Goal: Task Accomplishment & Management: Complete application form

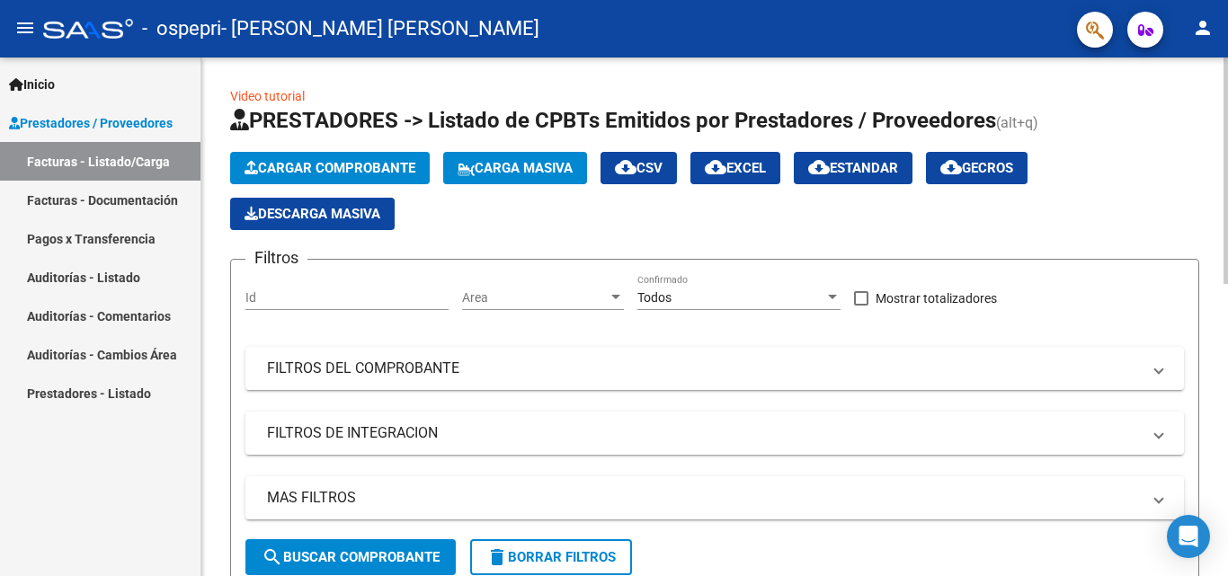
click at [294, 155] on button "Cargar Comprobante" at bounding box center [330, 168] width 200 height 32
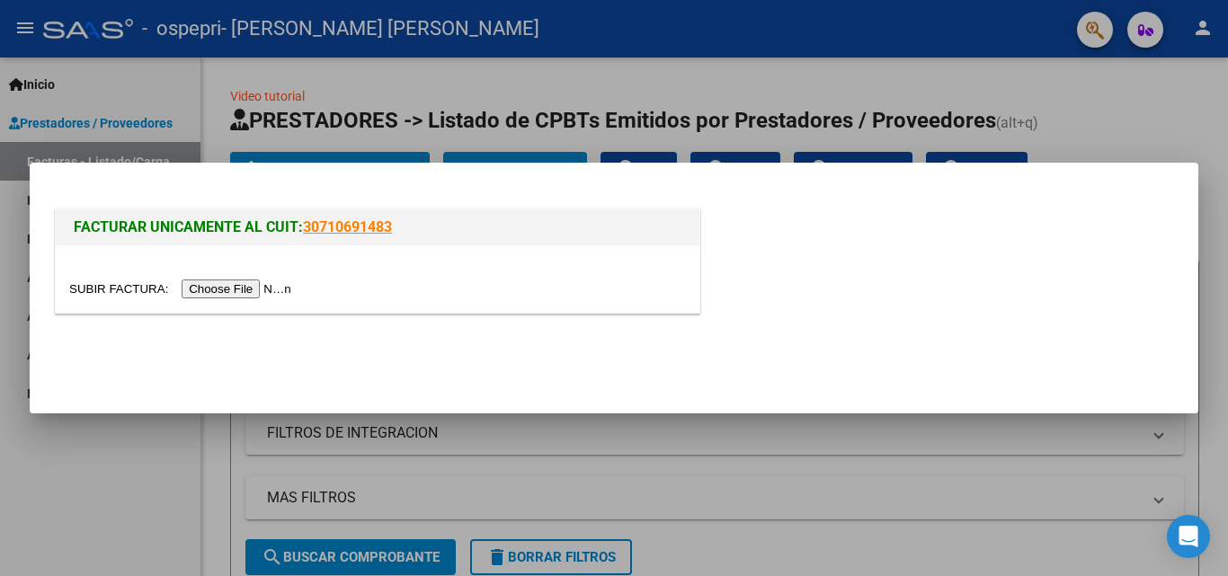
click at [202, 291] on input "file" at bounding box center [182, 288] width 227 height 19
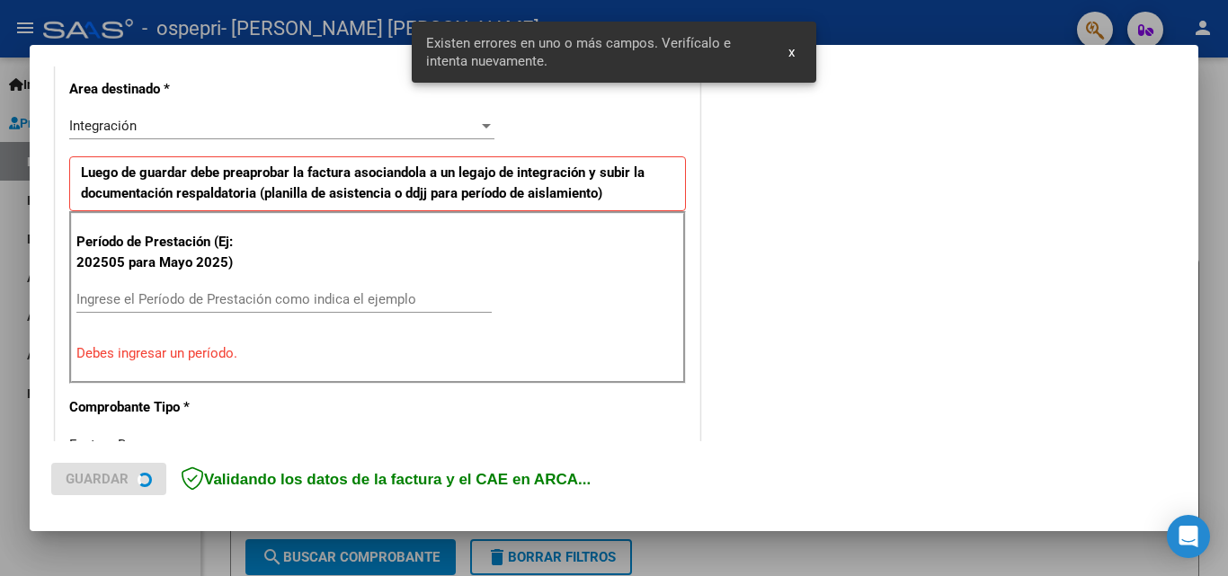
scroll to position [439, 0]
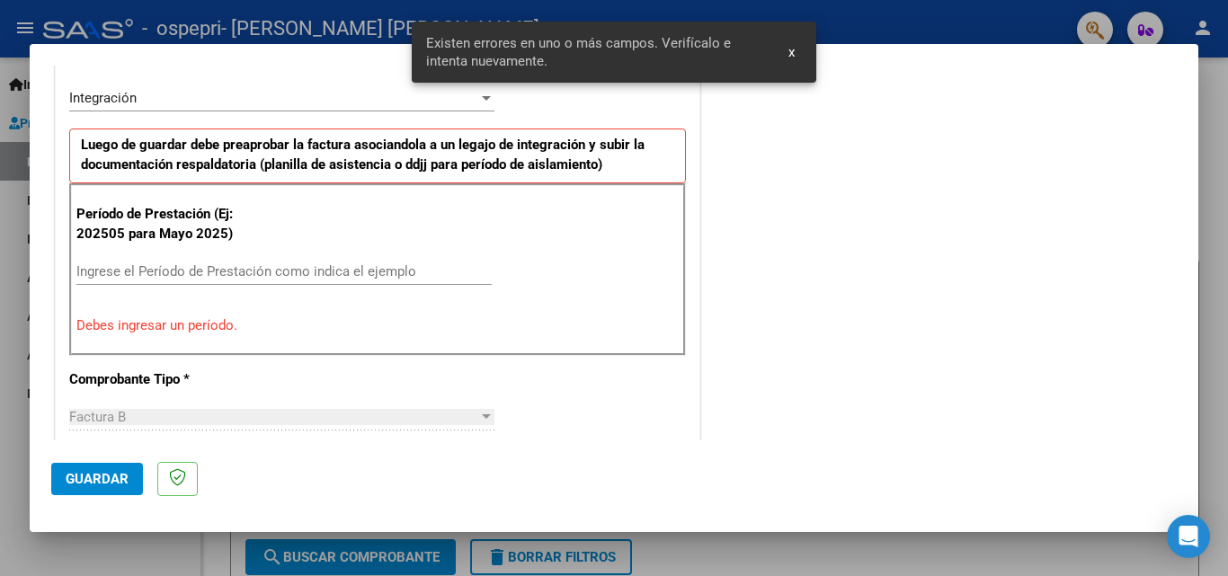
click at [208, 279] on input "Ingrese el Período de Prestación como indica el ejemplo" at bounding box center [283, 271] width 415 height 16
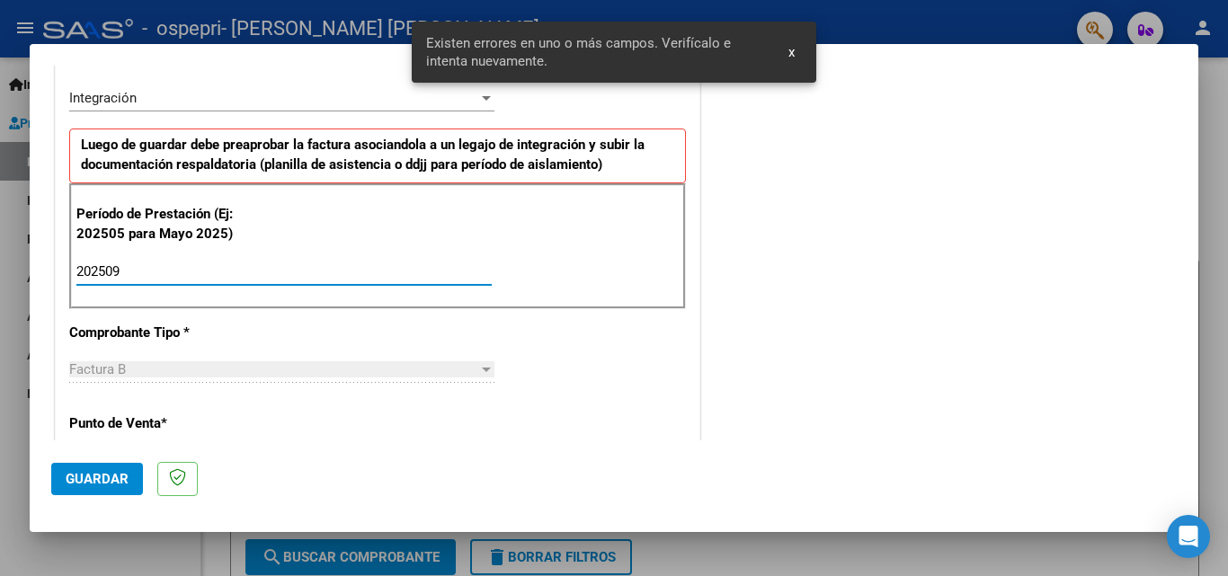
type input "202509"
click at [111, 469] on button "Guardar" at bounding box center [97, 479] width 92 height 32
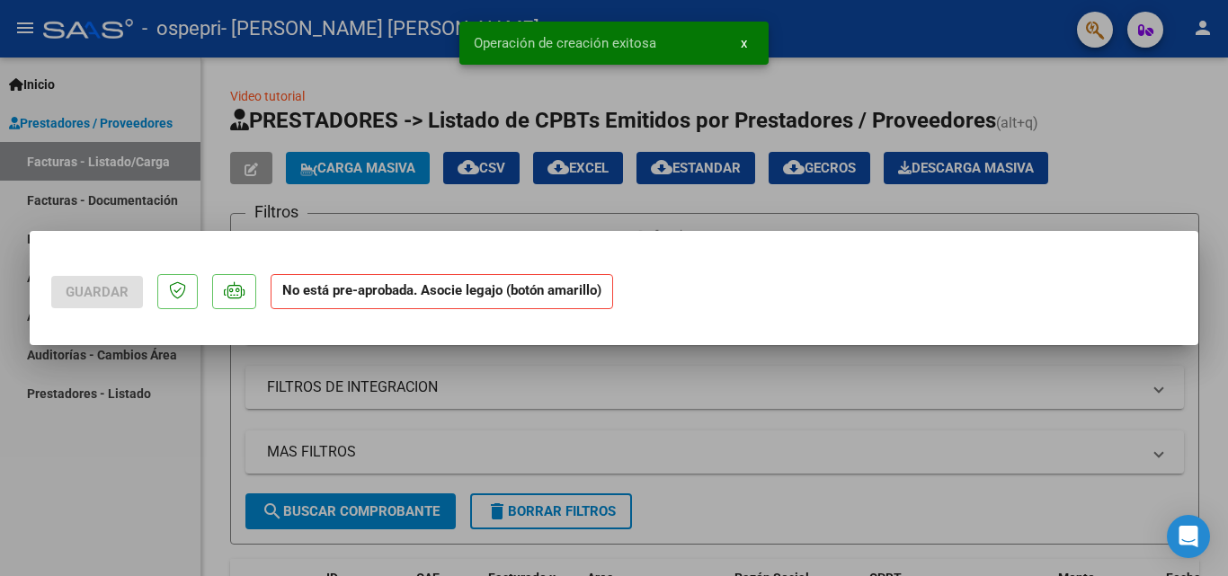
scroll to position [0, 0]
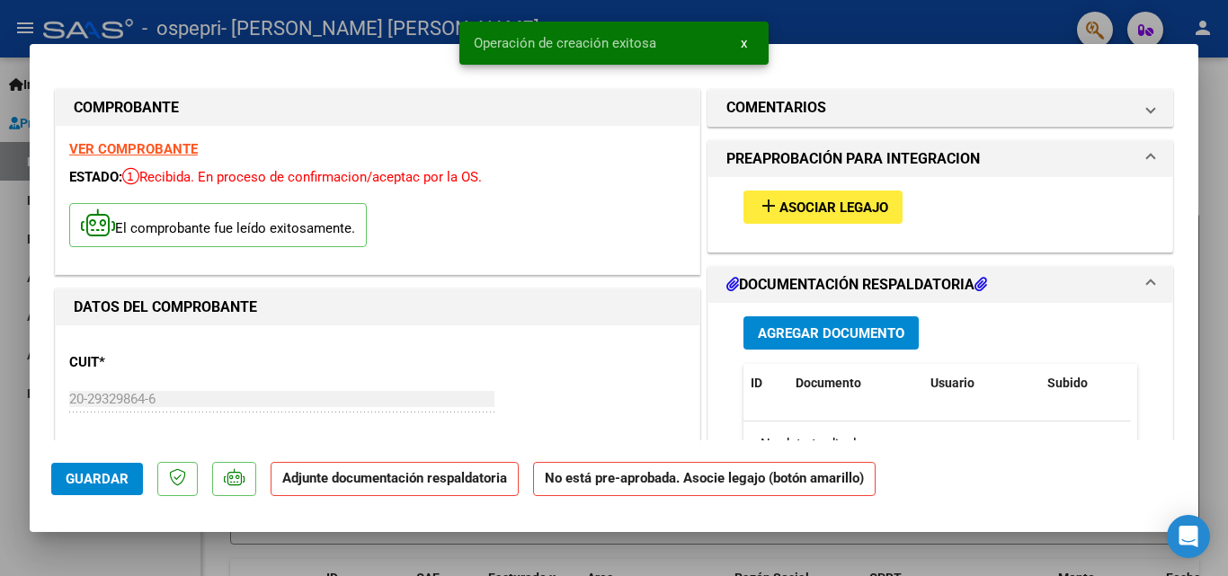
click at [852, 200] on span "Asociar Legajo" at bounding box center [833, 208] width 109 height 16
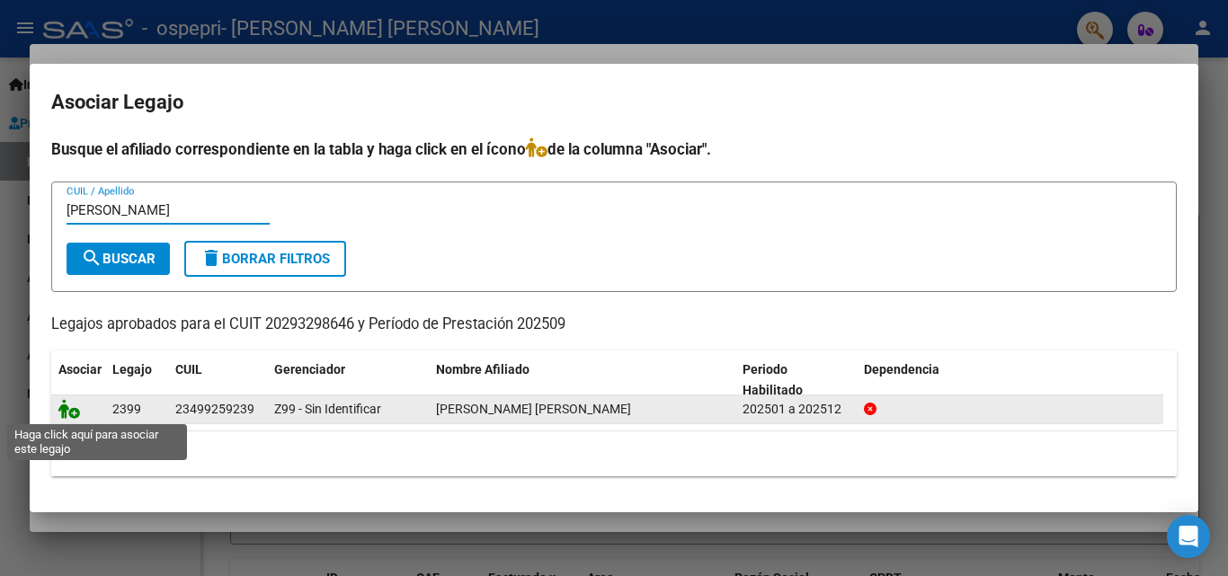
type input "[PERSON_NAME]"
click at [67, 413] on icon at bounding box center [69, 409] width 22 height 20
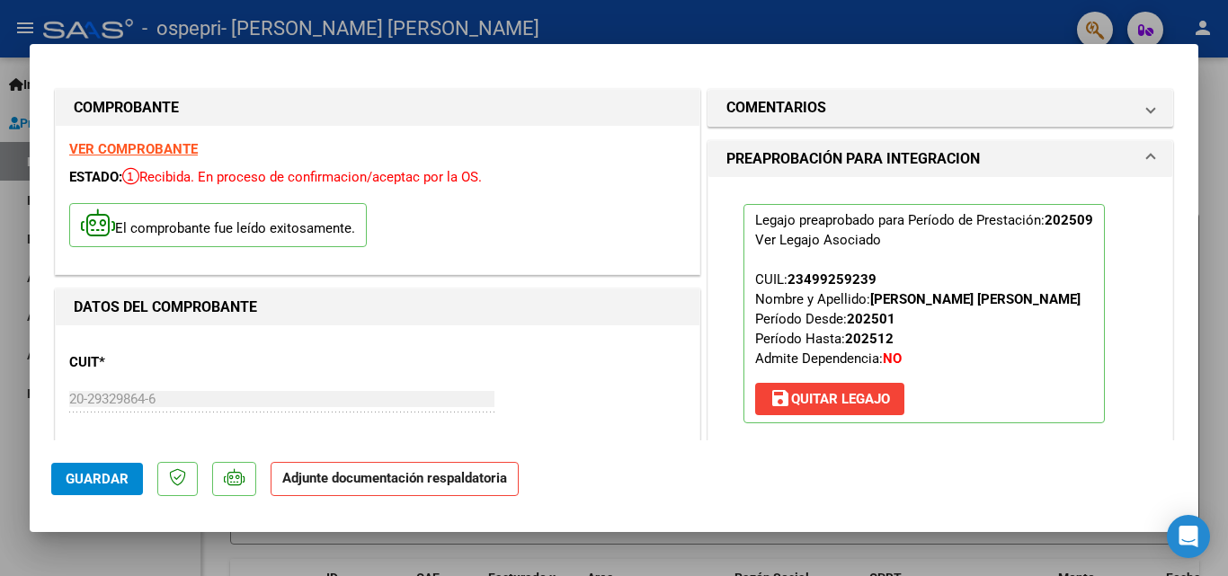
scroll to position [327, 0]
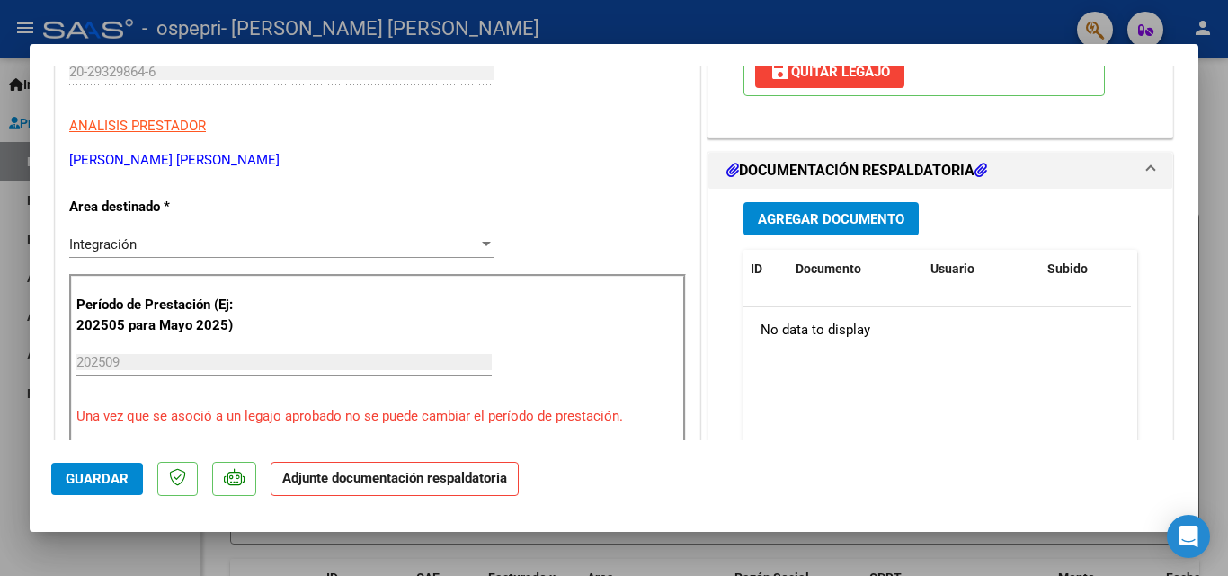
click at [857, 214] on span "Agregar Documento" at bounding box center [831, 219] width 146 height 16
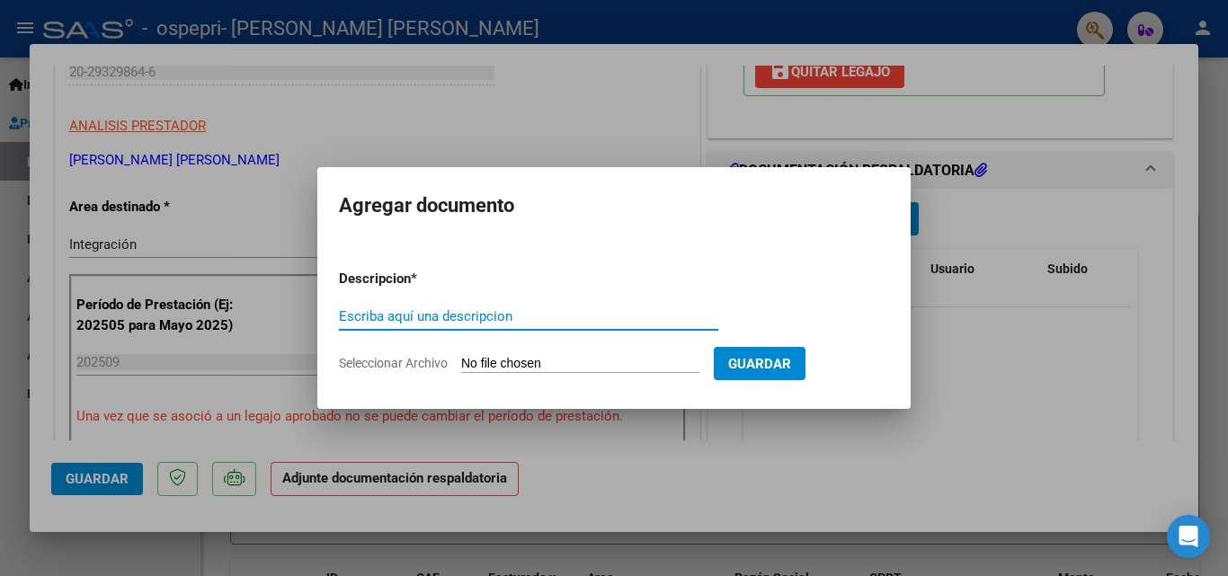
click at [483, 321] on input "Escriba aquí una descripcion" at bounding box center [528, 316] width 379 height 16
type input "vouchers"
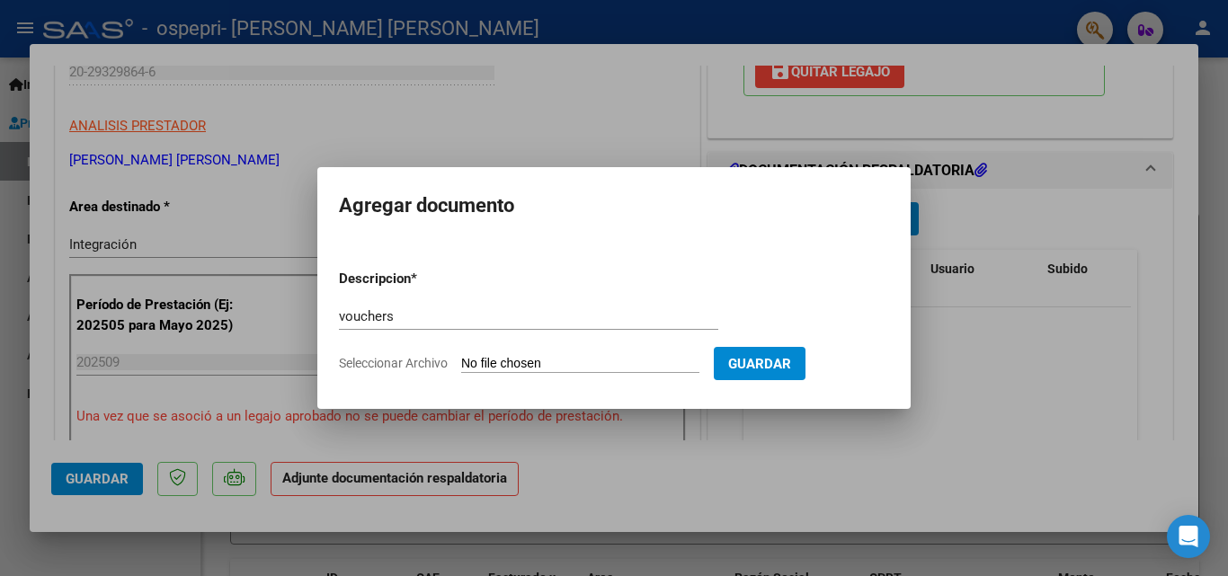
click at [496, 360] on input "Seleccionar Archivo" at bounding box center [580, 364] width 238 height 17
type input "C:\fakepath\Biluron20251006_11304789.pdf"
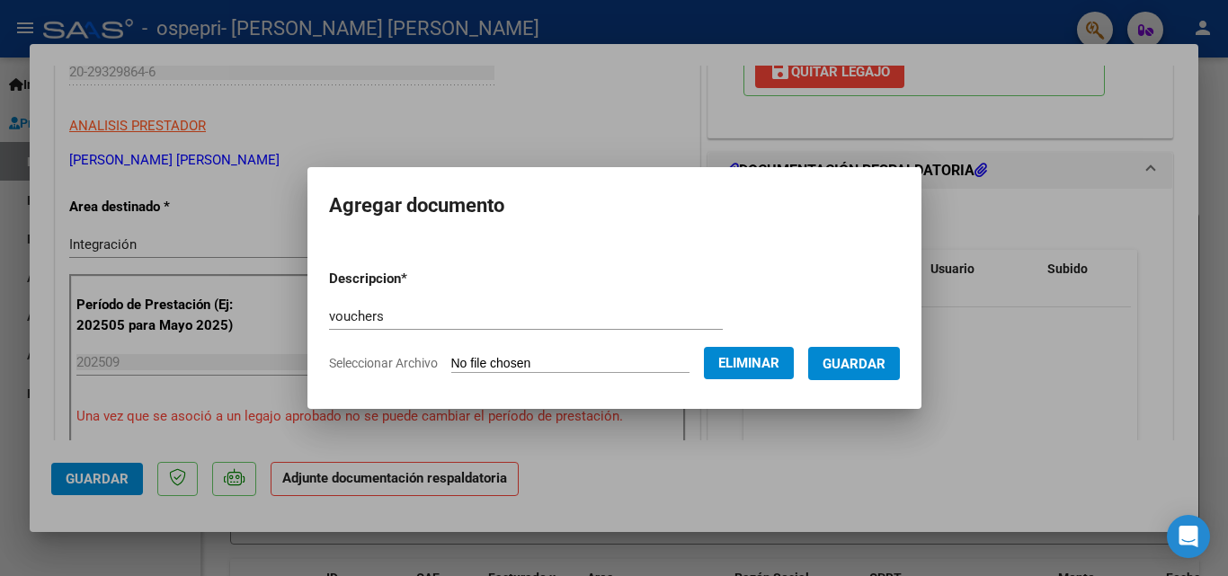
click at [836, 365] on span "Guardar" at bounding box center [853, 364] width 63 height 16
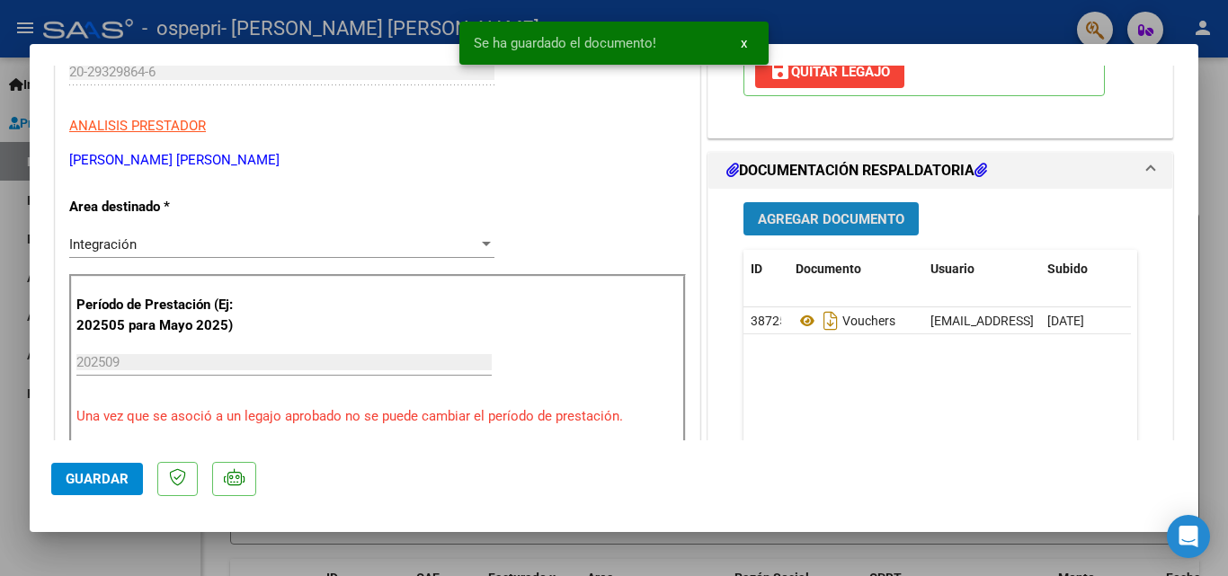
click at [817, 221] on span "Agregar Documento" at bounding box center [831, 219] width 146 height 16
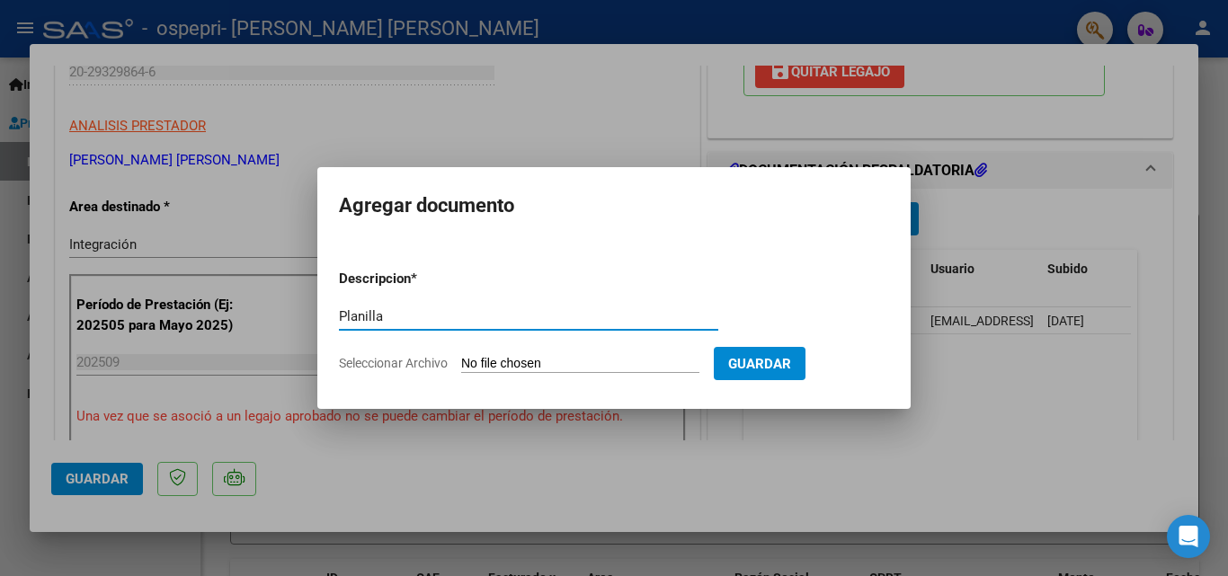
type input "Planilla"
click at [525, 358] on input "Seleccionar Archivo" at bounding box center [580, 364] width 238 height 17
type input "C:\fakepath\Discapacidad sep.xlsx"
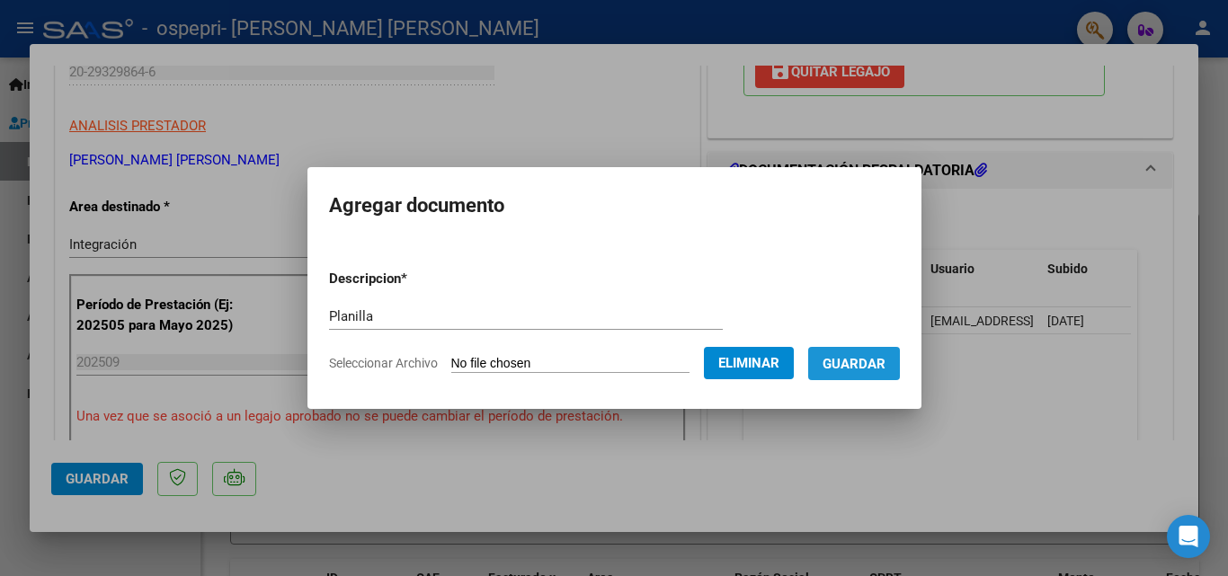
click at [845, 357] on span "Guardar" at bounding box center [853, 364] width 63 height 16
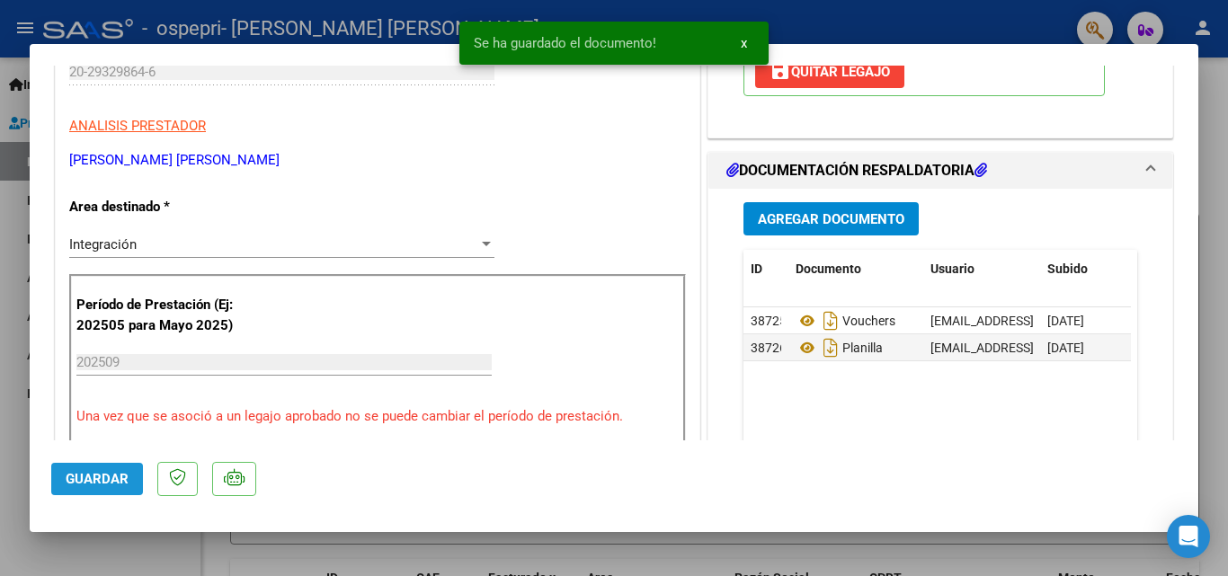
click at [80, 472] on span "Guardar" at bounding box center [97, 479] width 63 height 16
click at [0, 235] on div at bounding box center [614, 288] width 1228 height 576
type input "$ 0,00"
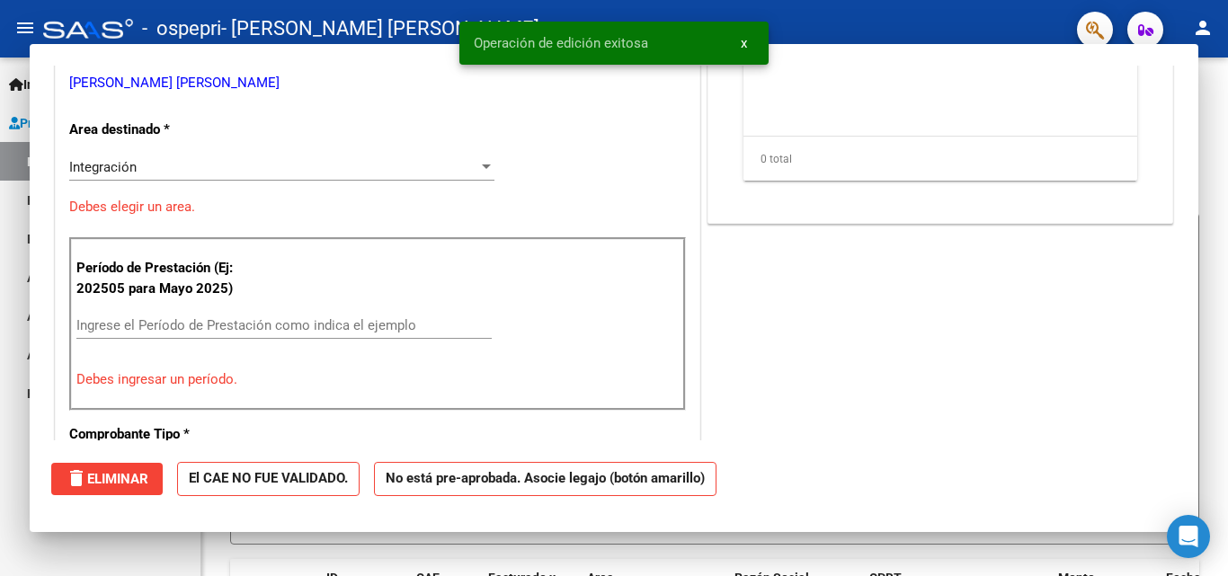
scroll to position [272, 0]
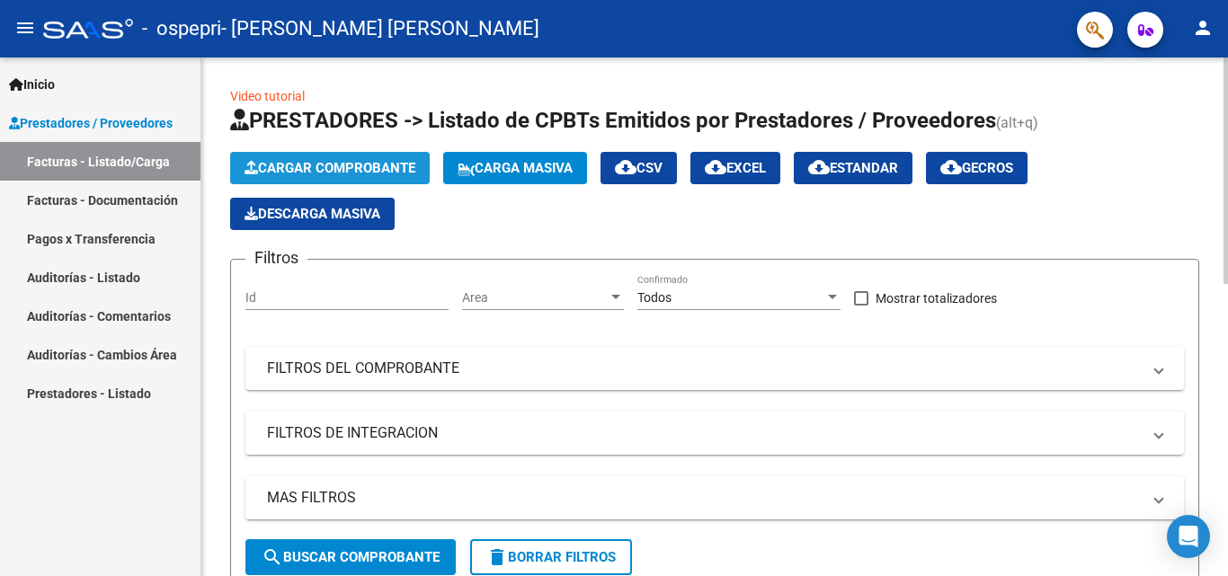
click at [293, 166] on span "Cargar Comprobante" at bounding box center [329, 168] width 171 height 16
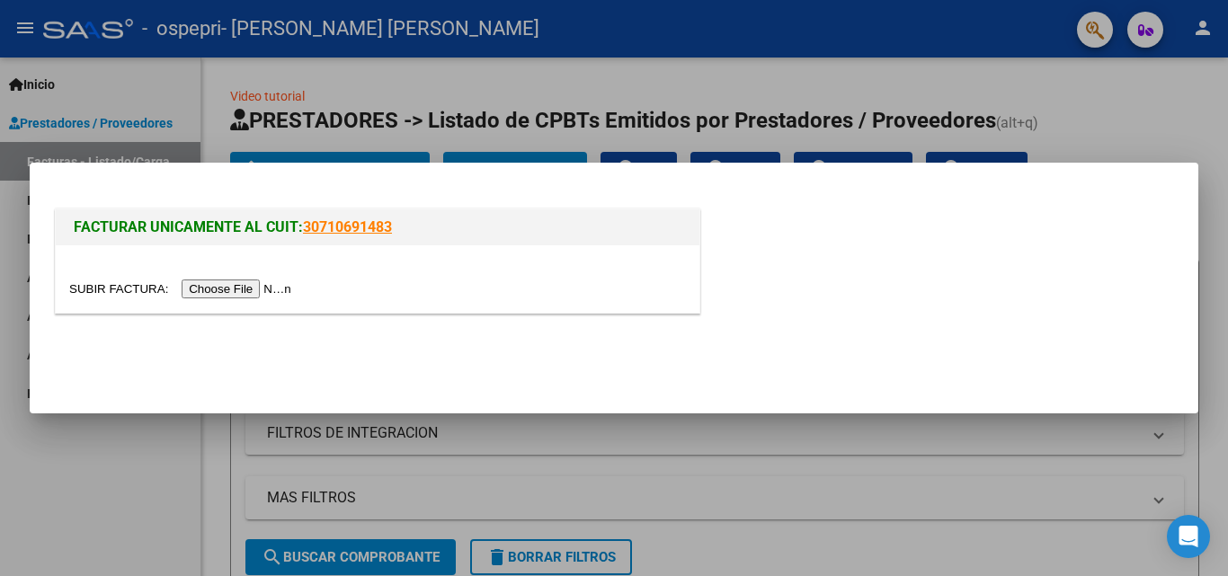
click at [238, 289] on input "file" at bounding box center [182, 288] width 227 height 19
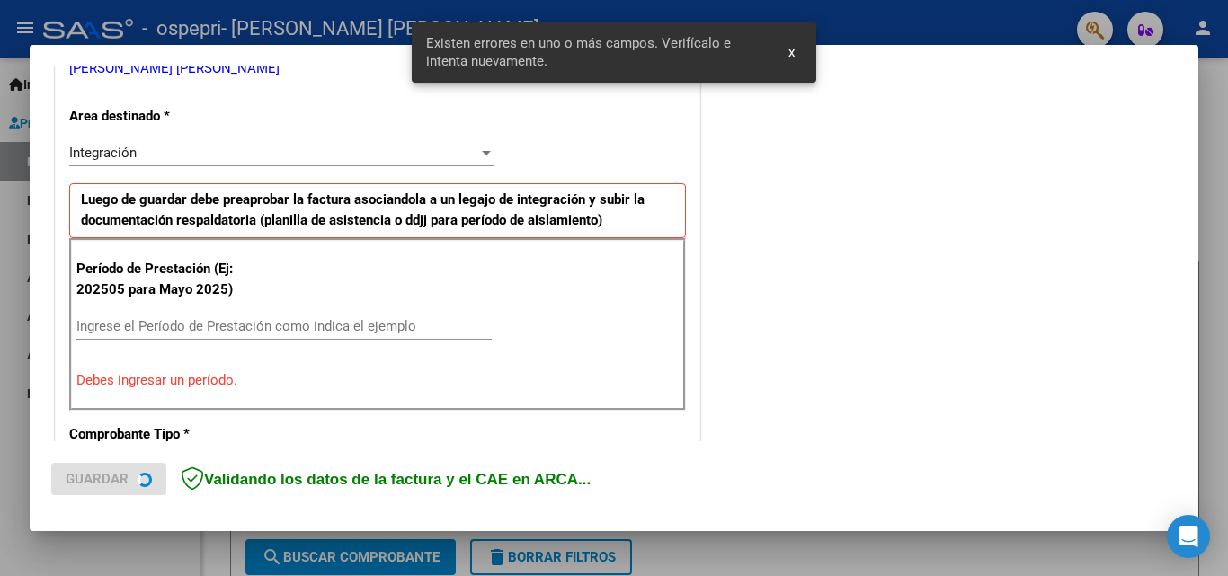
scroll to position [405, 0]
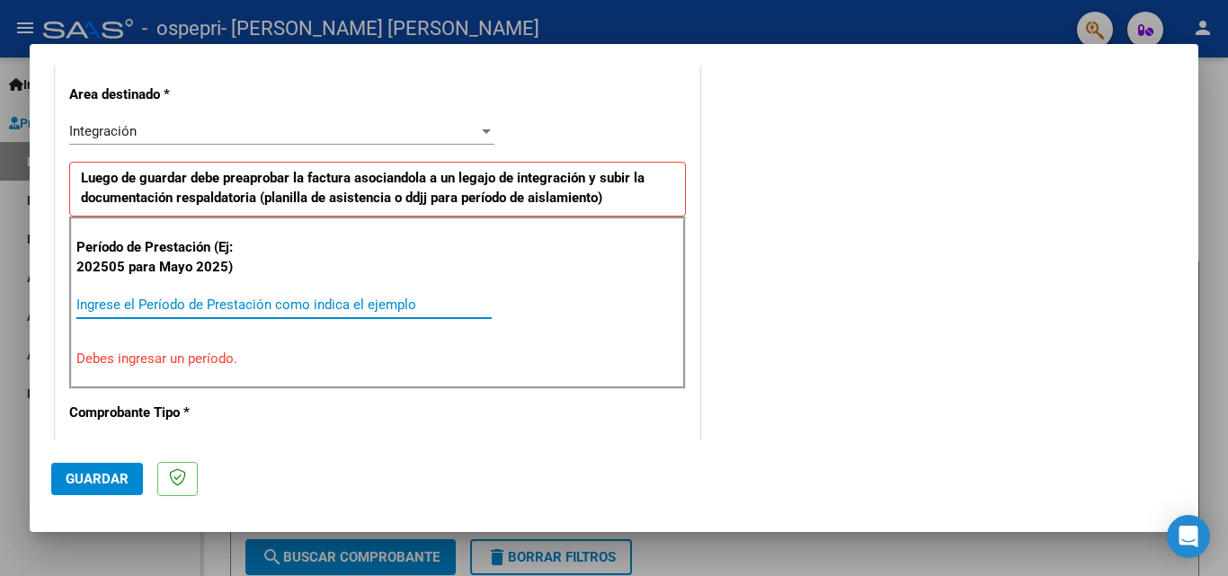
click at [208, 309] on input "Ingrese el Período de Prestación como indica el ejemplo" at bounding box center [283, 305] width 415 height 16
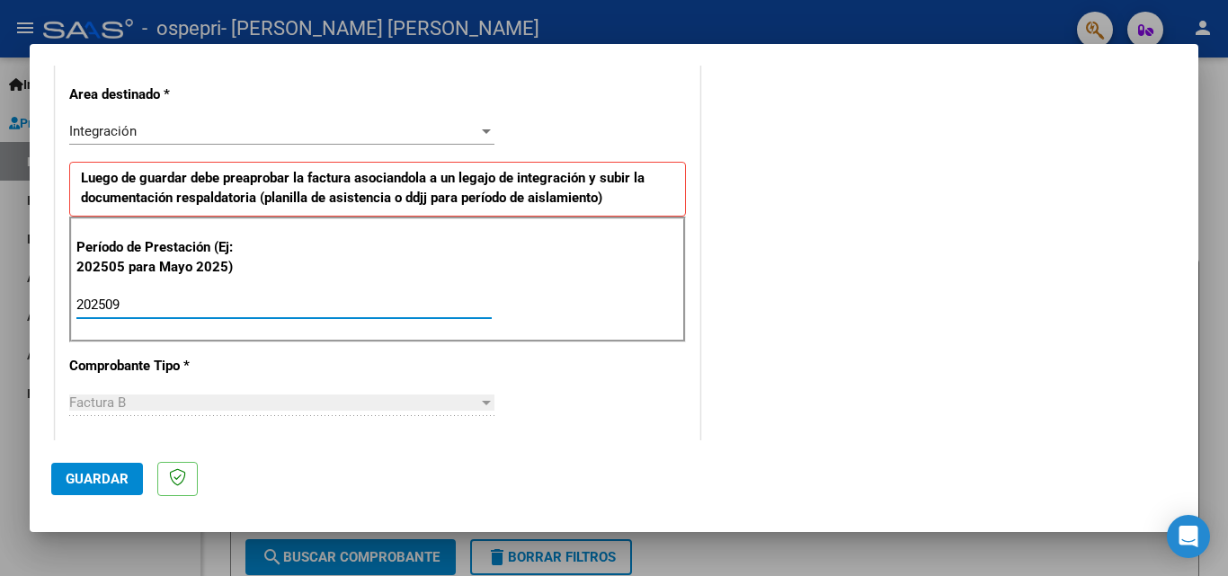
type input "202509"
click at [101, 475] on span "Guardar" at bounding box center [97, 479] width 63 height 16
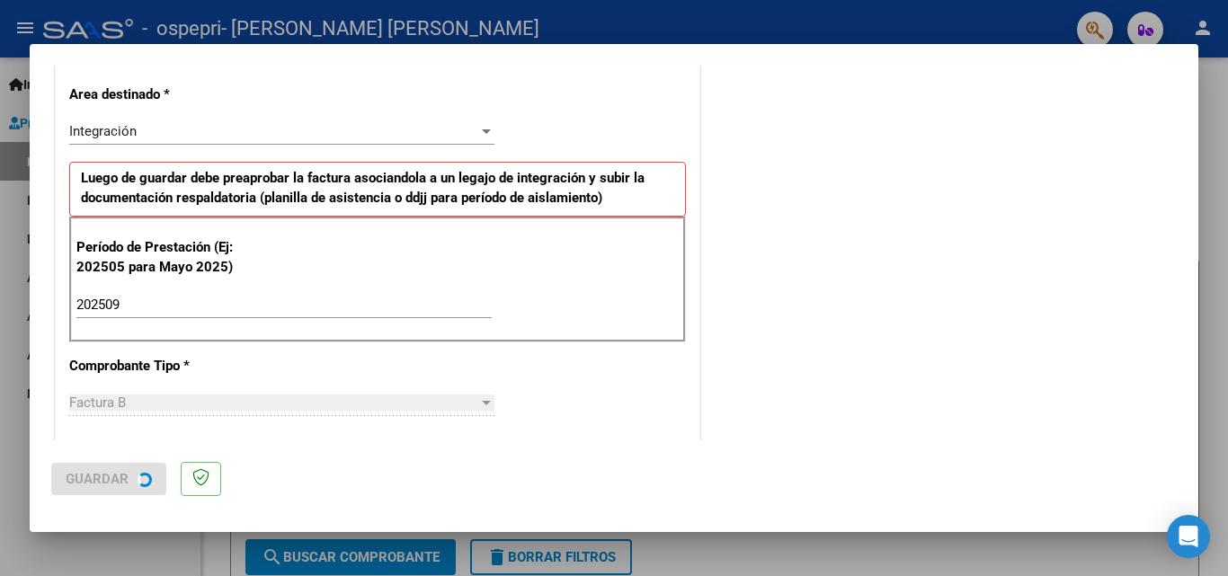
scroll to position [0, 0]
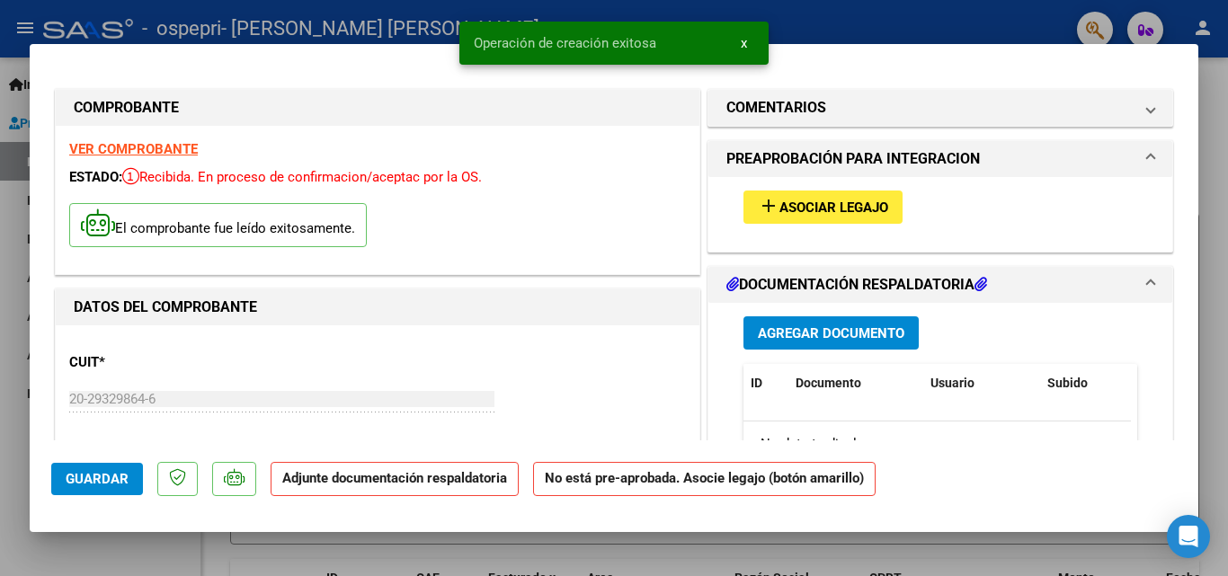
click at [787, 219] on button "add Asociar Legajo" at bounding box center [822, 207] width 159 height 33
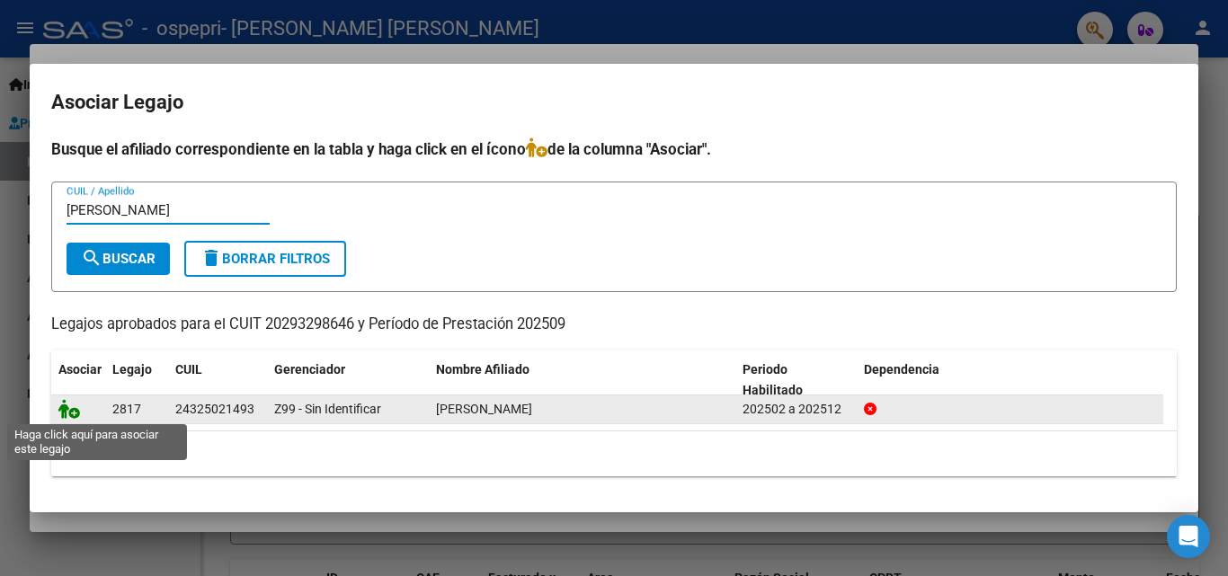
type input "[PERSON_NAME]"
click at [67, 414] on icon at bounding box center [69, 409] width 22 height 20
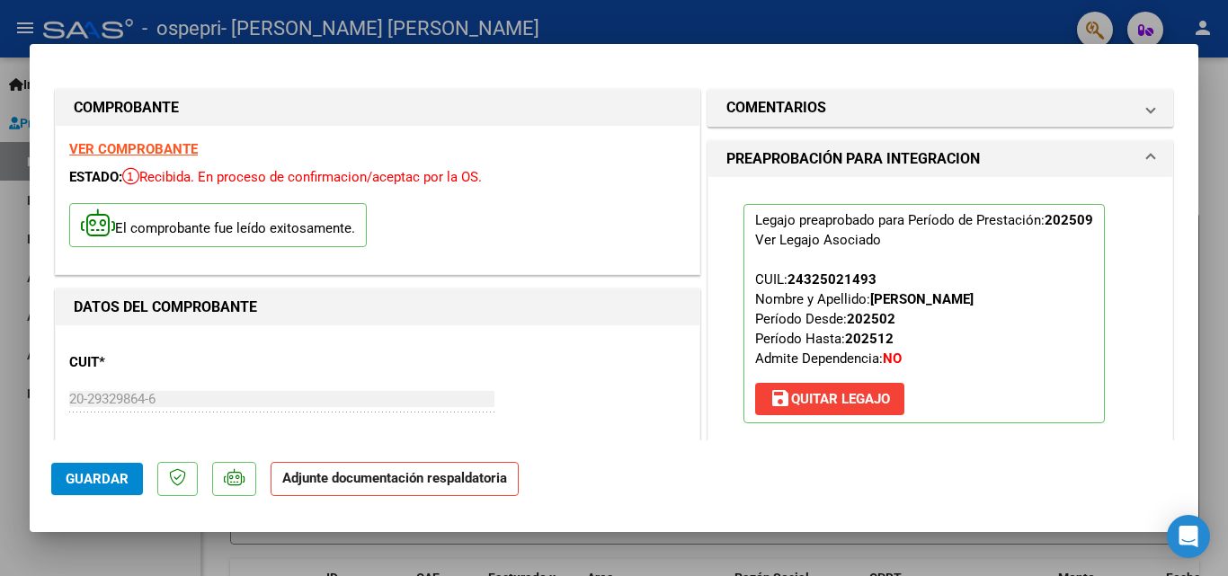
scroll to position [327, 0]
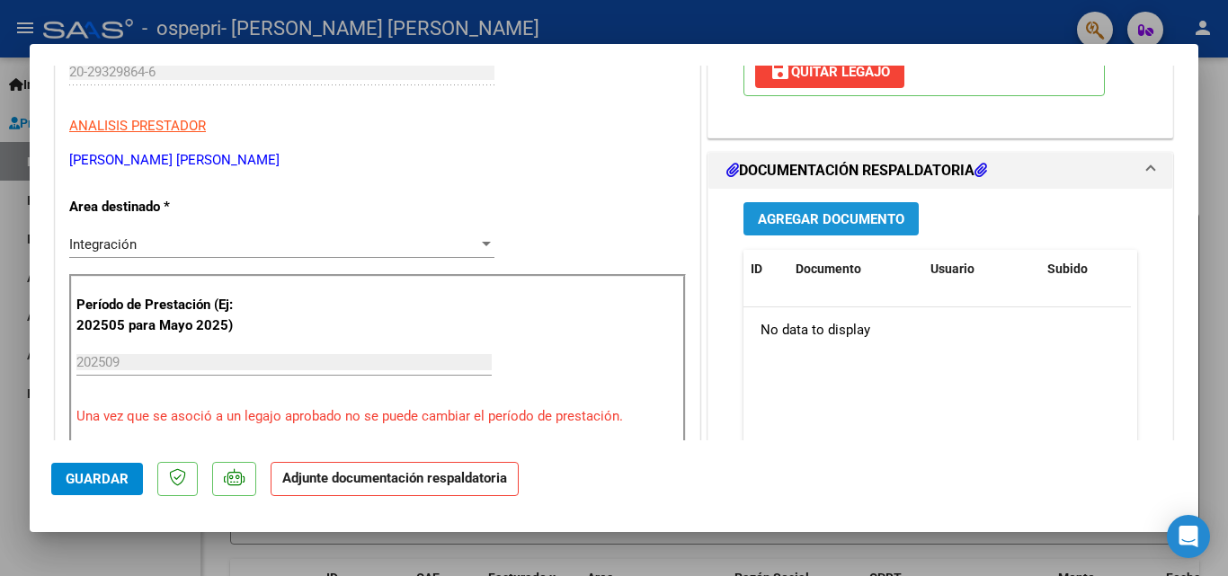
click at [850, 222] on span "Agregar Documento" at bounding box center [831, 219] width 146 height 16
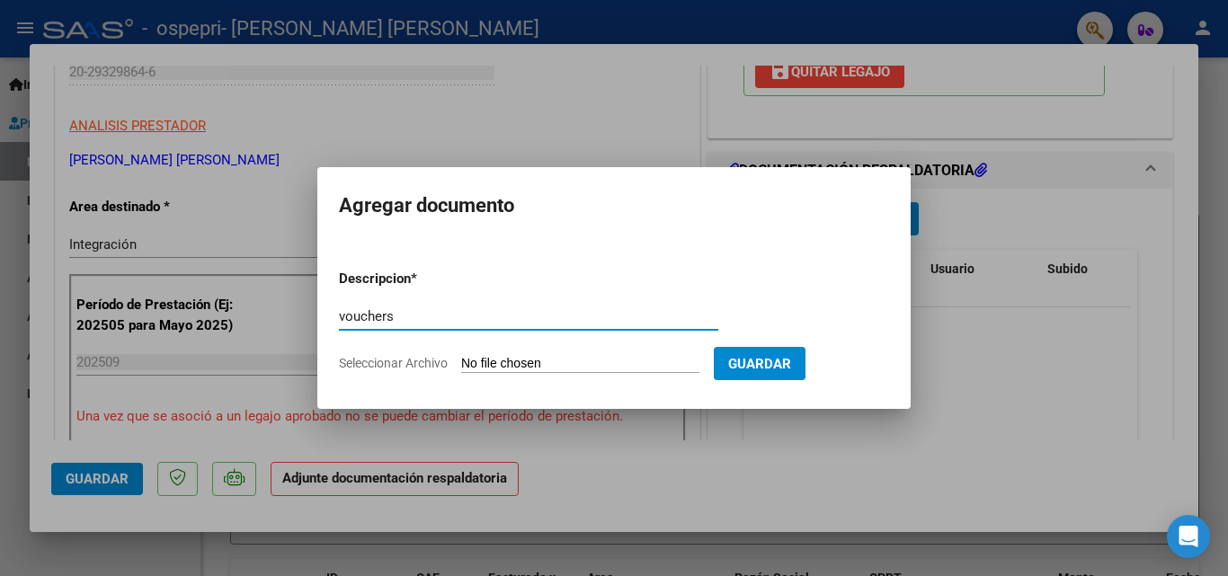
type input "vouchers"
click at [510, 362] on input "Seleccionar Archivo" at bounding box center [580, 364] width 238 height 17
type input "C:\fakepath\Orozco20251006_11412076.pdf"
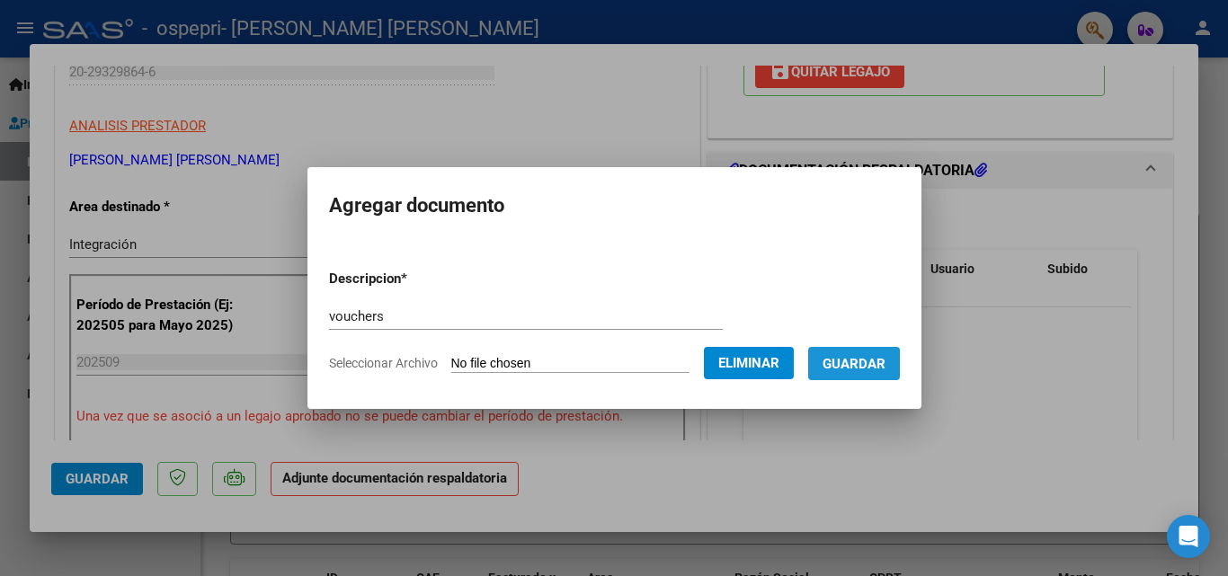
click at [851, 374] on button "Guardar" at bounding box center [854, 363] width 92 height 33
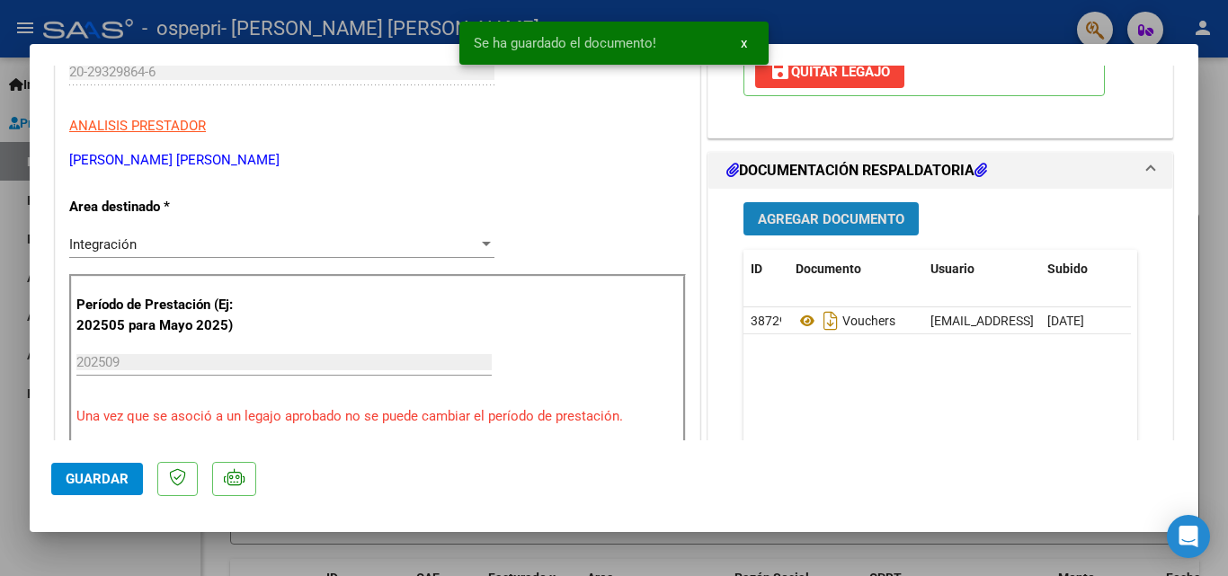
click at [780, 234] on button "Agregar Documento" at bounding box center [830, 218] width 175 height 33
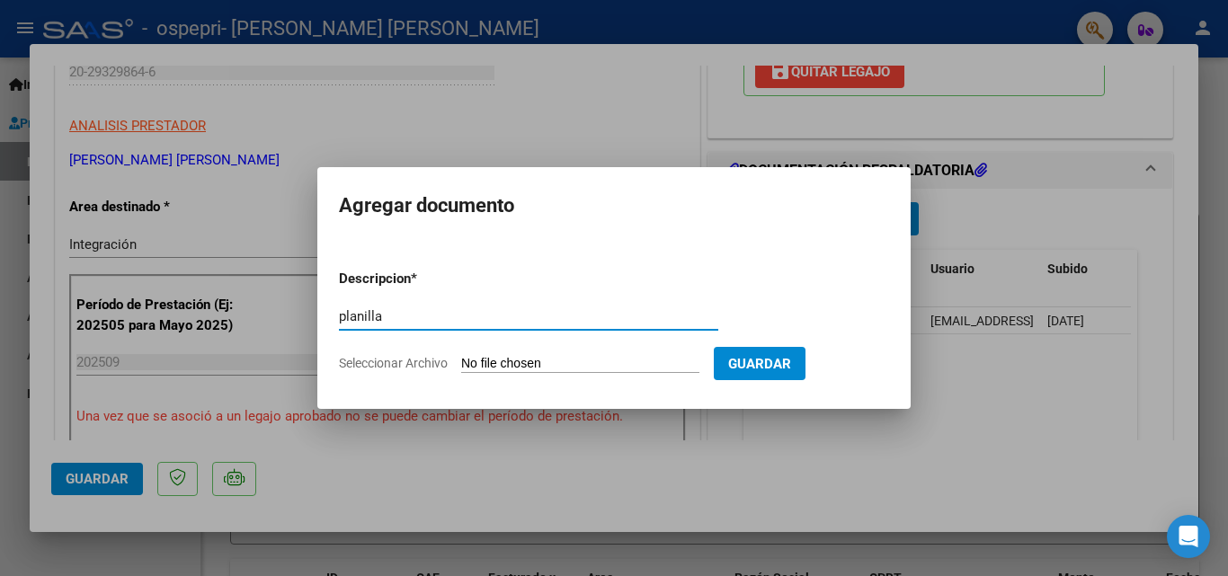
type input "planilla"
click at [590, 358] on input "Seleccionar Archivo" at bounding box center [580, 364] width 238 height 17
type input "C:\fakepath\Orozco20251006_11412076.pdf"
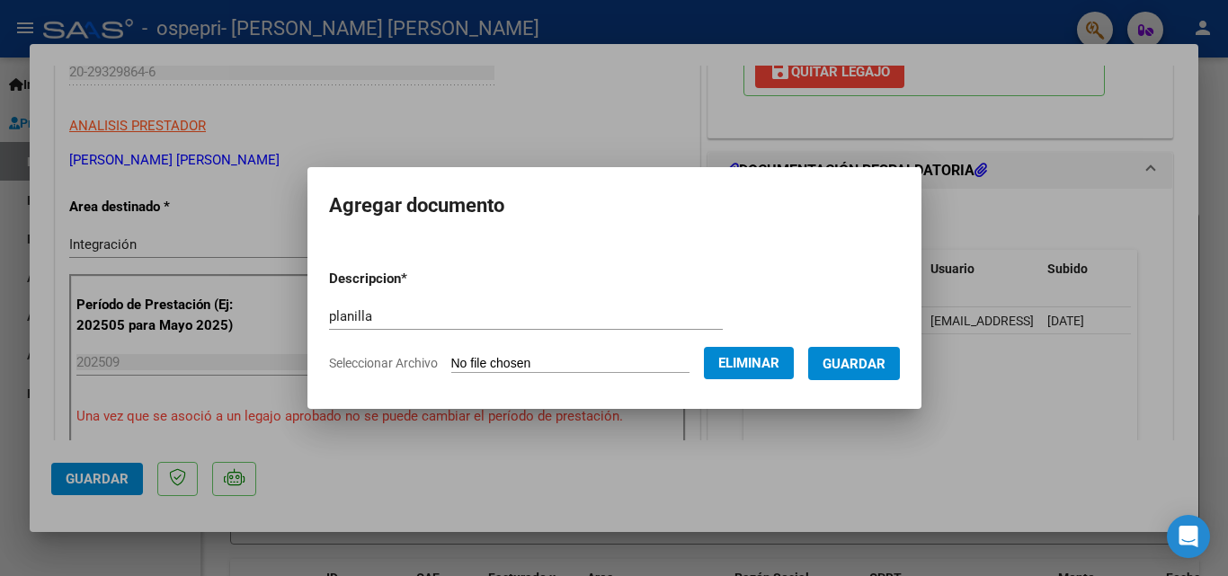
click at [733, 377] on button "Eliminar" at bounding box center [749, 363] width 90 height 32
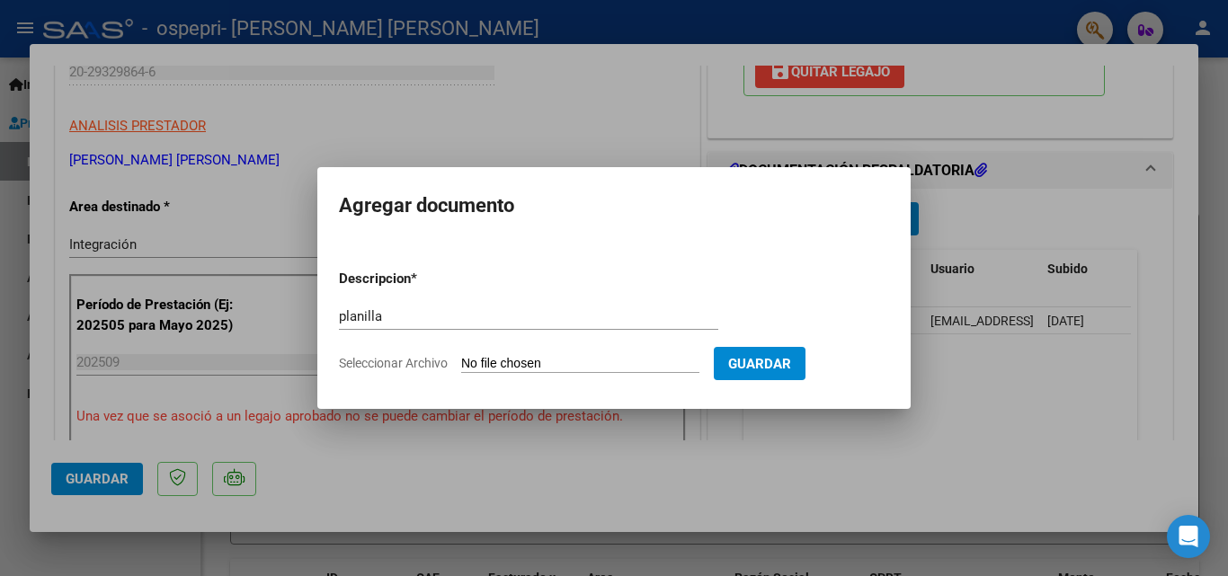
click at [526, 359] on input "Seleccionar Archivo" at bounding box center [580, 364] width 238 height 17
type input "C:\fakepath\Discapacidad sep.xlsx"
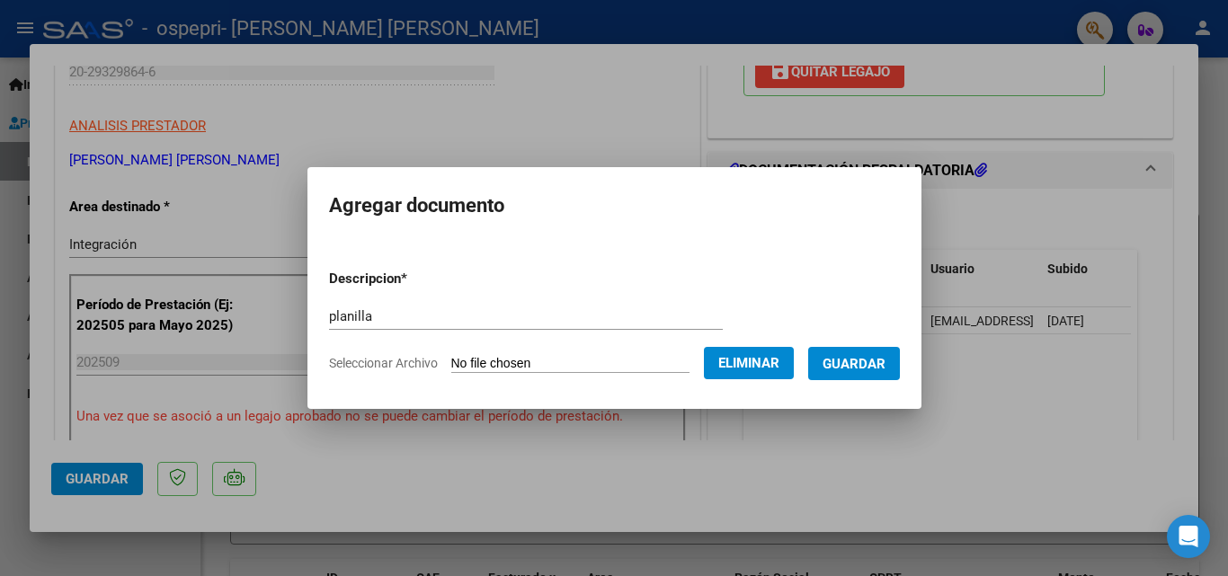
click at [870, 375] on button "Guardar" at bounding box center [854, 363] width 92 height 33
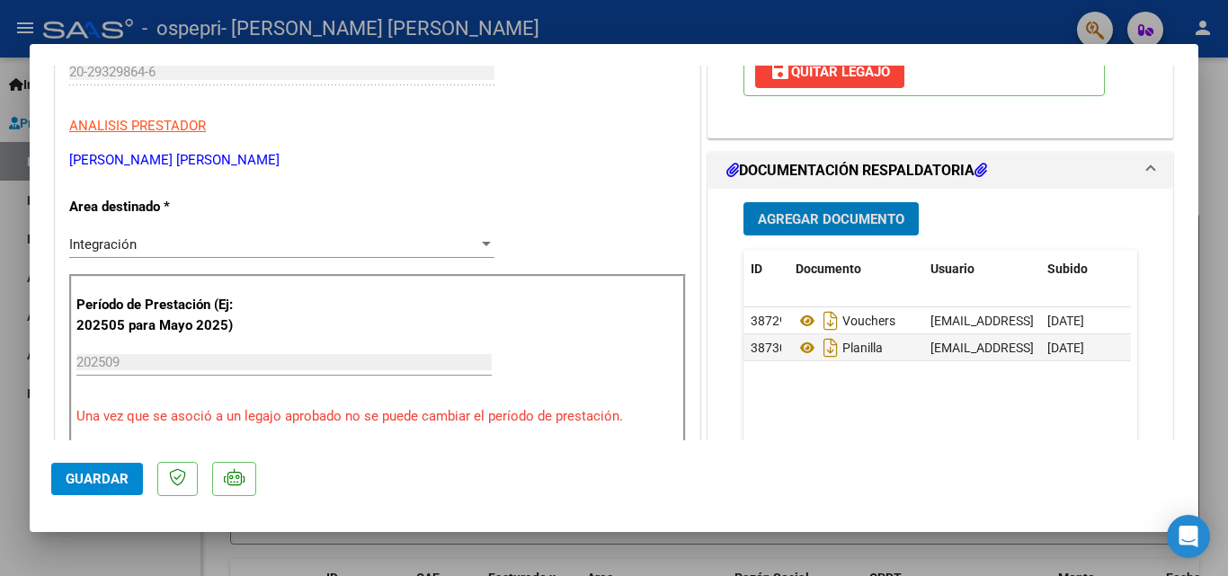
click at [111, 477] on span "Guardar" at bounding box center [97, 479] width 63 height 16
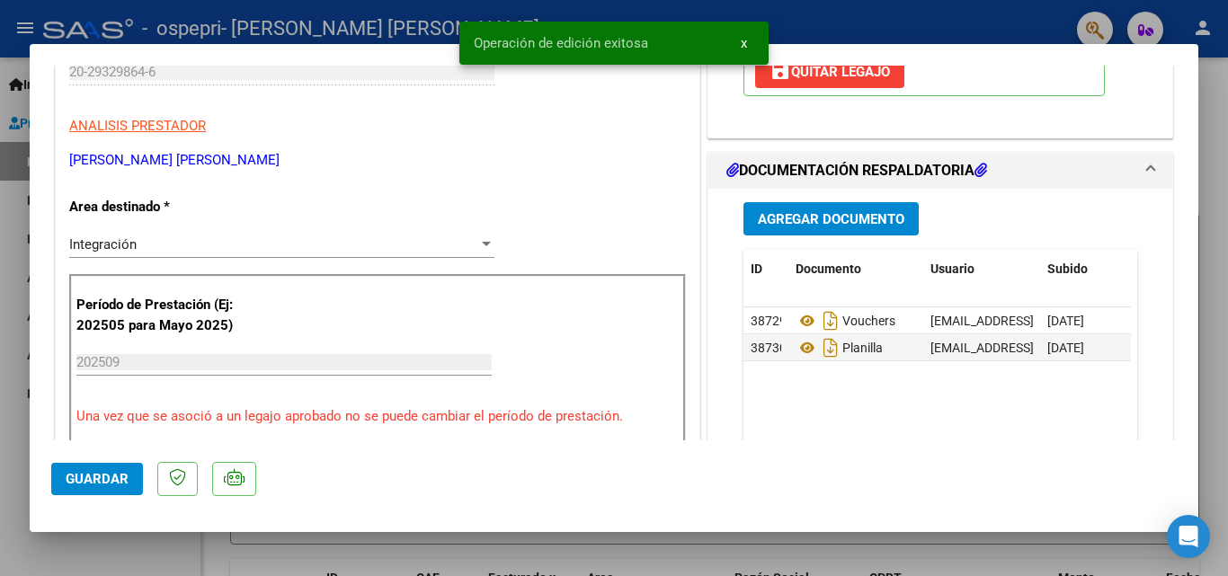
click at [12, 408] on div at bounding box center [614, 288] width 1228 height 576
type input "$ 0,00"
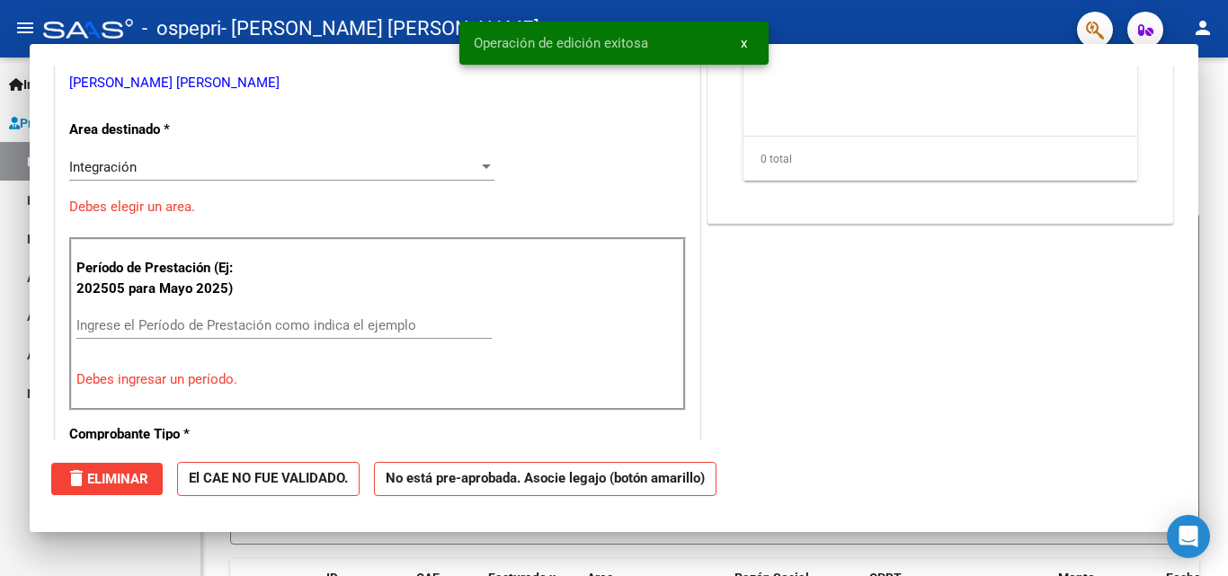
scroll to position [272, 0]
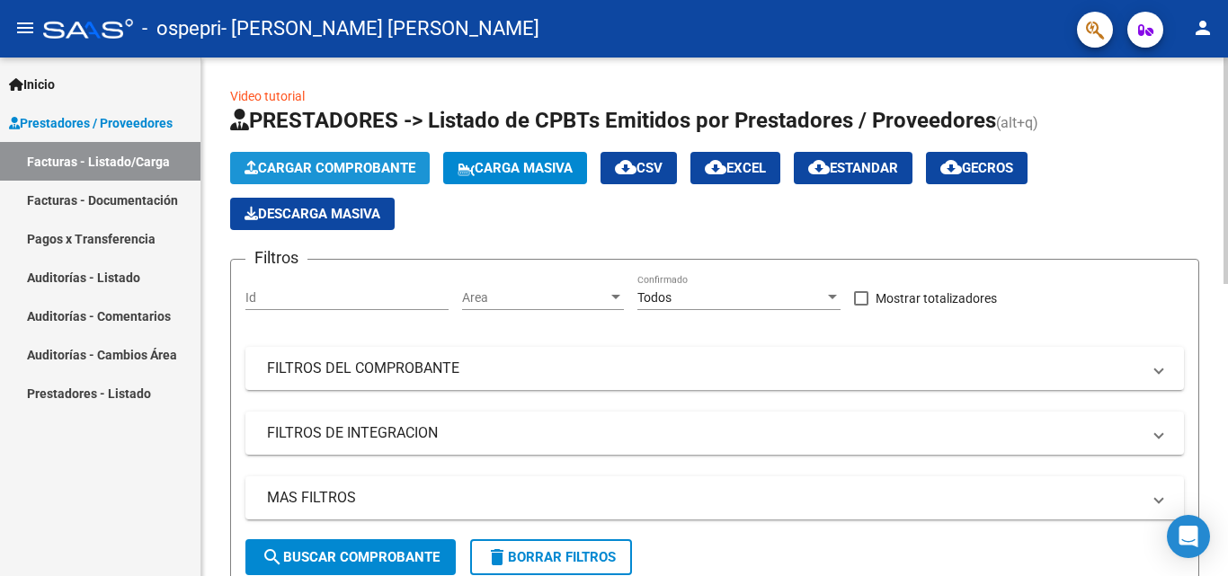
click at [324, 156] on button "Cargar Comprobante" at bounding box center [330, 168] width 200 height 32
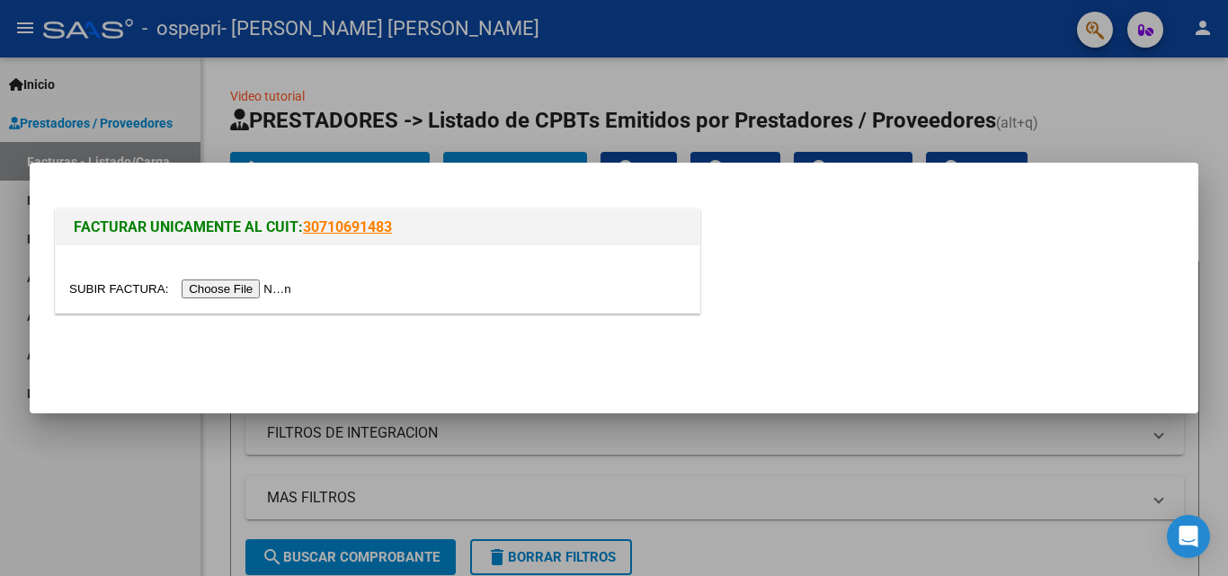
click at [226, 296] on input "file" at bounding box center [182, 288] width 227 height 19
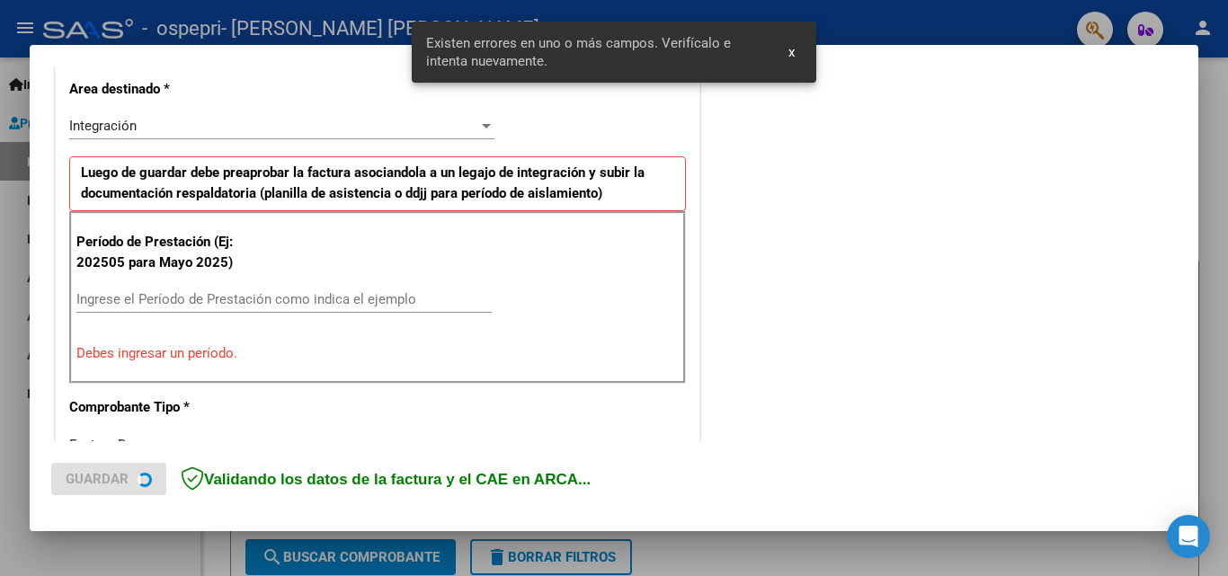
scroll to position [439, 0]
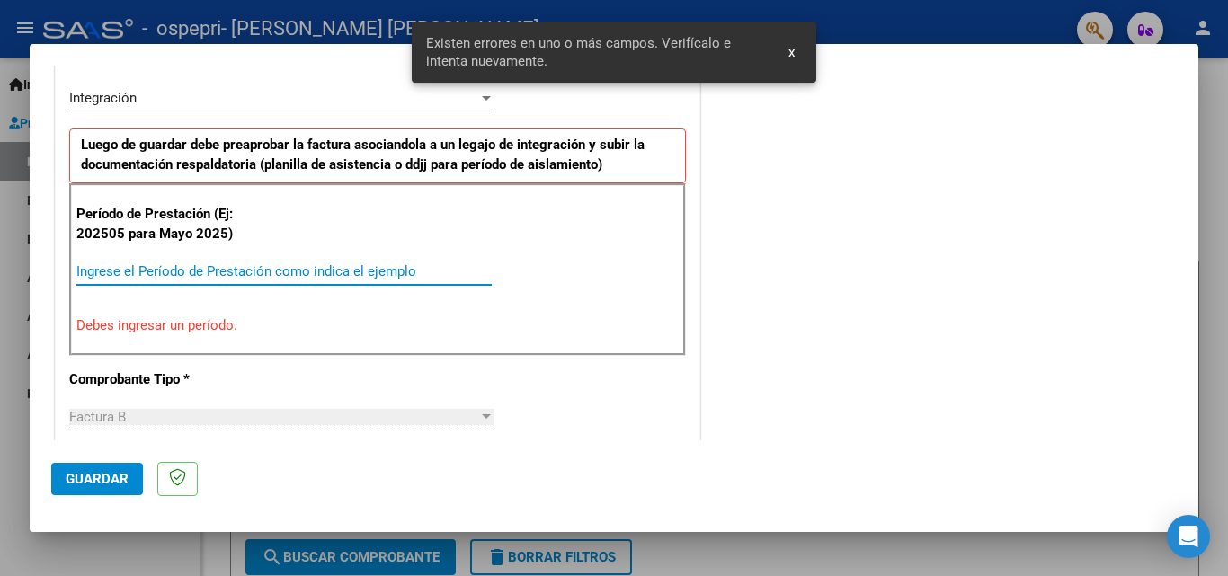
click at [226, 271] on input "Ingrese el Período de Prestación como indica el ejemplo" at bounding box center [283, 271] width 415 height 16
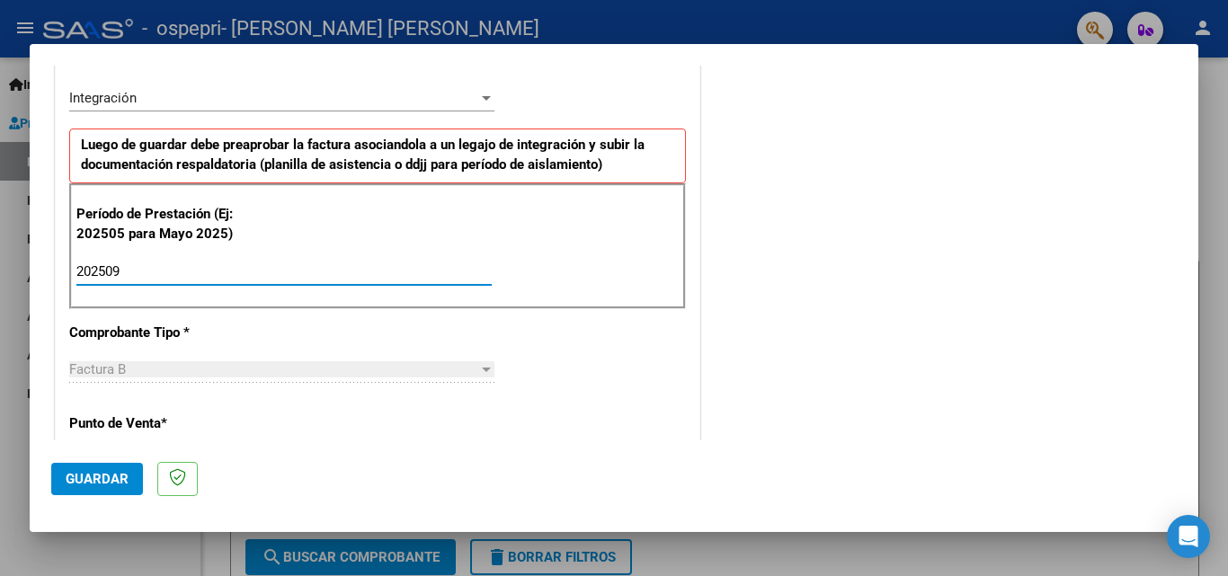
type input "202509"
click at [93, 485] on span "Guardar" at bounding box center [97, 479] width 63 height 16
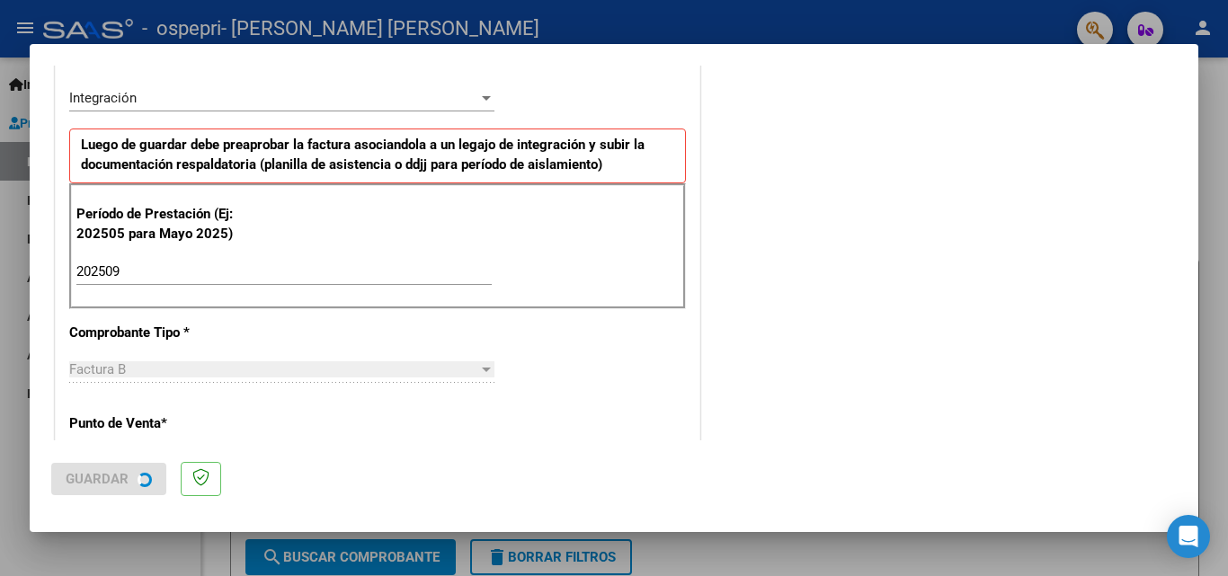
scroll to position [0, 0]
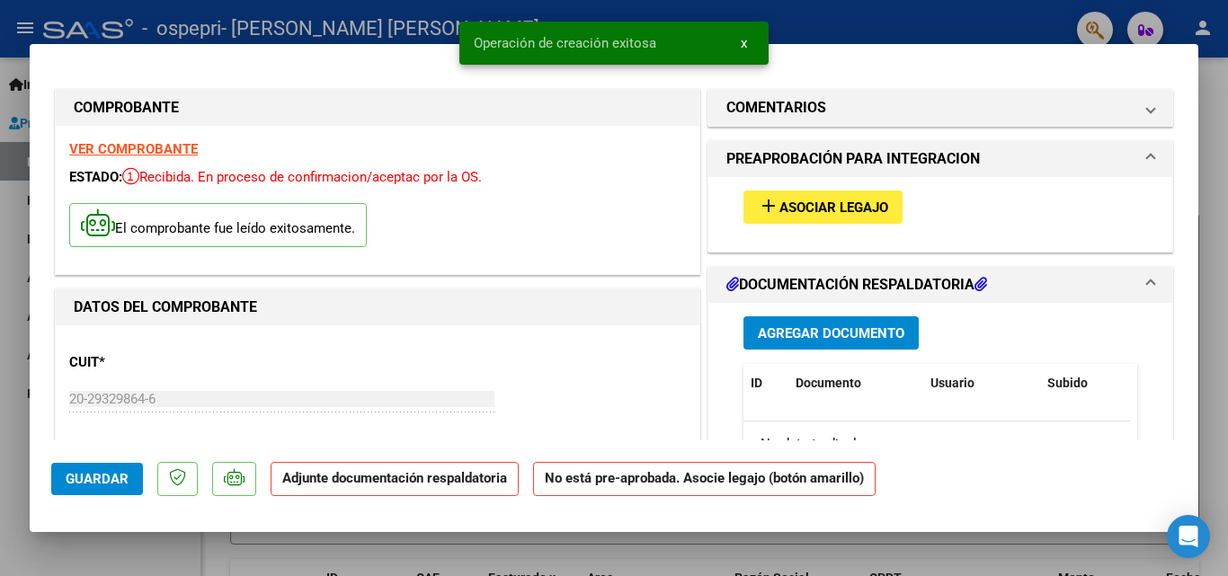
click at [793, 211] on span "Asociar Legajo" at bounding box center [833, 208] width 109 height 16
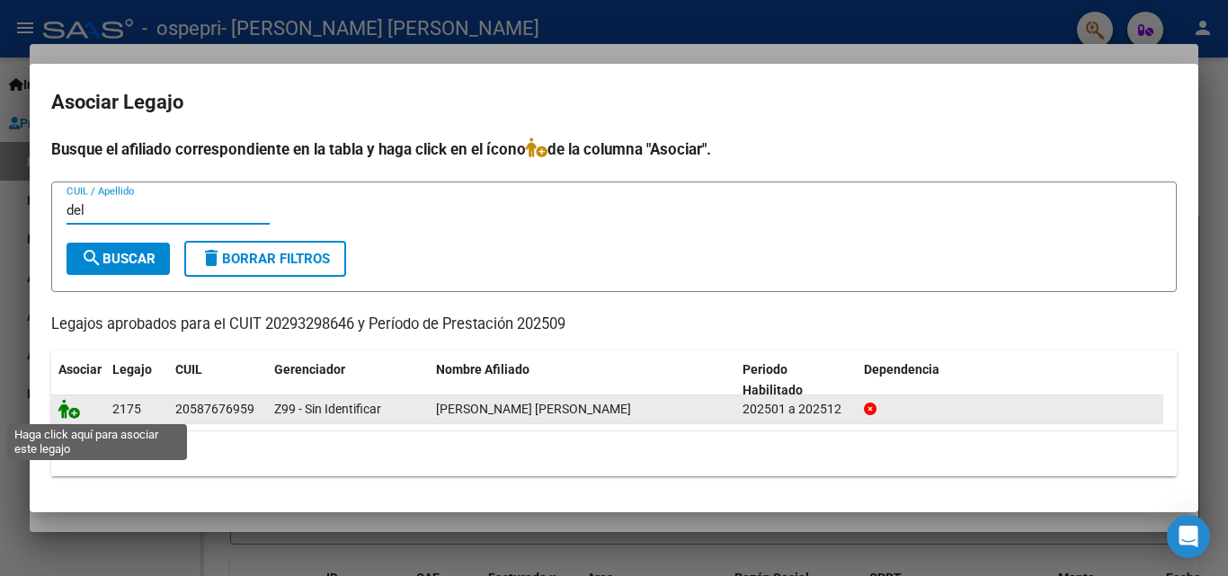
type input "del"
click at [71, 412] on icon at bounding box center [69, 409] width 22 height 20
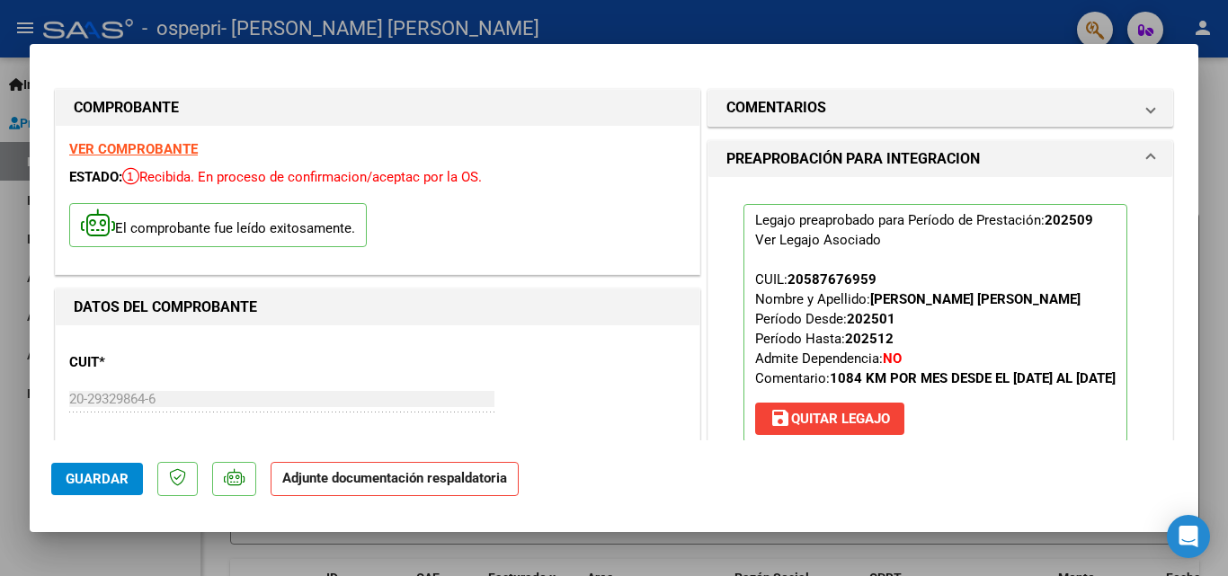
scroll to position [327, 0]
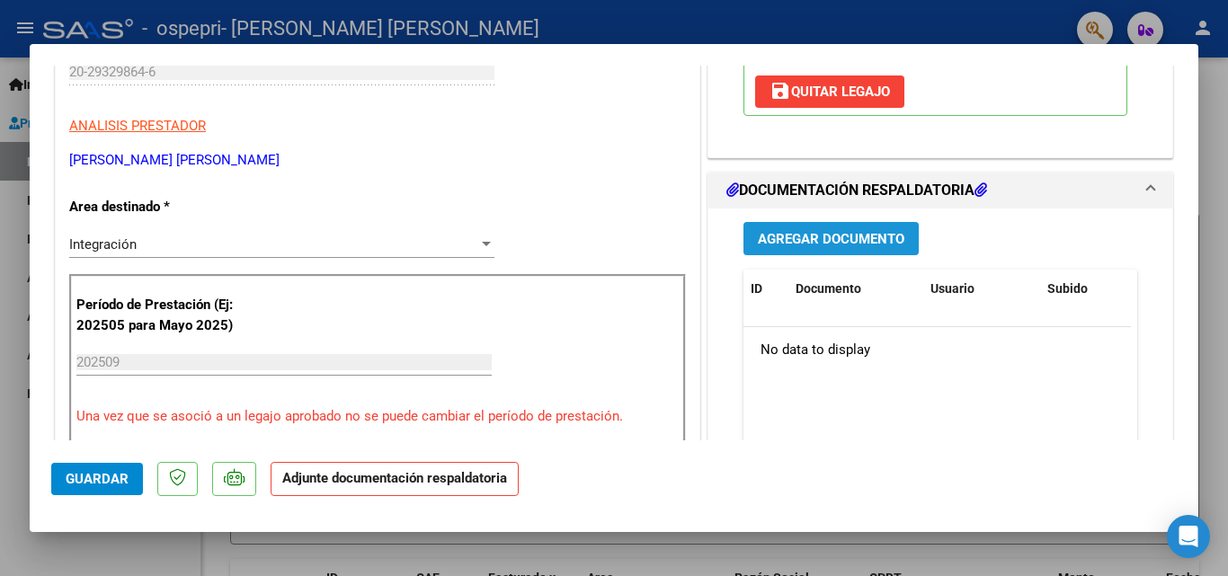
click at [887, 249] on button "Agregar Documento" at bounding box center [830, 238] width 175 height 33
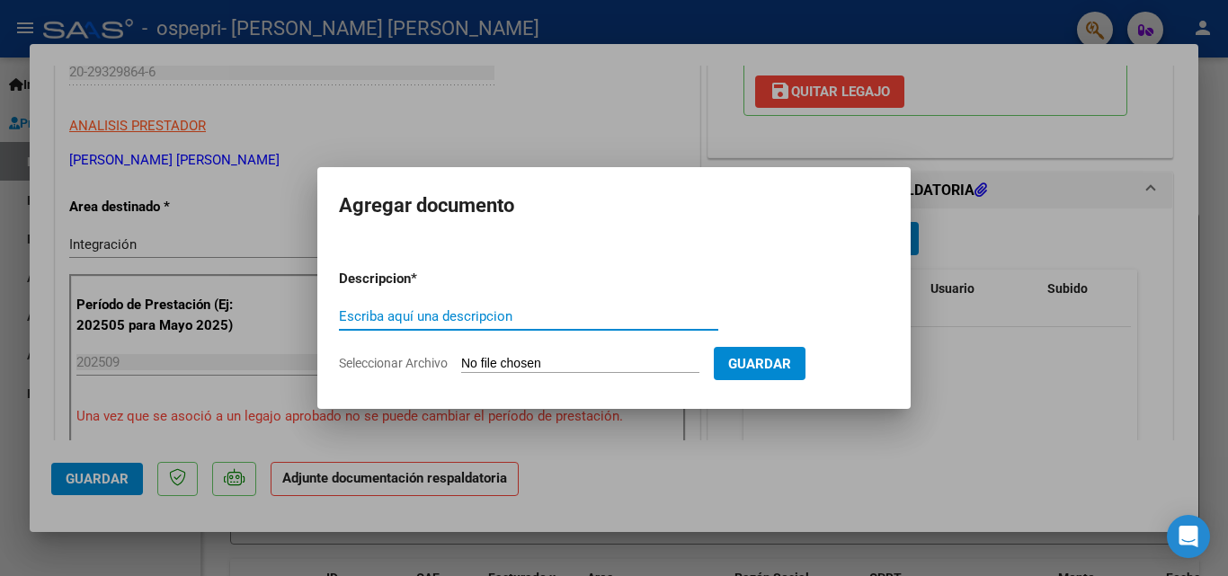
click at [522, 318] on input "Escriba aquí una descripcion" at bounding box center [528, 316] width 379 height 16
type input "vouchers"
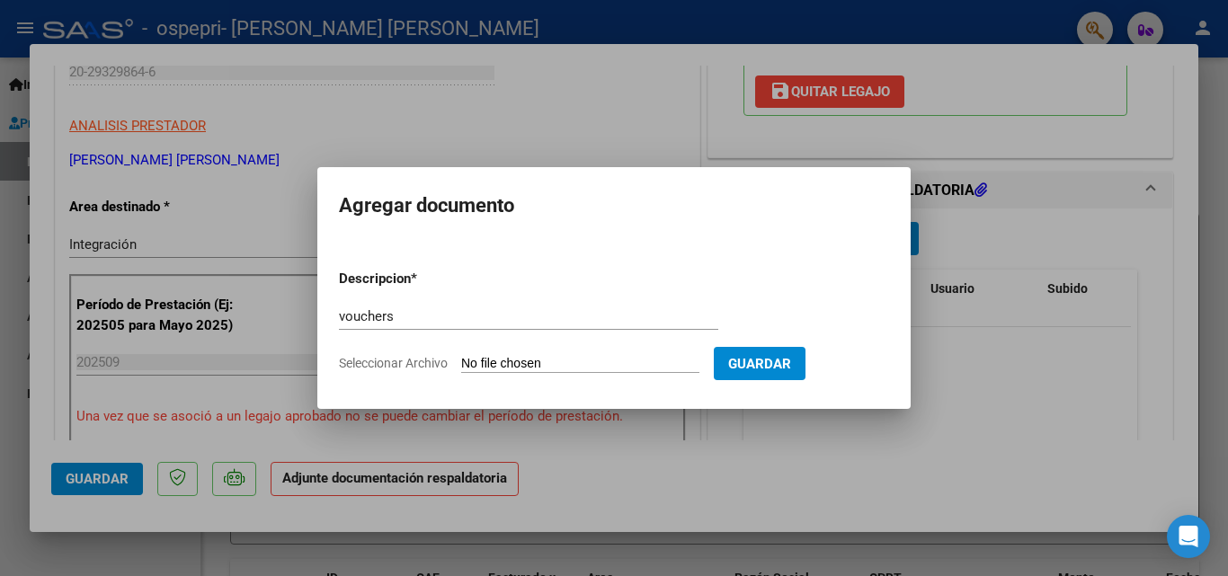
click at [523, 361] on input "Seleccionar Archivo" at bounding box center [580, 364] width 238 height 17
type input "C:\fakepath\delgado20251006_11511115.pdf"
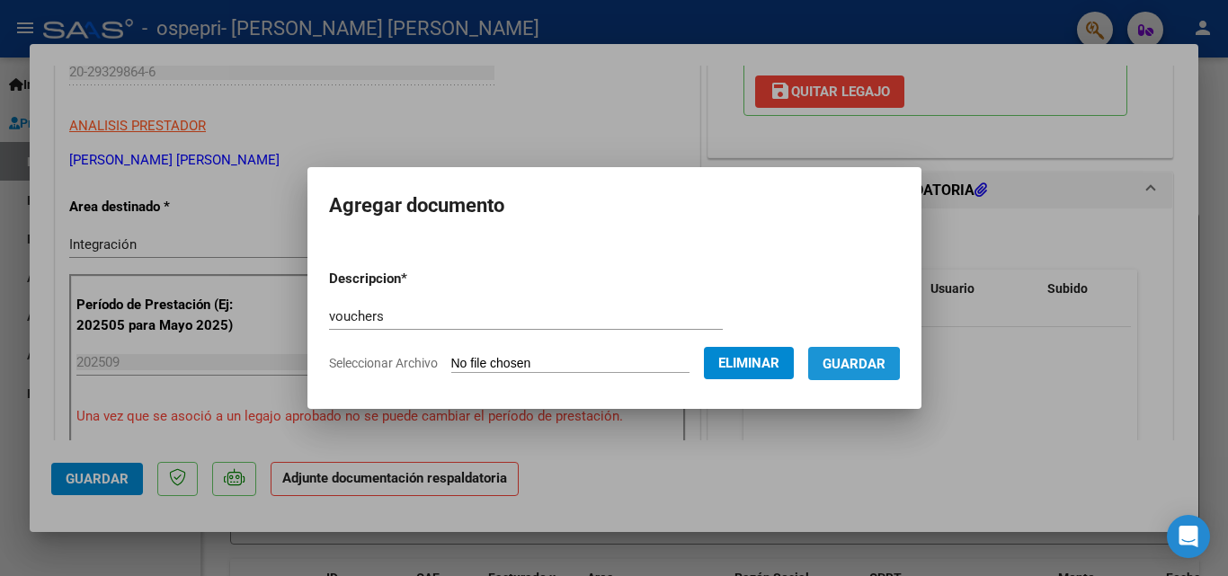
click at [835, 365] on span "Guardar" at bounding box center [853, 364] width 63 height 16
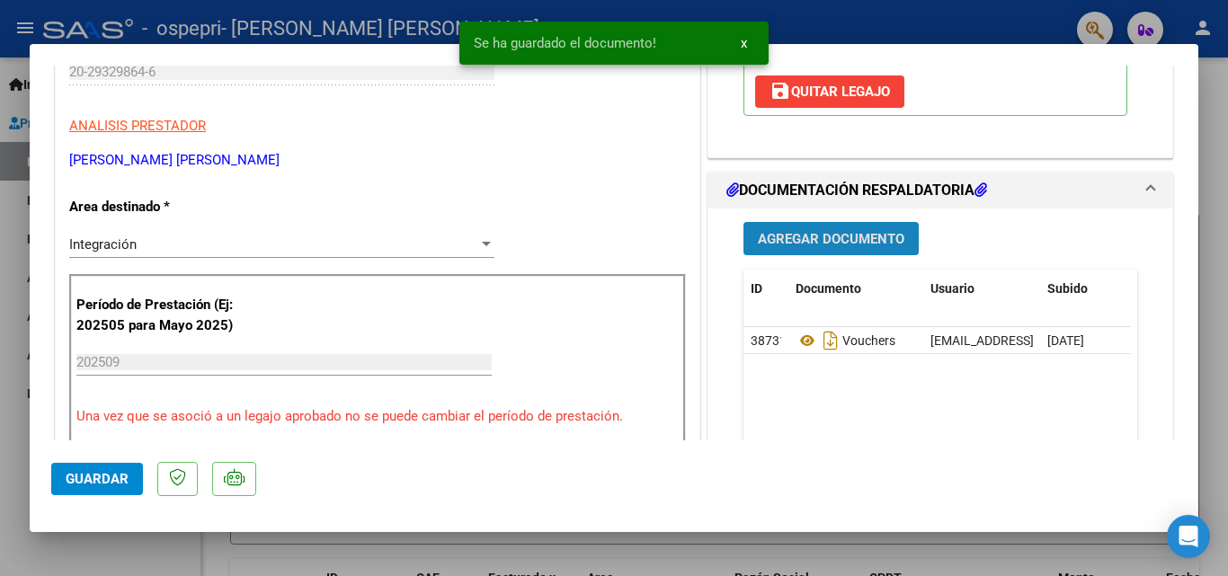
click at [825, 247] on span "Agregar Documento" at bounding box center [831, 239] width 146 height 16
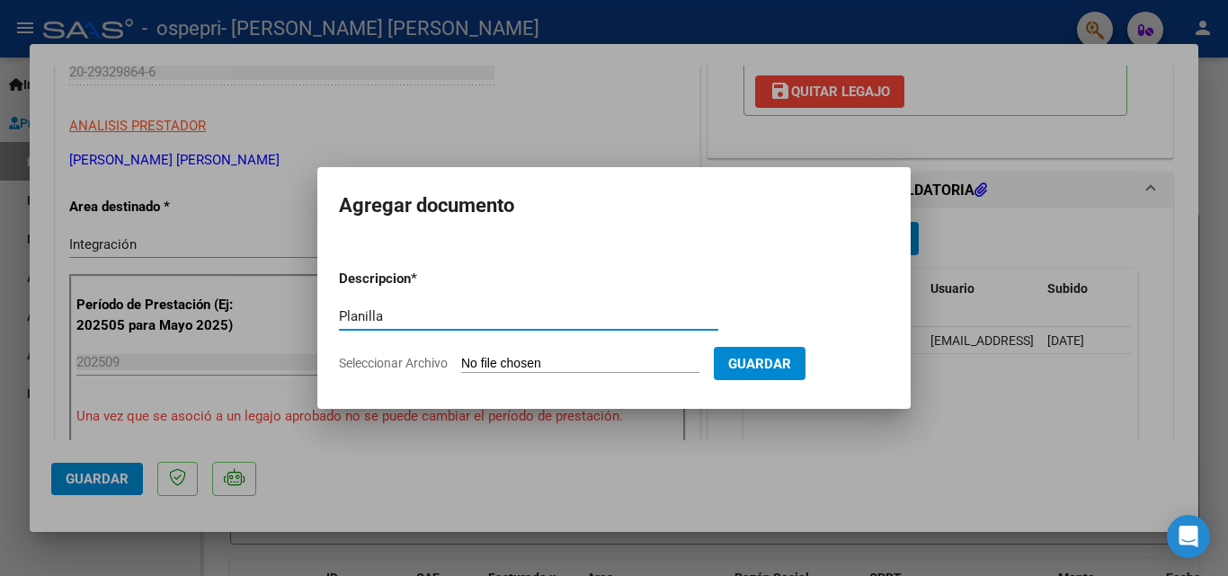
type input "Planilla"
click at [625, 356] on input "Seleccionar Archivo" at bounding box center [580, 364] width 238 height 17
type input "C:\fakepath\Discapacidad sep.xlsx"
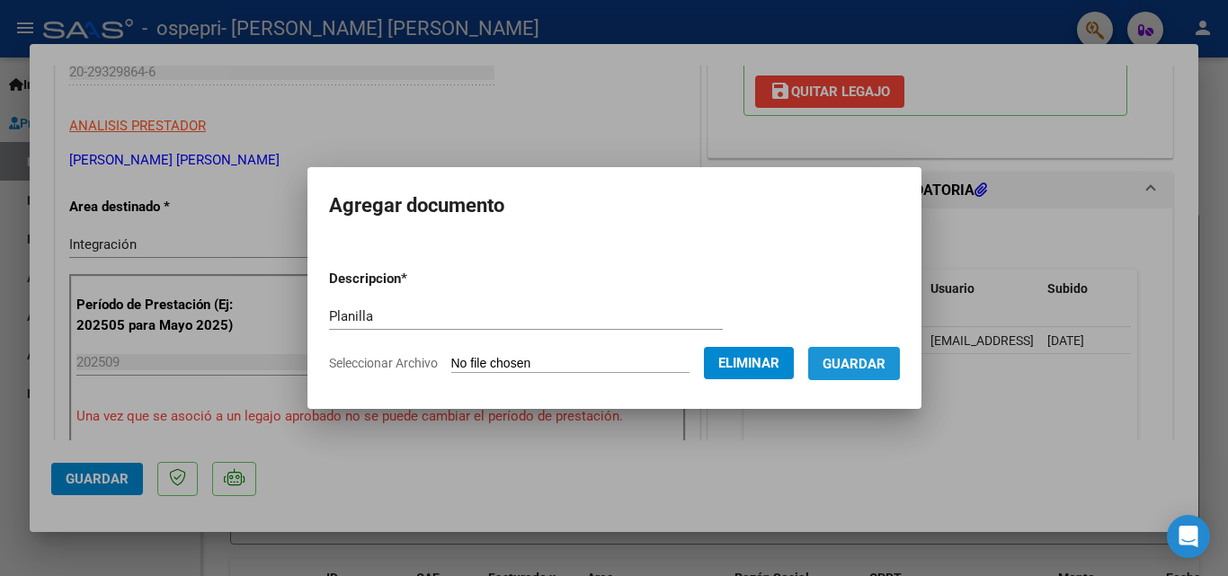
click at [838, 360] on span "Guardar" at bounding box center [853, 364] width 63 height 16
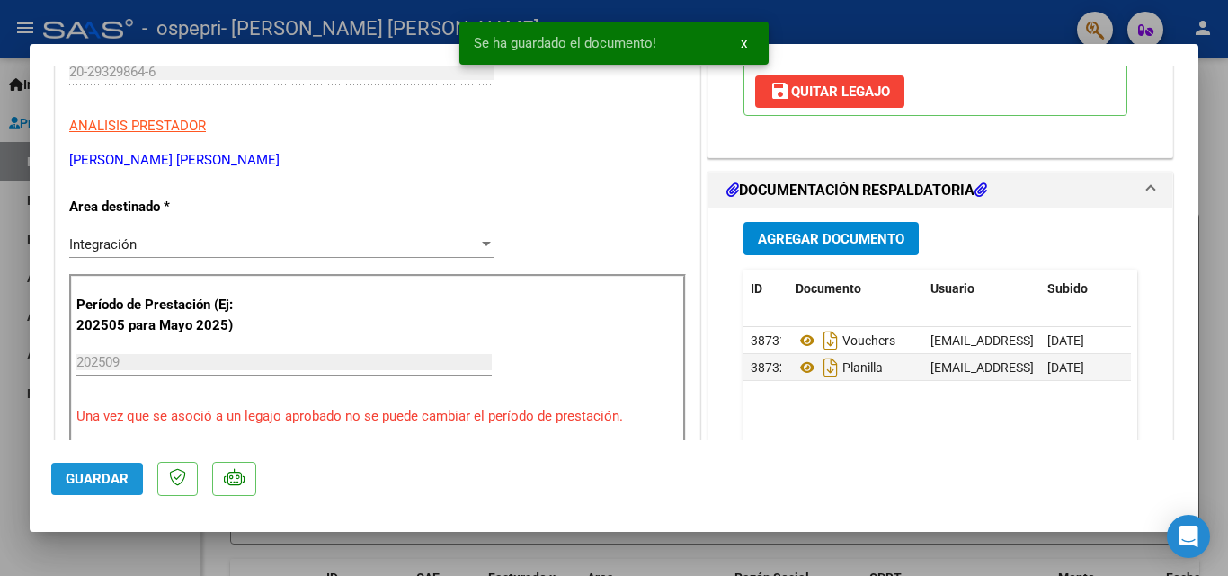
click at [98, 478] on span "Guardar" at bounding box center [97, 479] width 63 height 16
click at [4, 296] on div at bounding box center [614, 288] width 1228 height 576
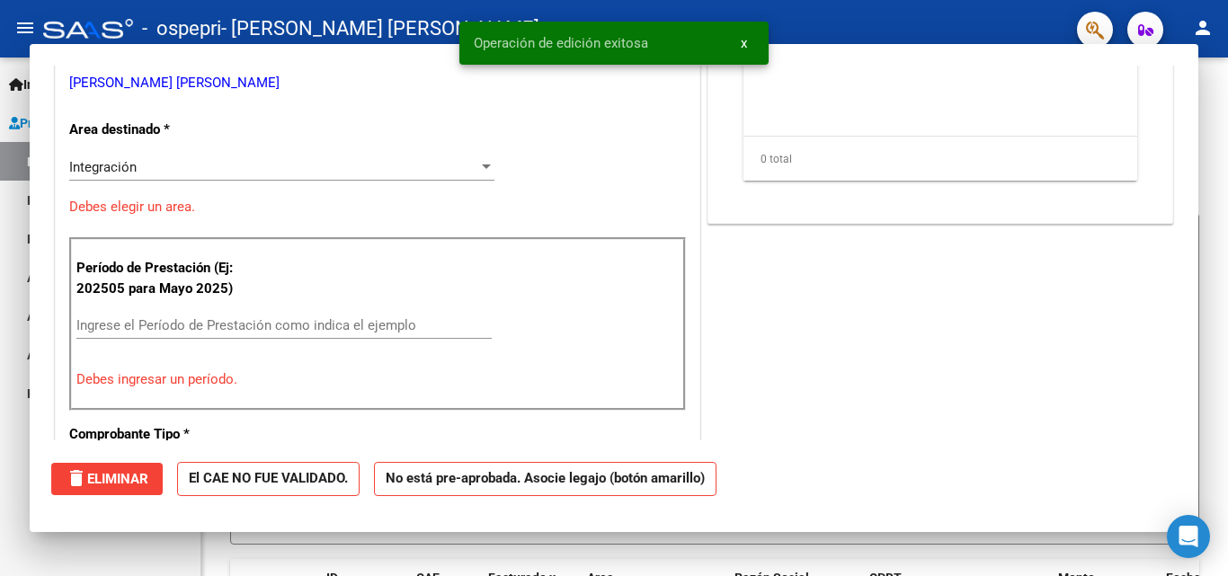
scroll to position [0, 0]
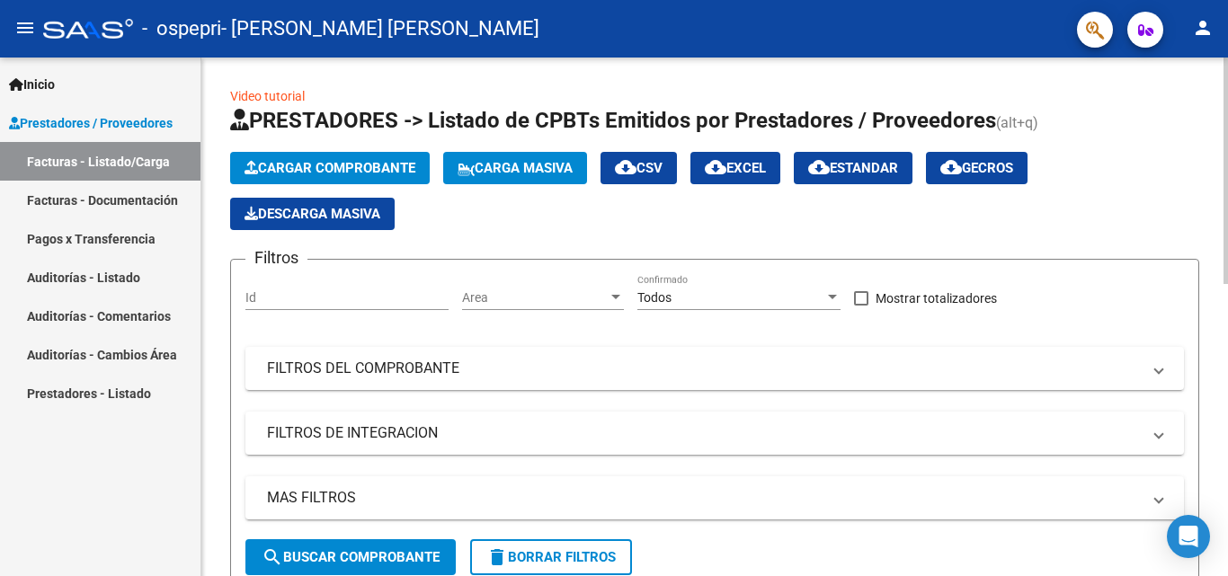
click at [333, 155] on button "Cargar Comprobante" at bounding box center [330, 168] width 200 height 32
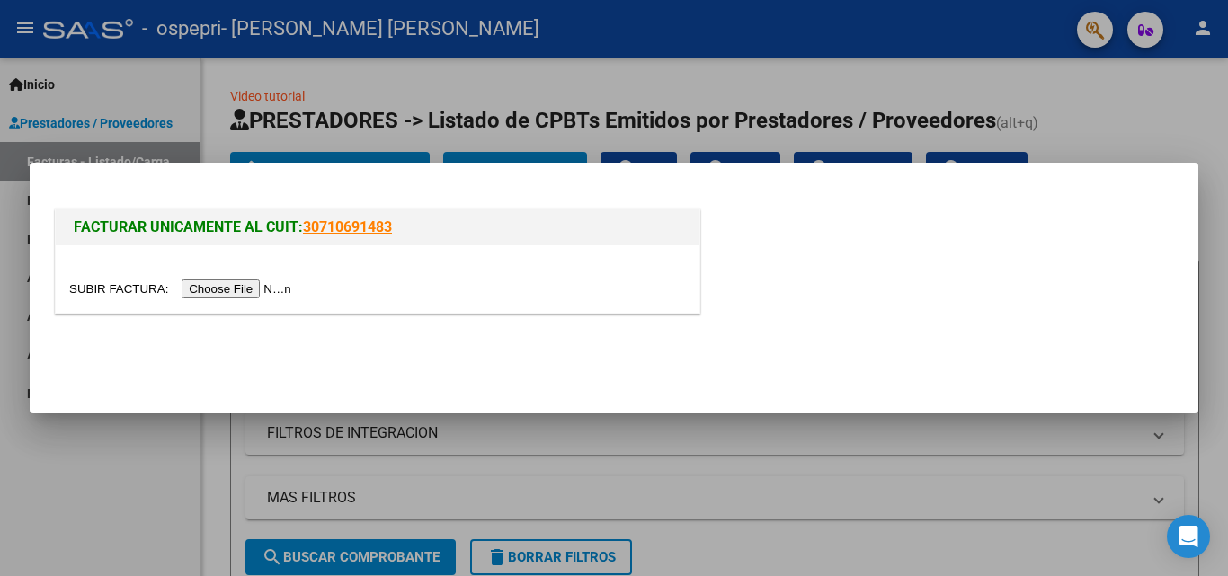
click at [243, 285] on input "file" at bounding box center [182, 288] width 227 height 19
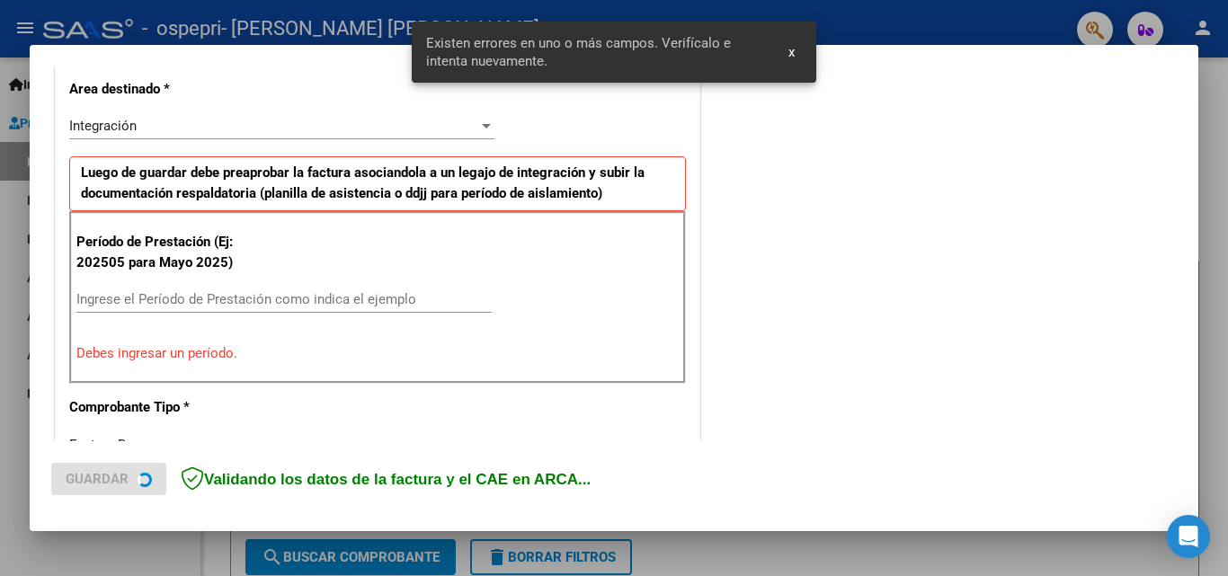
scroll to position [439, 0]
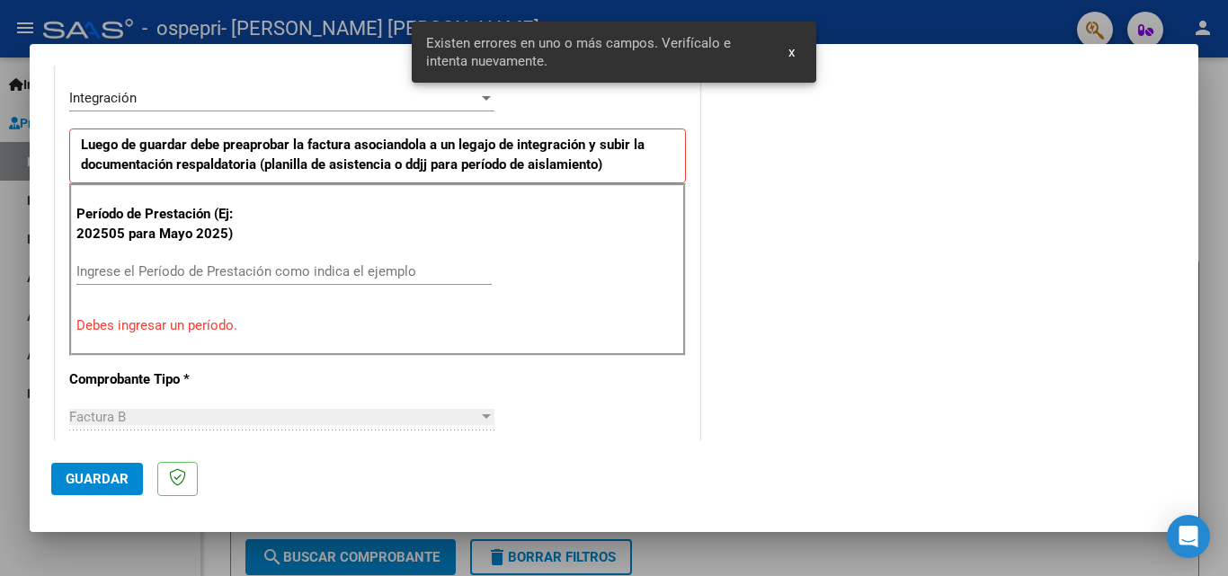
click at [139, 276] on input "Ingrese el Período de Prestación como indica el ejemplo" at bounding box center [283, 271] width 415 height 16
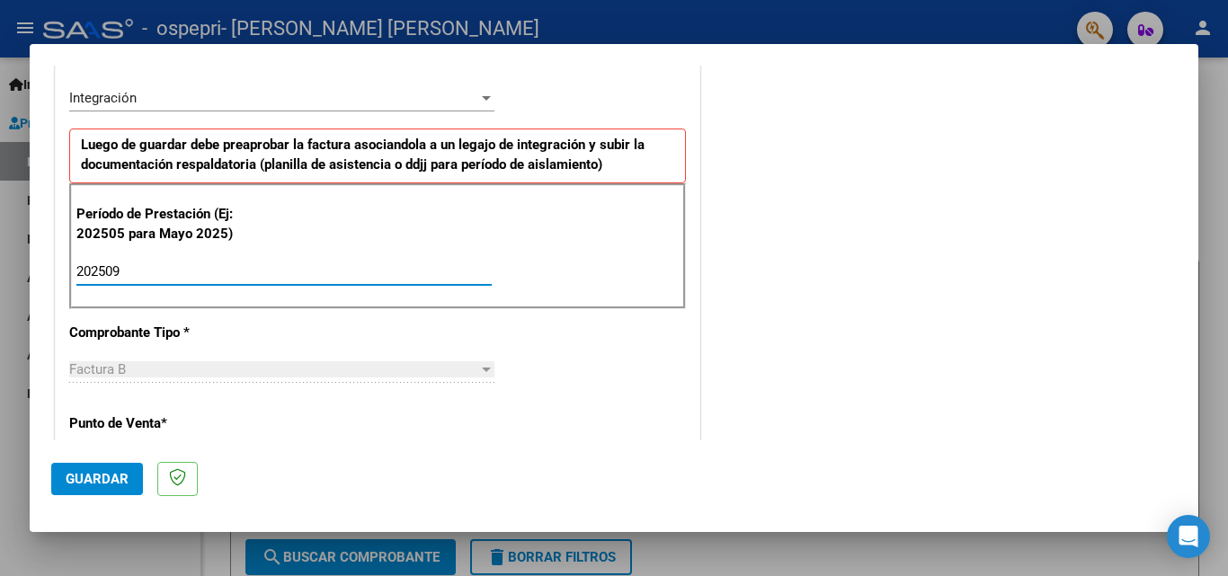
type input "202509"
click at [111, 473] on span "Guardar" at bounding box center [97, 479] width 63 height 16
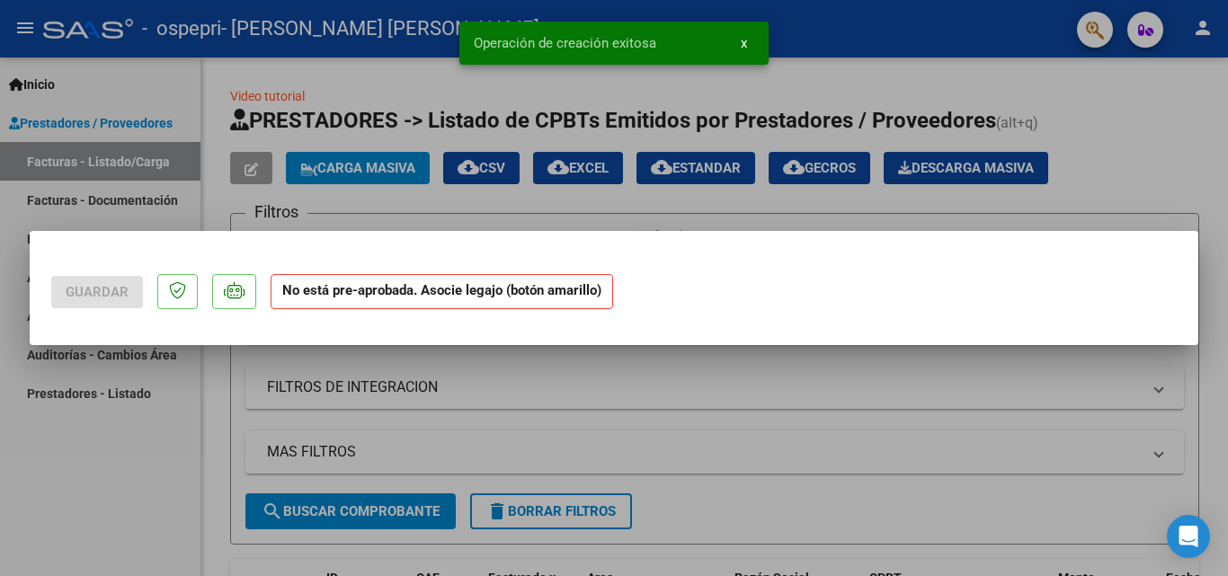
scroll to position [0, 0]
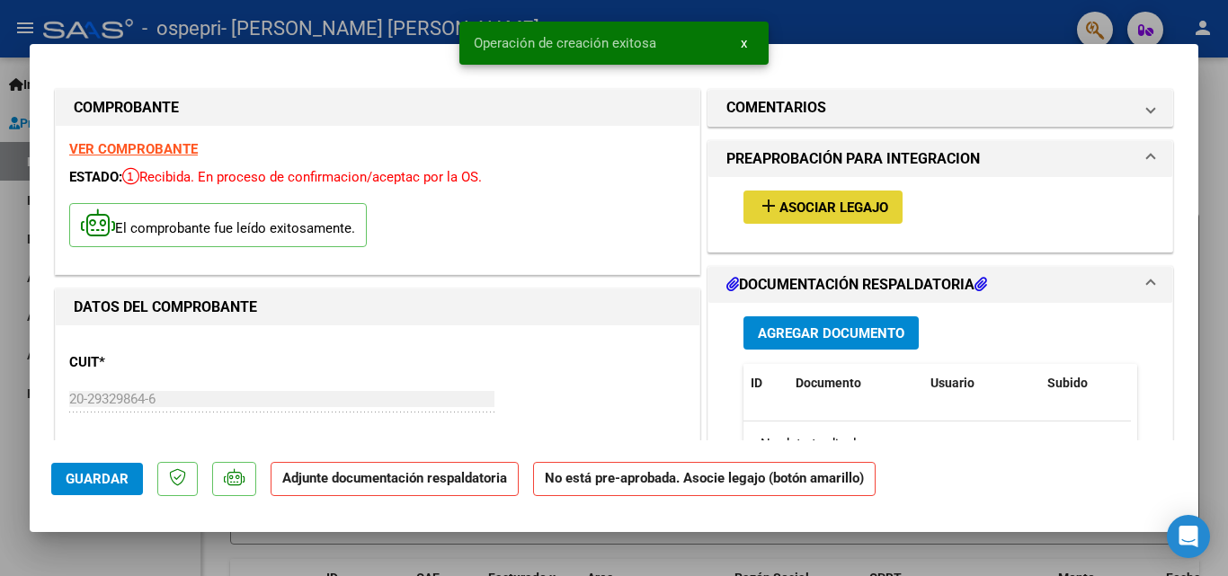
click at [769, 205] on mat-icon "add" at bounding box center [769, 206] width 22 height 22
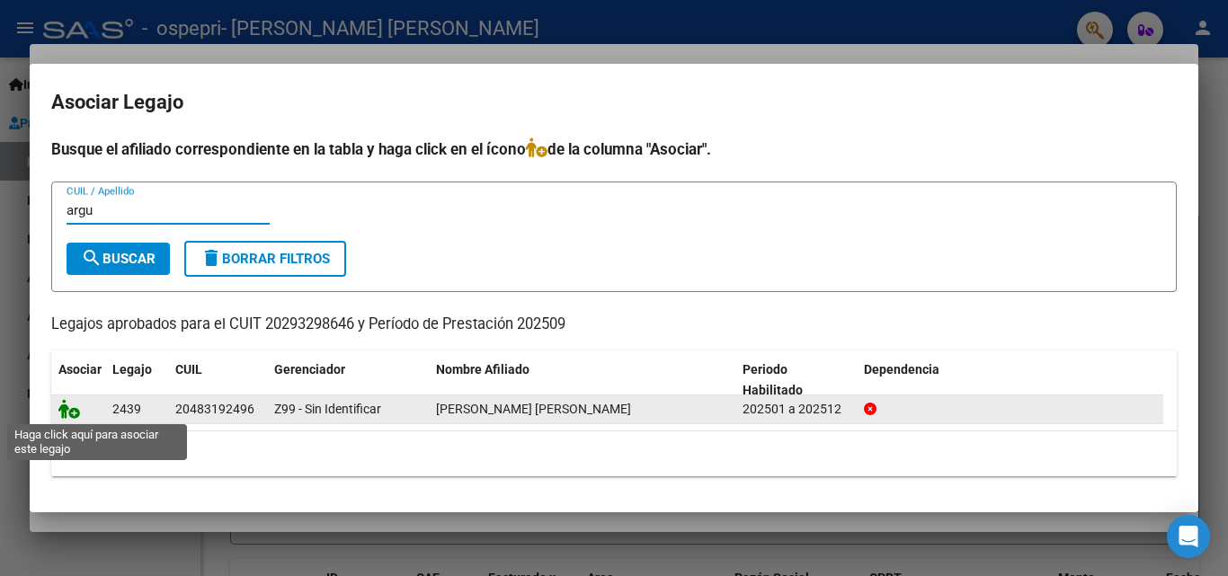
type input "argu"
click at [72, 408] on icon at bounding box center [69, 409] width 22 height 20
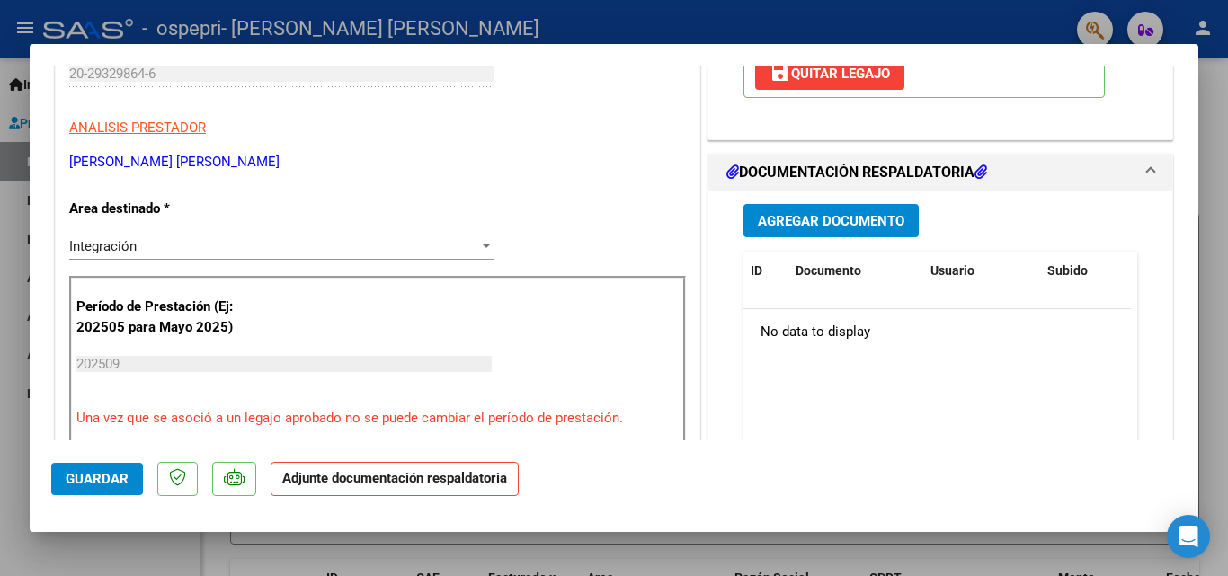
scroll to position [327, 0]
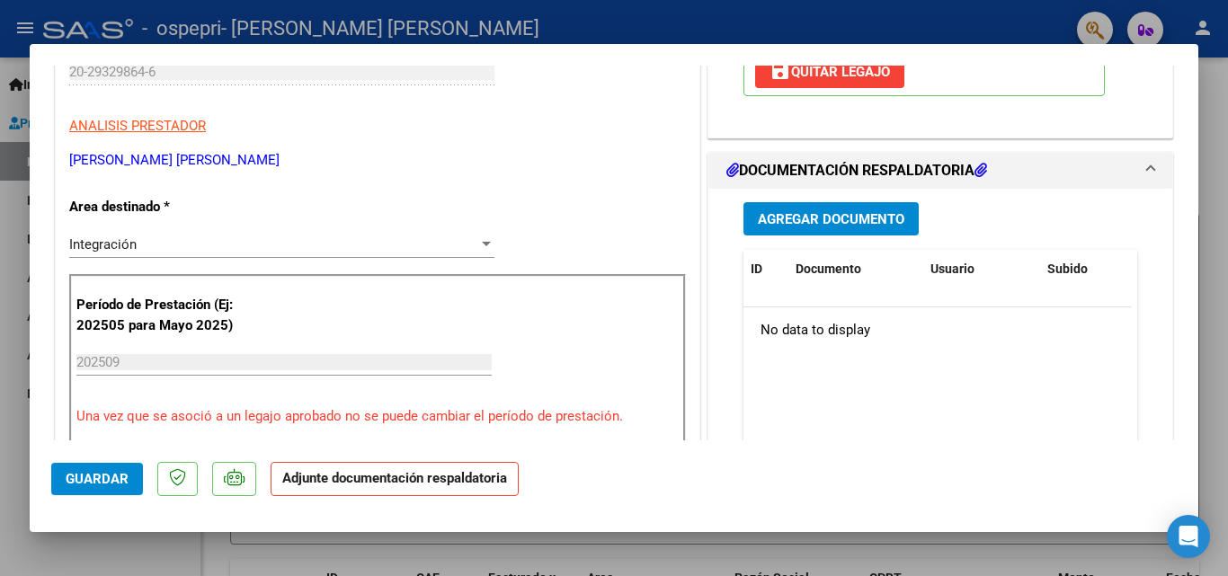
click at [878, 227] on span "Agregar Documento" at bounding box center [831, 219] width 146 height 16
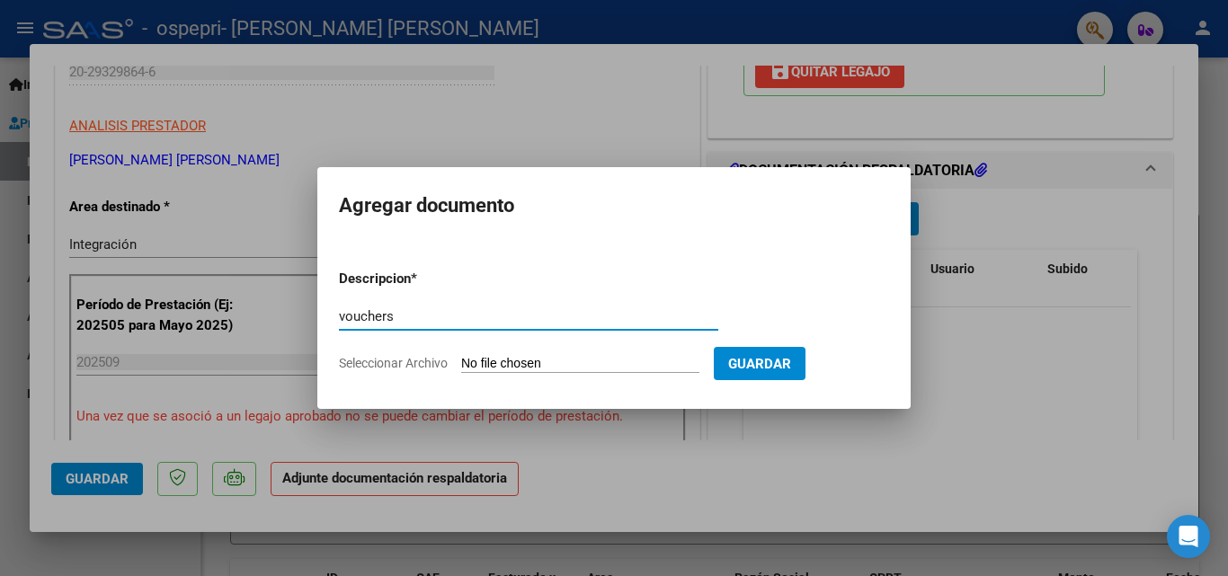
type input "vouchers"
click at [488, 368] on input "Seleccionar Archivo" at bounding box center [580, 364] width 238 height 17
type input "C:\fakepath\Arguello20251006_11583962.pdf"
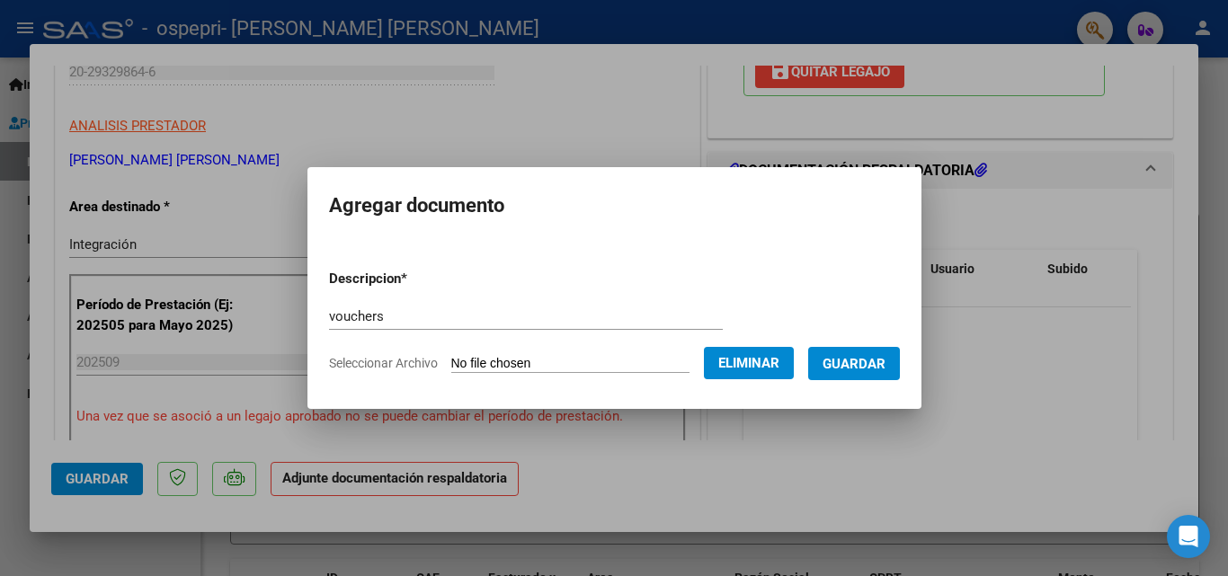
click at [831, 365] on span "Guardar" at bounding box center [853, 364] width 63 height 16
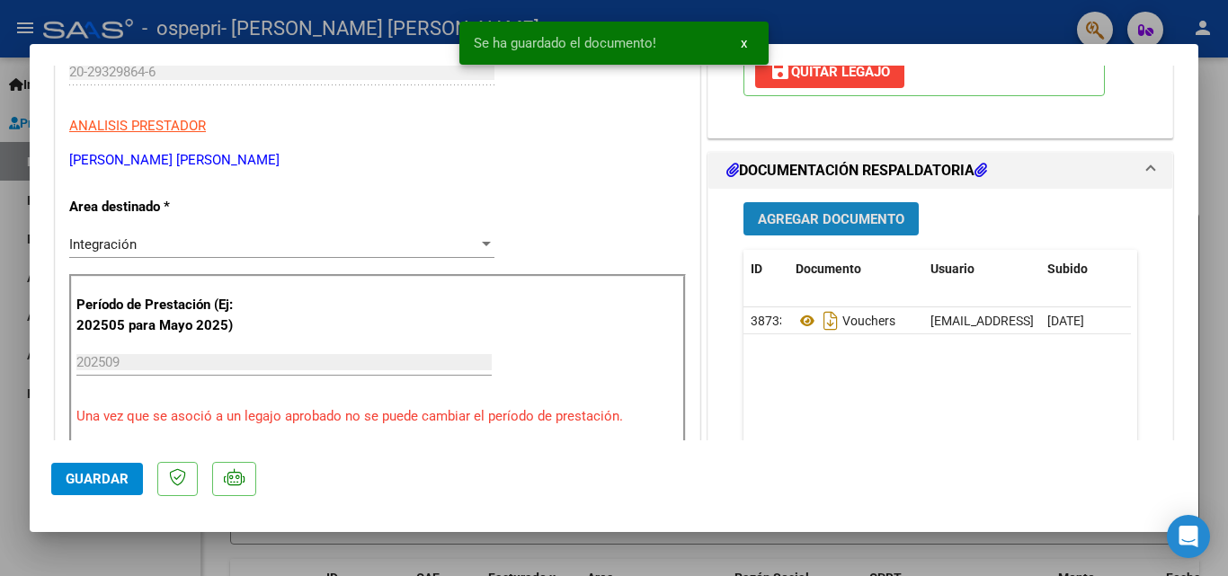
click at [856, 226] on span "Agregar Documento" at bounding box center [831, 218] width 146 height 16
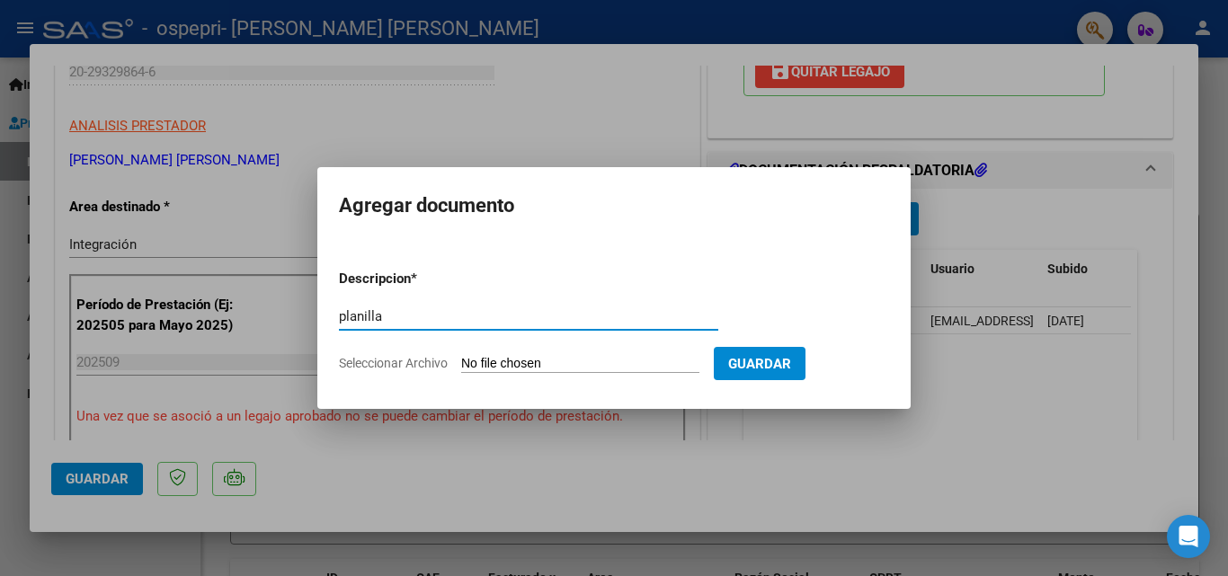
type input "planilla"
click at [466, 359] on input "Seleccionar Archivo" at bounding box center [580, 364] width 238 height 17
type input "C:\fakepath\Discapacidad sep.xlsx"
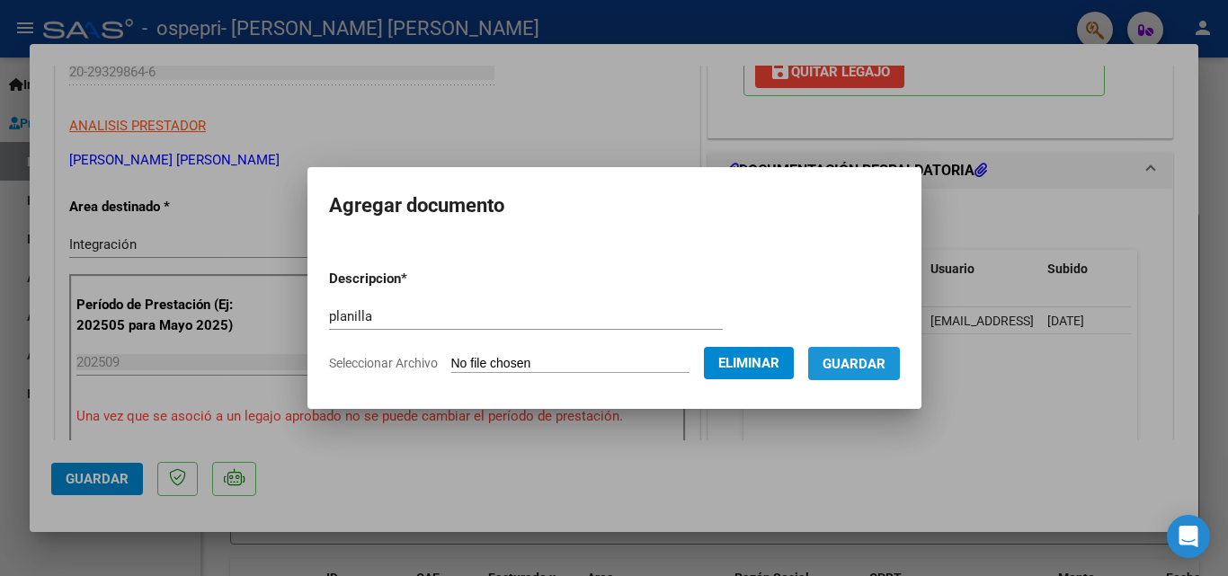
click at [893, 352] on button "Guardar" at bounding box center [854, 363] width 92 height 33
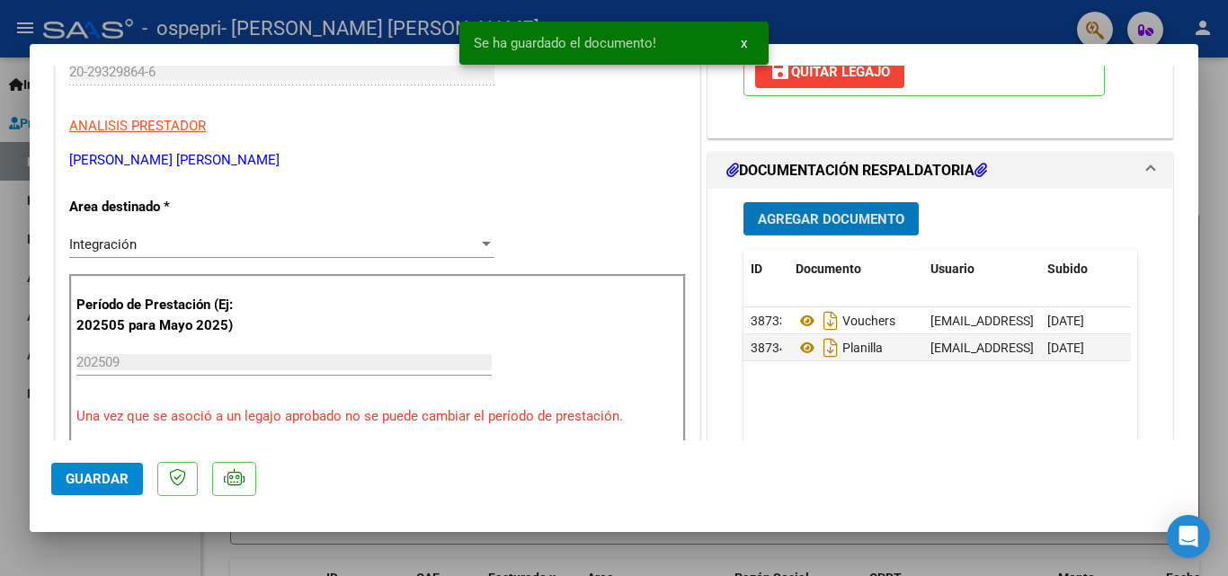
click at [100, 490] on button "Guardar" at bounding box center [97, 479] width 92 height 32
click at [39, 130] on mat-dialog-content "COMPROBANTE VER COMPROBANTE ESTADO: Recibida. En proceso de confirmacion/acepta…" at bounding box center [614, 253] width 1168 height 375
click at [13, 130] on div at bounding box center [614, 288] width 1228 height 576
type input "$ 0,00"
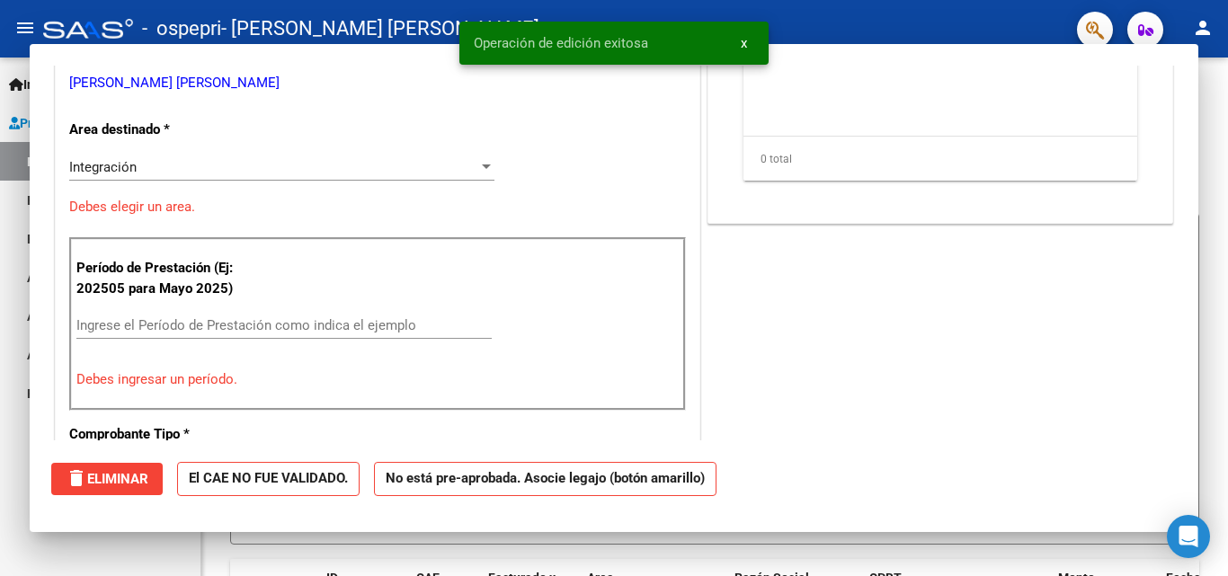
scroll to position [272, 0]
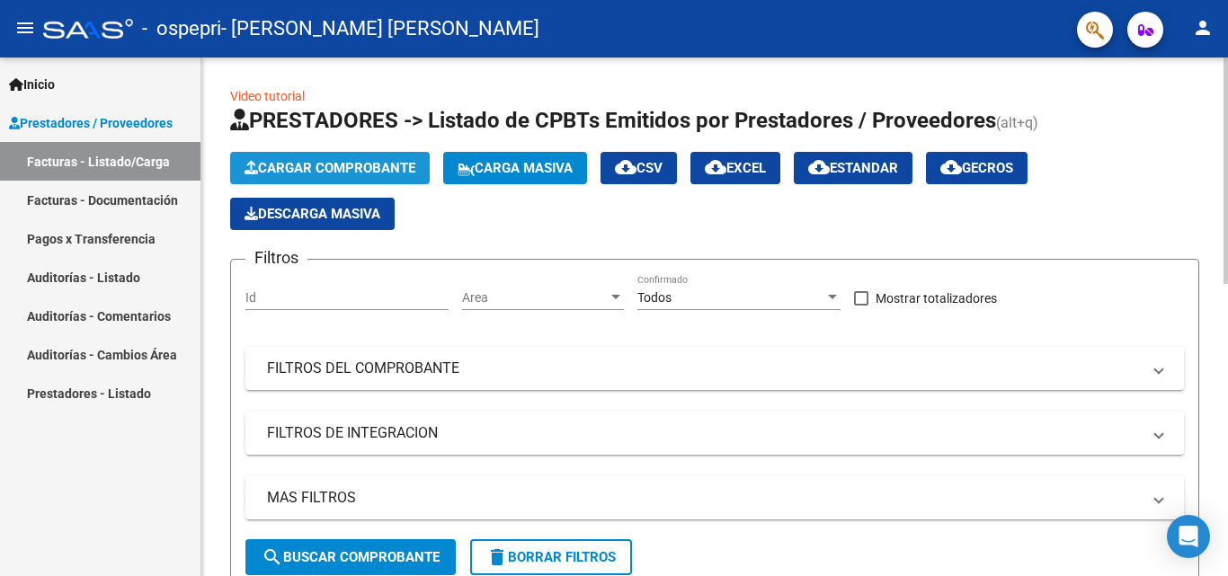
click at [287, 176] on button "Cargar Comprobante" at bounding box center [330, 168] width 200 height 32
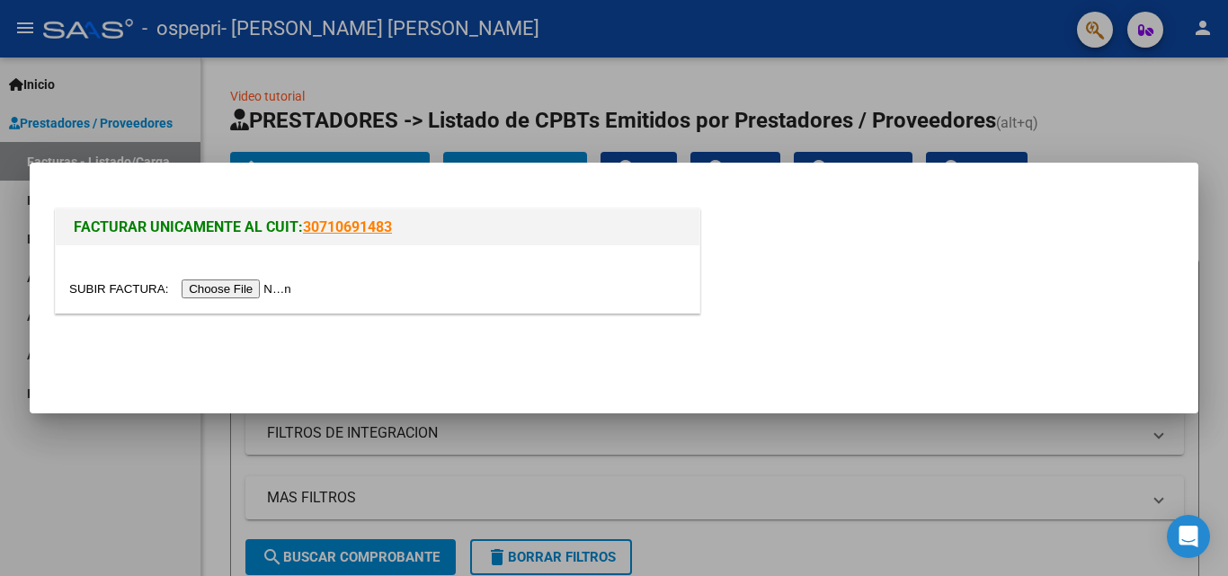
click at [245, 286] on input "file" at bounding box center [182, 288] width 227 height 19
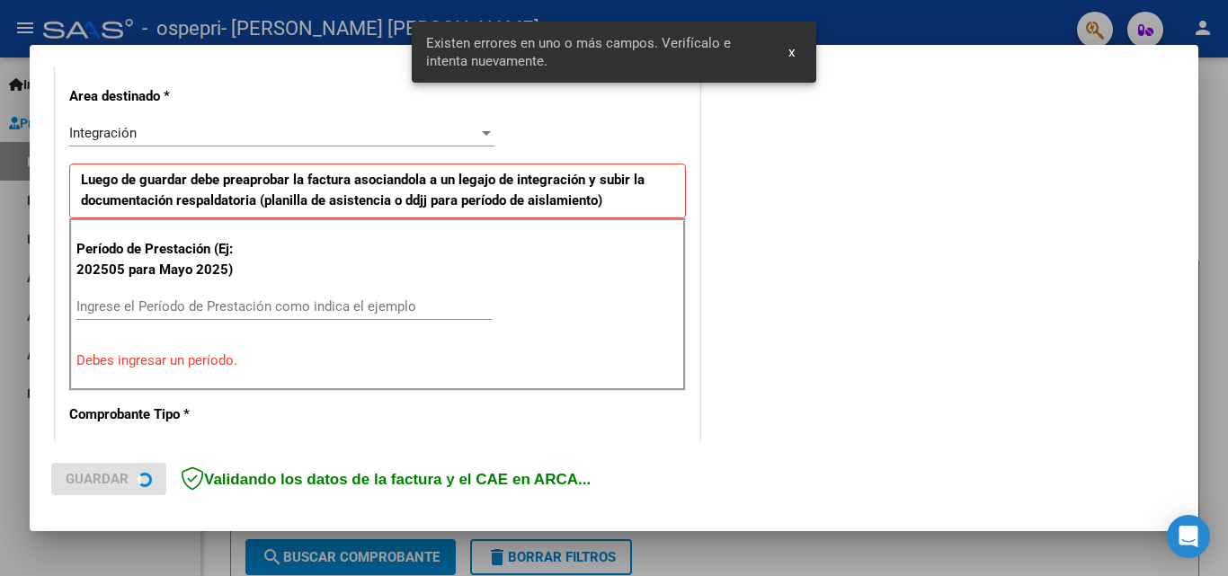
scroll to position [405, 0]
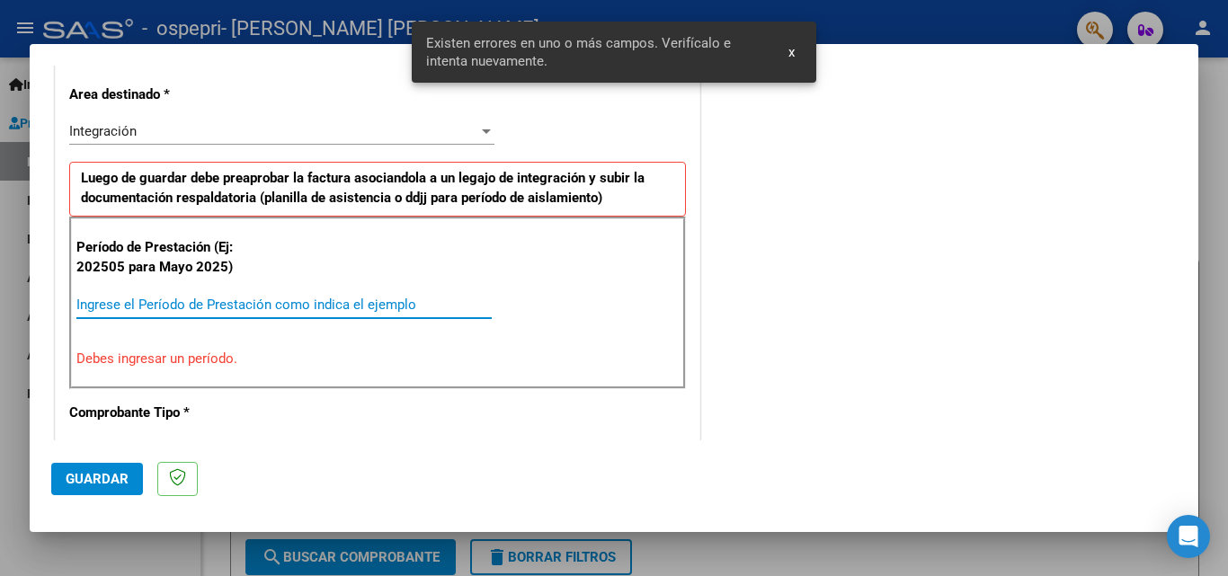
click at [414, 306] on input "Ingrese el Período de Prestación como indica el ejemplo" at bounding box center [283, 305] width 415 height 16
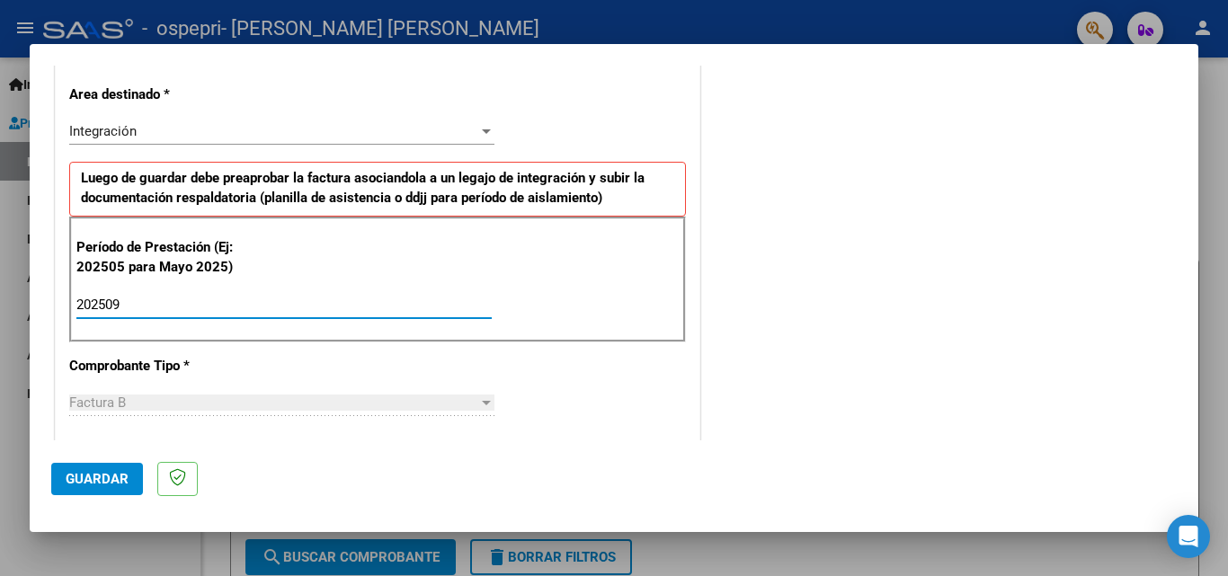
type input "202509"
click at [122, 488] on button "Guardar" at bounding box center [97, 479] width 92 height 32
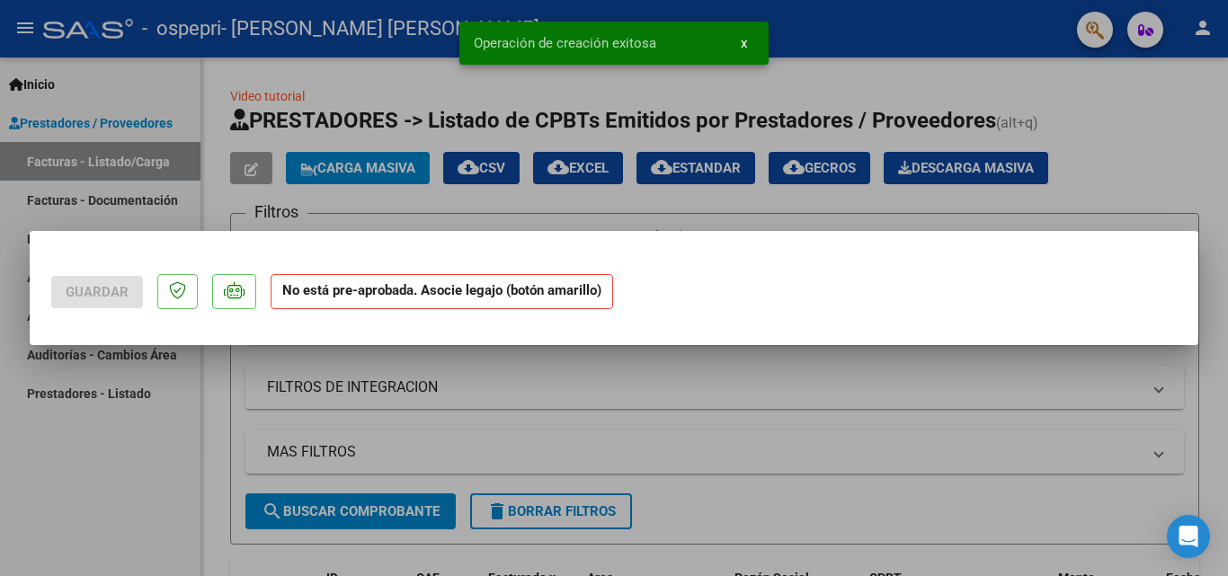
scroll to position [0, 0]
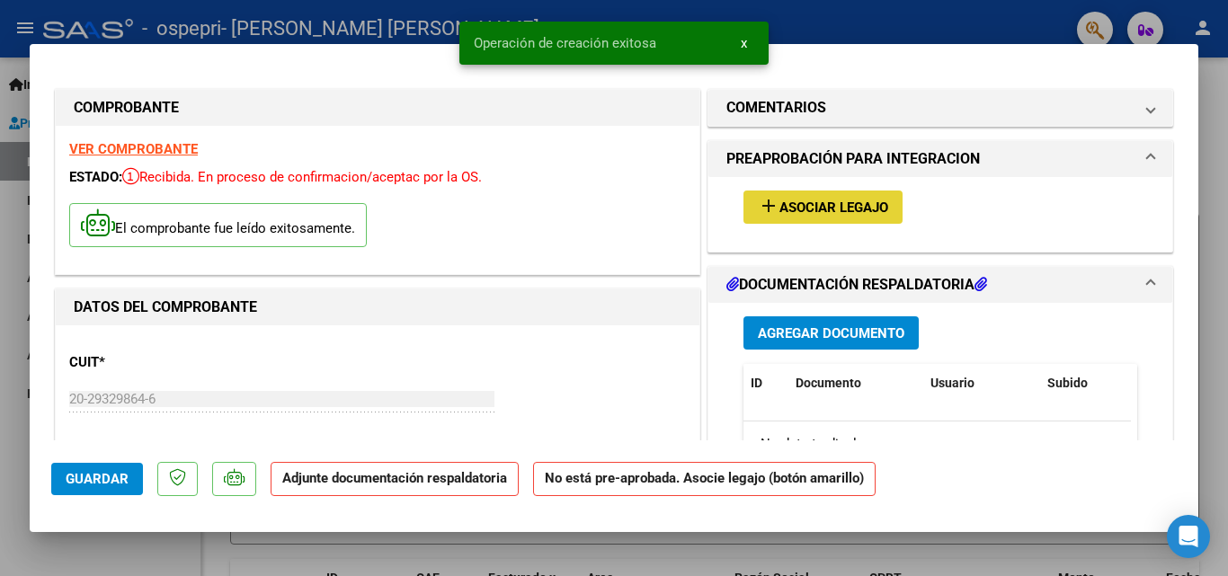
click at [828, 207] on span "Asociar Legajo" at bounding box center [833, 208] width 109 height 16
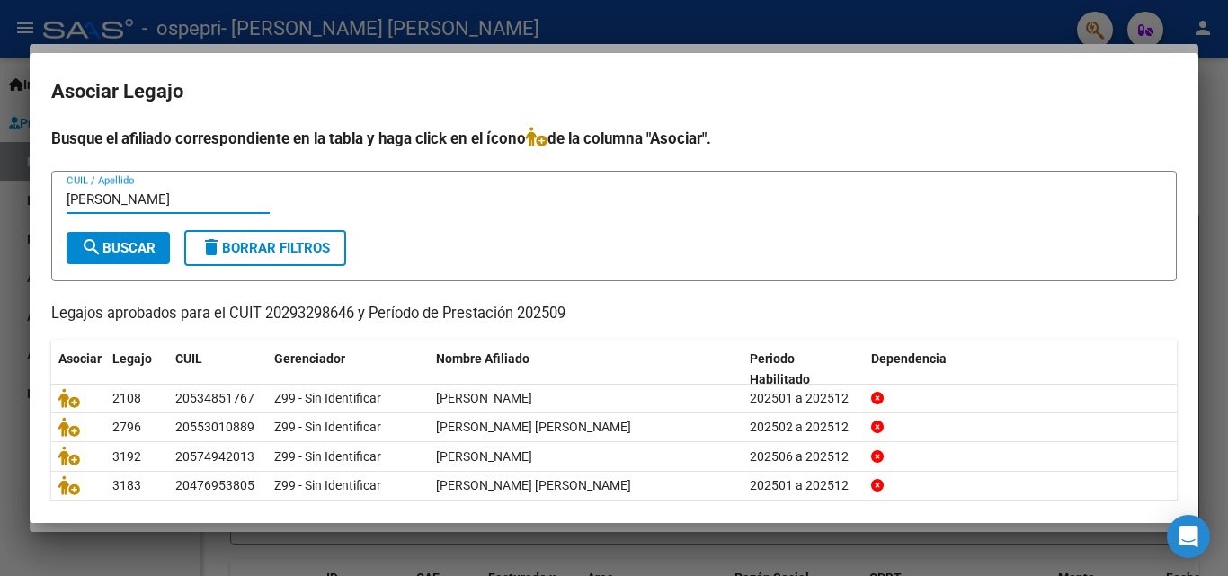
type input "[PERSON_NAME]"
click at [145, 253] on span "search Buscar" at bounding box center [118, 248] width 75 height 16
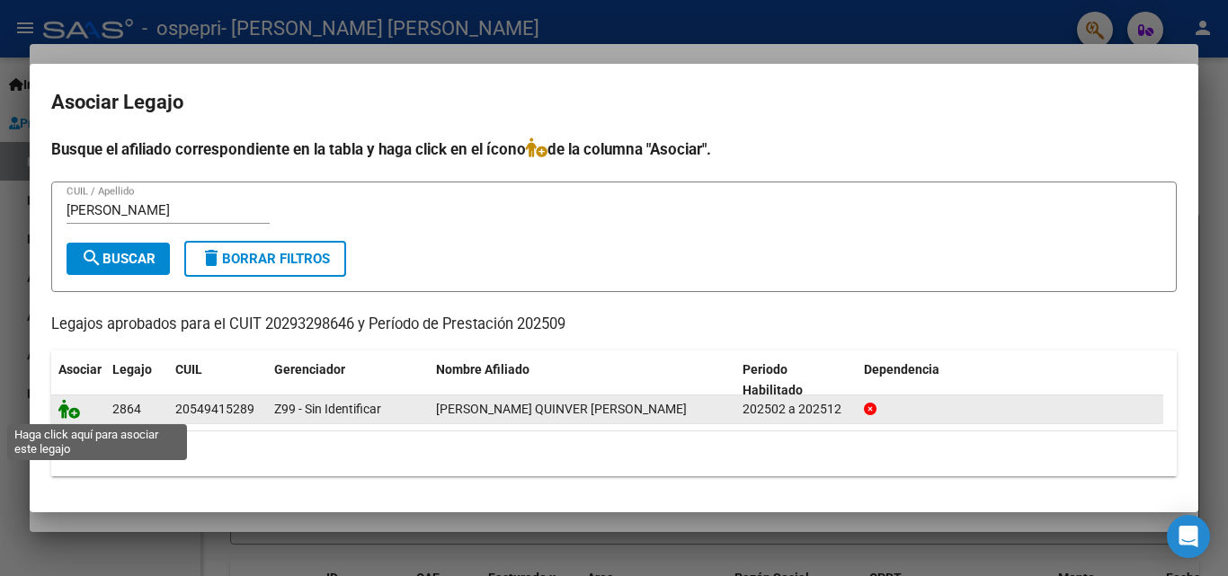
click at [62, 412] on icon at bounding box center [69, 409] width 22 height 20
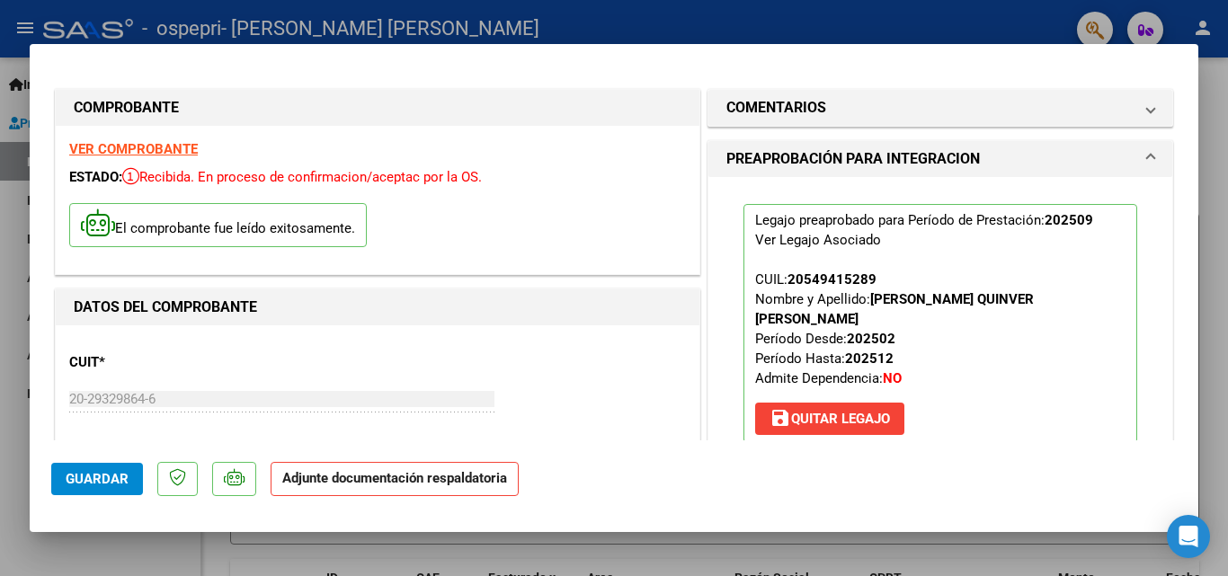
scroll to position [327, 0]
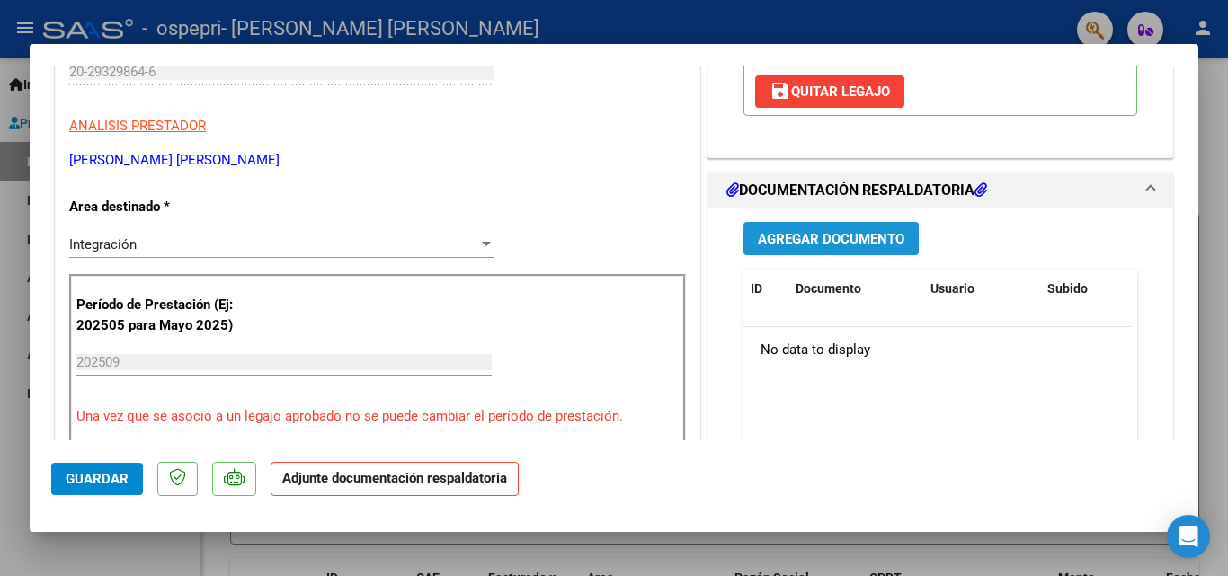
click at [866, 231] on span "Agregar Documento" at bounding box center [831, 239] width 146 height 16
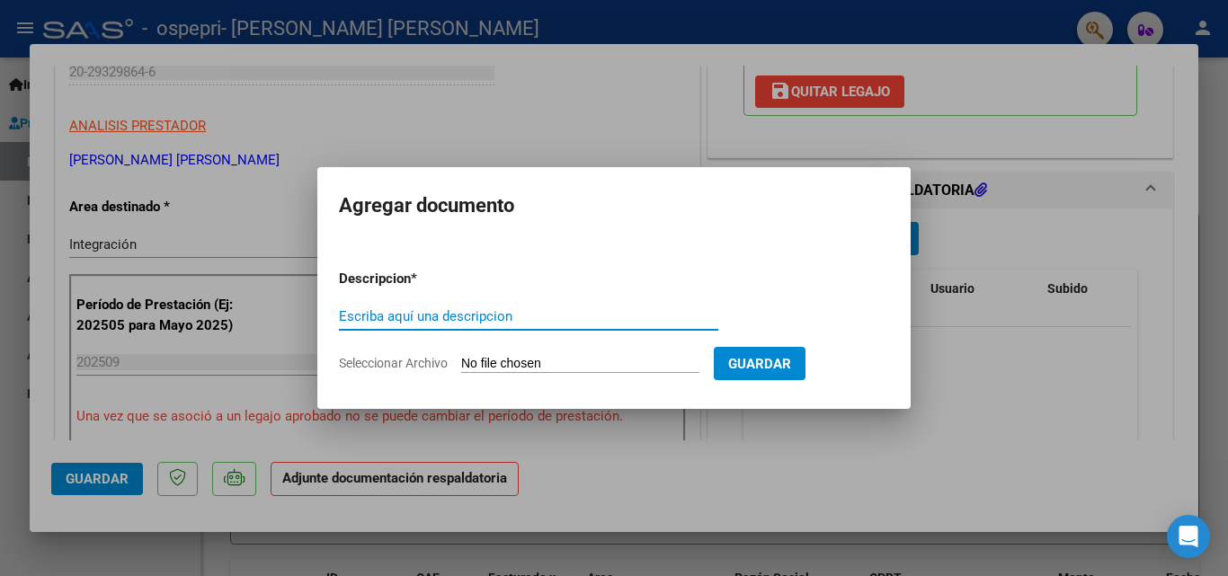
click at [501, 308] on input "Escriba aquí una descripcion" at bounding box center [528, 316] width 379 height 16
type input "vouchers"
click at [502, 356] on input "Seleccionar Archivo" at bounding box center [580, 364] width 238 height 17
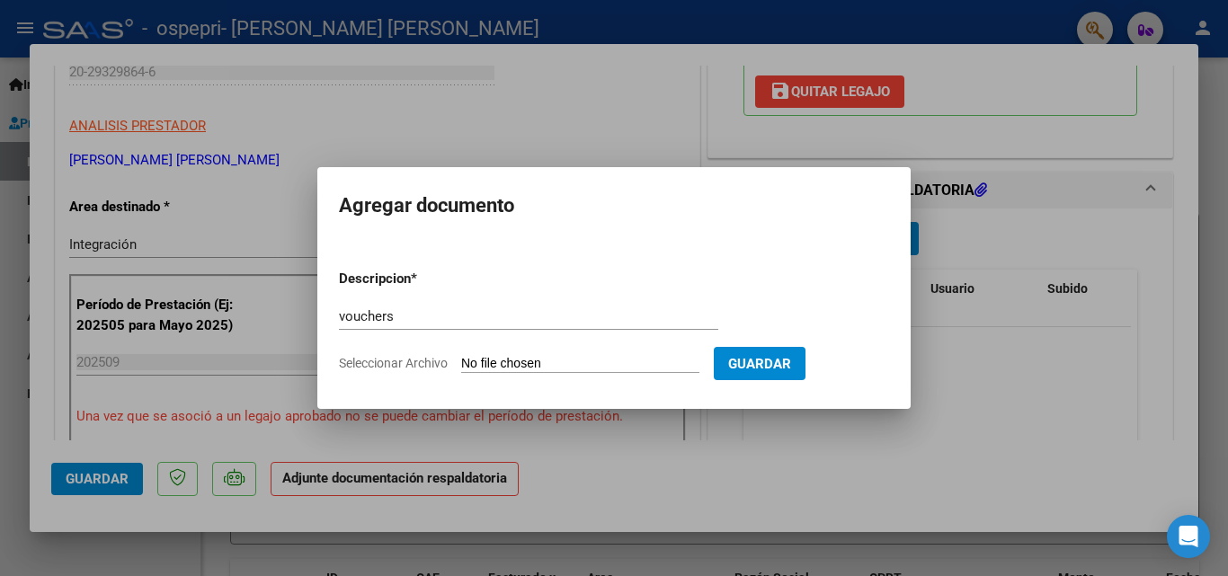
type input "C:\fakepath\Santillana20251006_12033430.pdf"
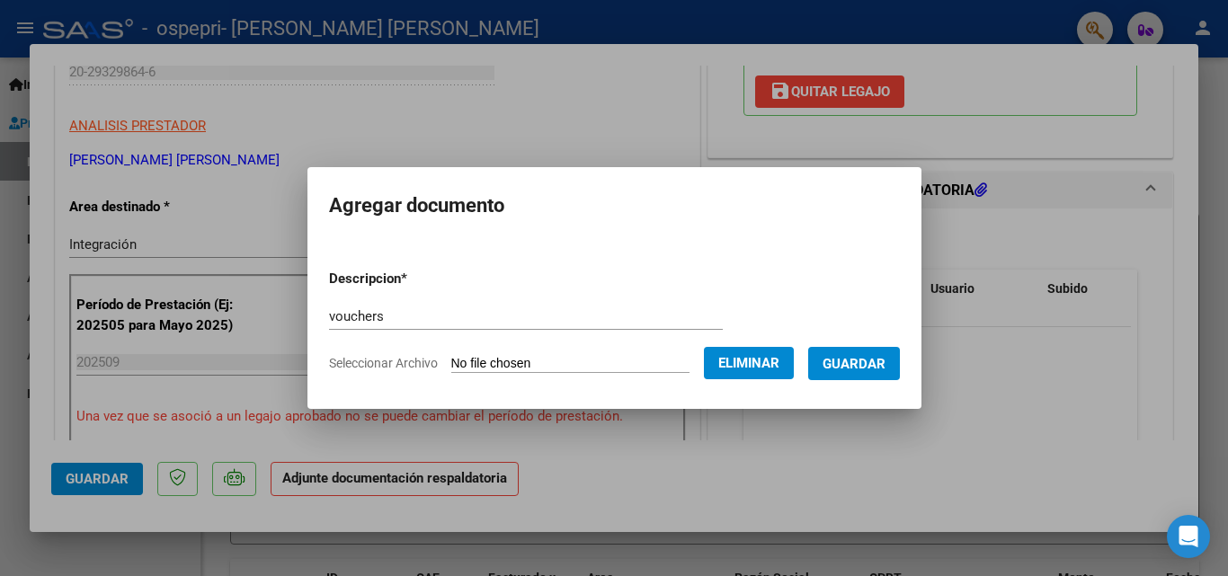
click at [847, 366] on span "Guardar" at bounding box center [853, 364] width 63 height 16
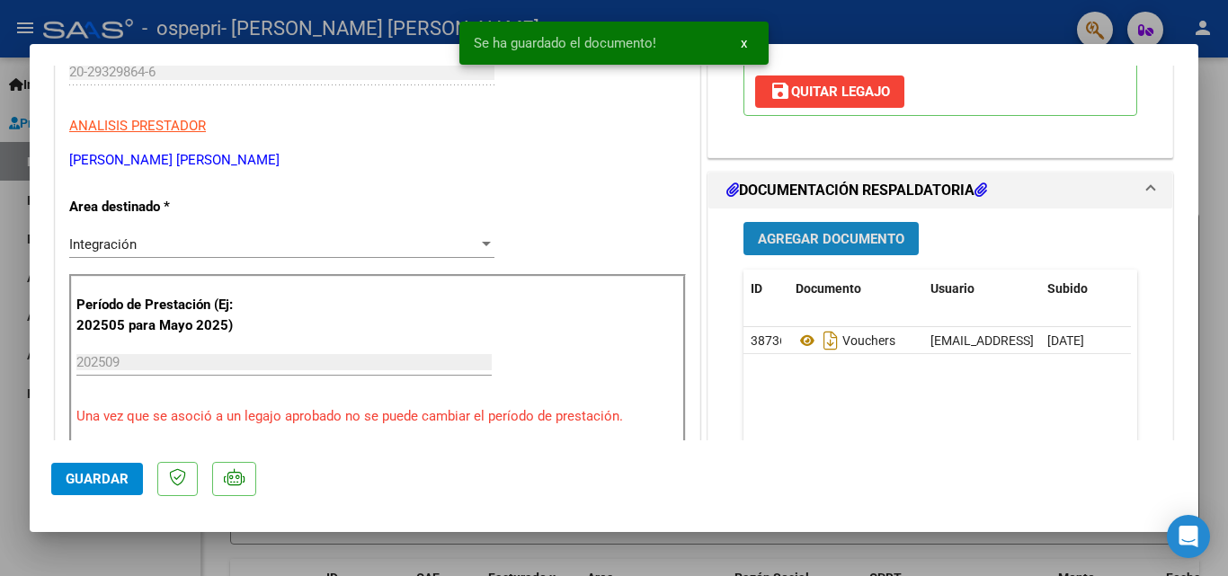
click at [813, 231] on span "Agregar Documento" at bounding box center [831, 239] width 146 height 16
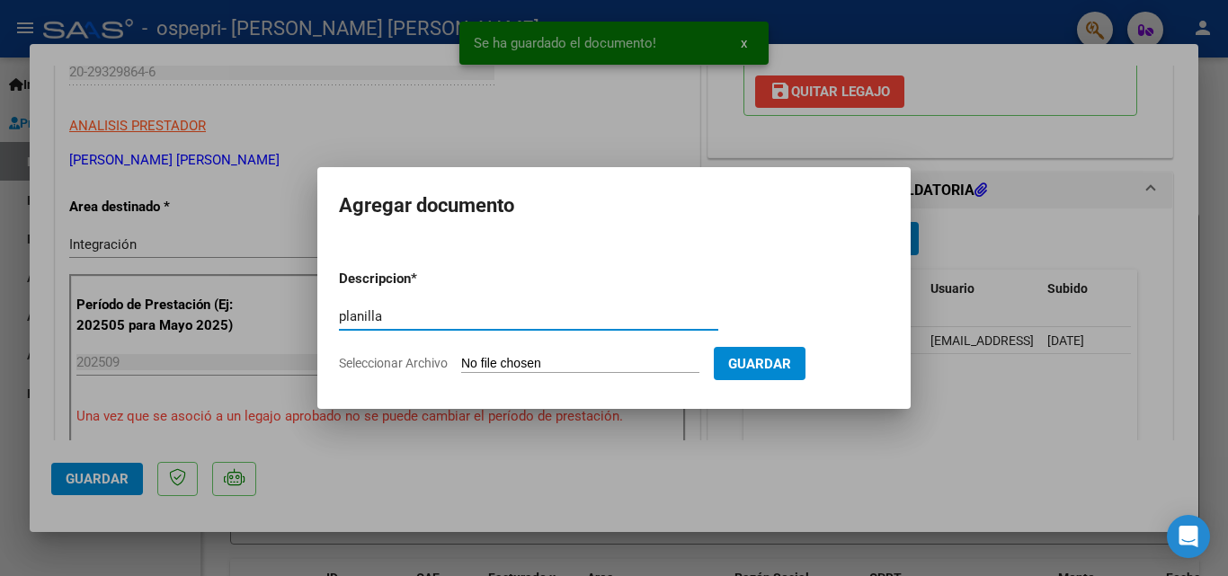
type input "planilla"
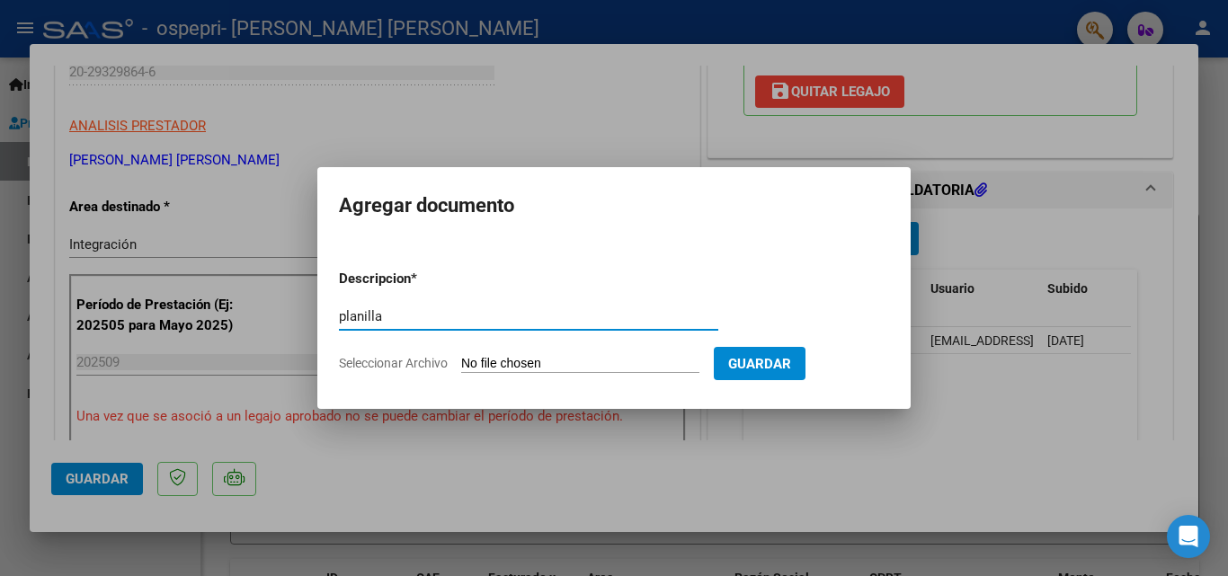
click at [601, 363] on input "Seleccionar Archivo" at bounding box center [580, 364] width 238 height 17
type input "C:\fakepath\Discapacidad sep.xlsx"
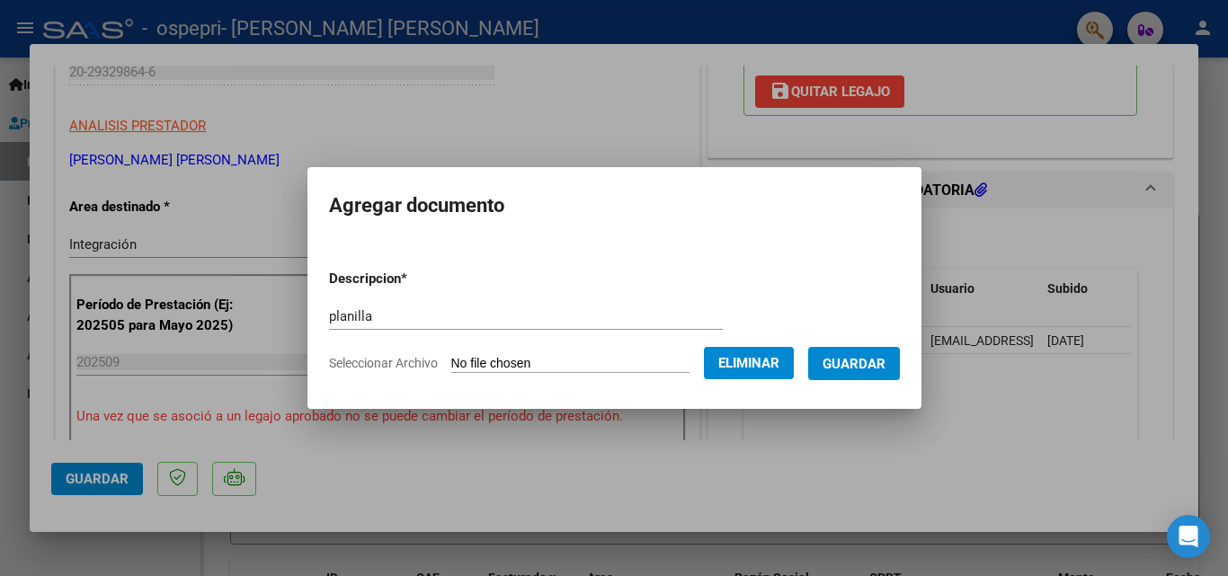
click at [838, 364] on span "Guardar" at bounding box center [853, 364] width 63 height 16
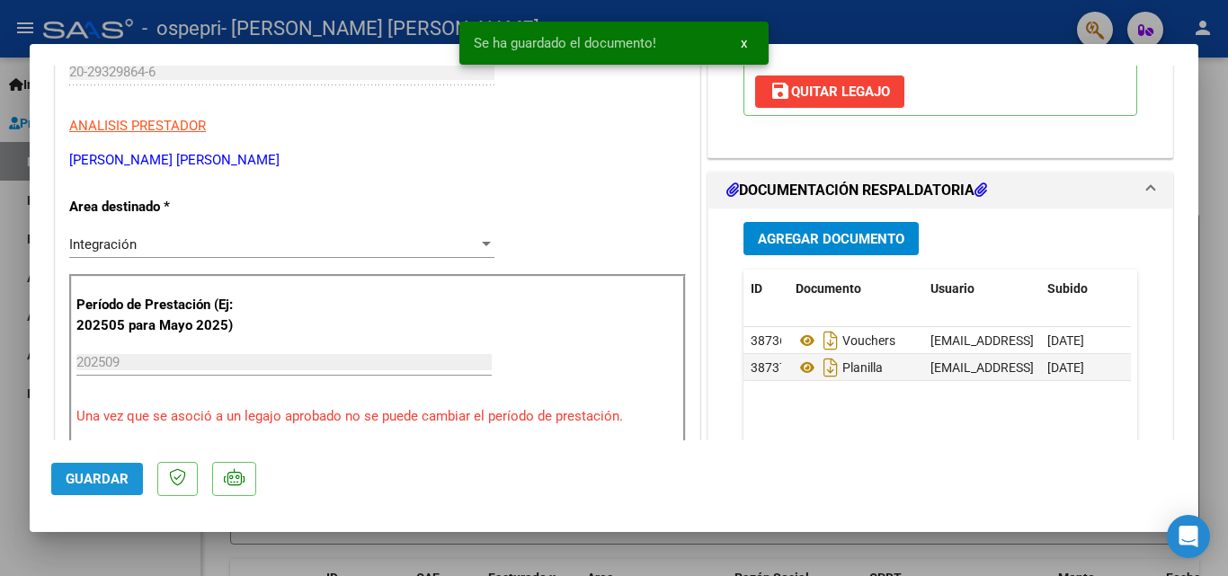
click at [64, 483] on button "Guardar" at bounding box center [97, 479] width 92 height 32
click at [0, 267] on div at bounding box center [614, 288] width 1228 height 576
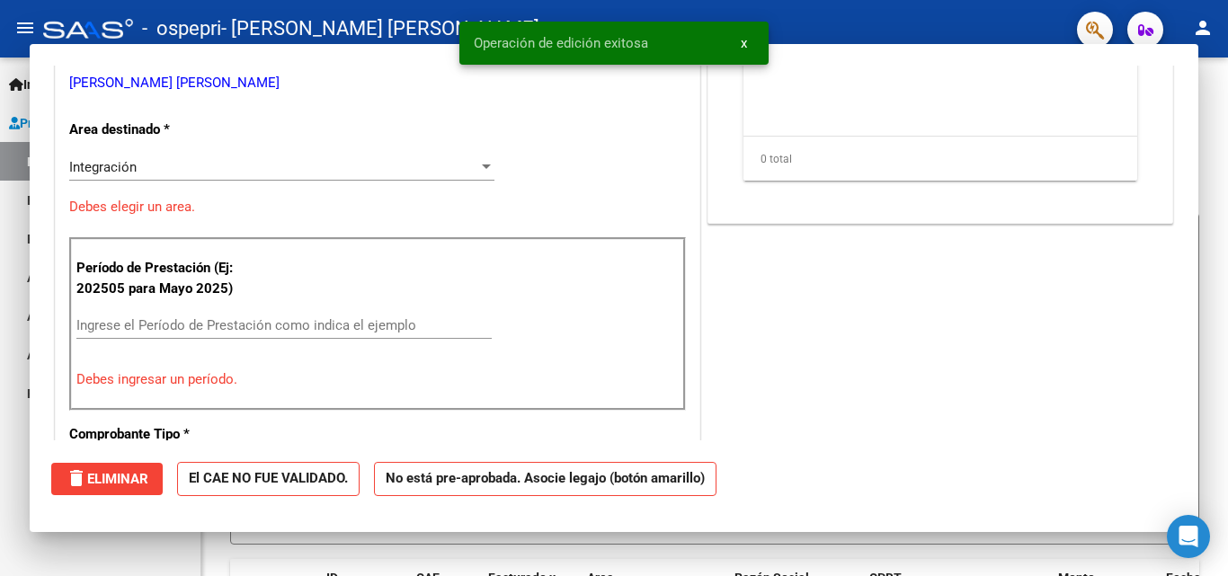
scroll to position [0, 0]
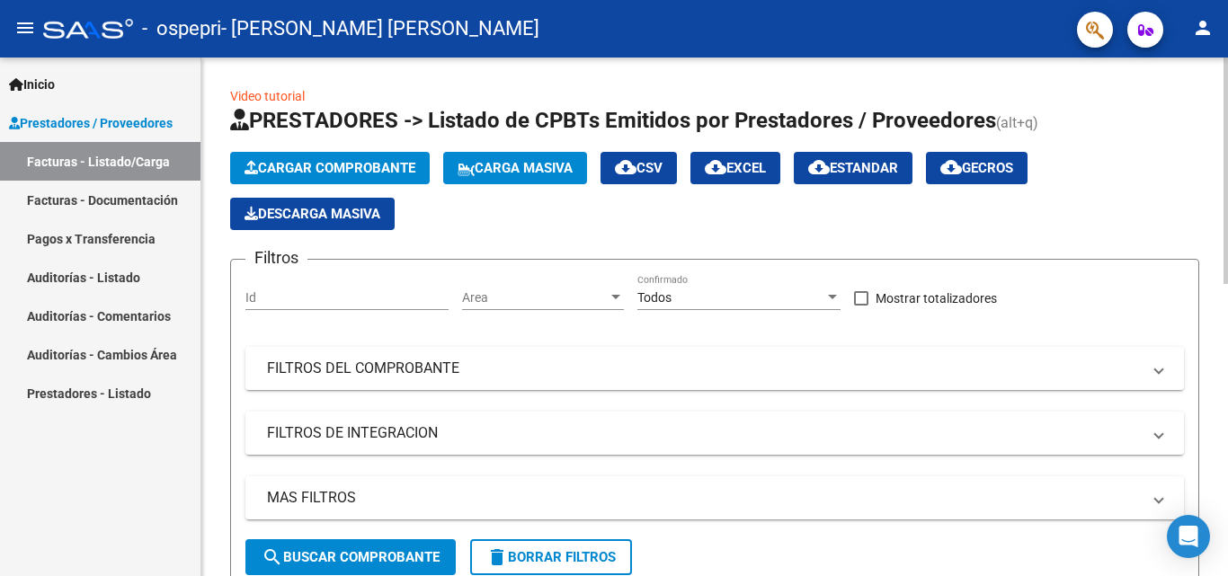
click at [368, 157] on button "Cargar Comprobante" at bounding box center [330, 168] width 200 height 32
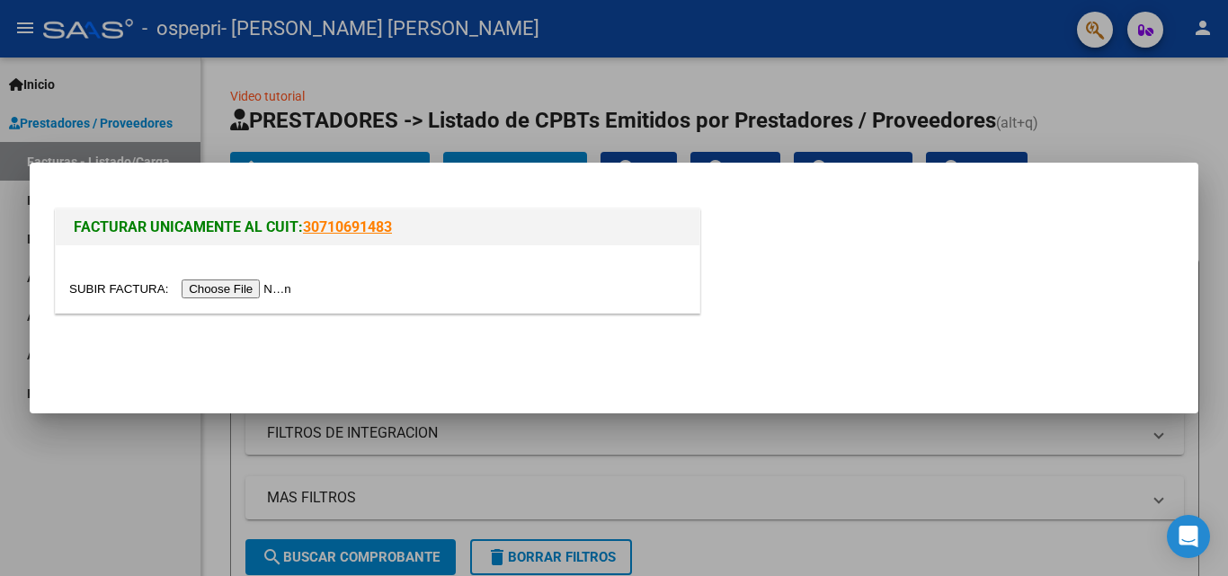
click at [235, 284] on input "file" at bounding box center [182, 288] width 227 height 19
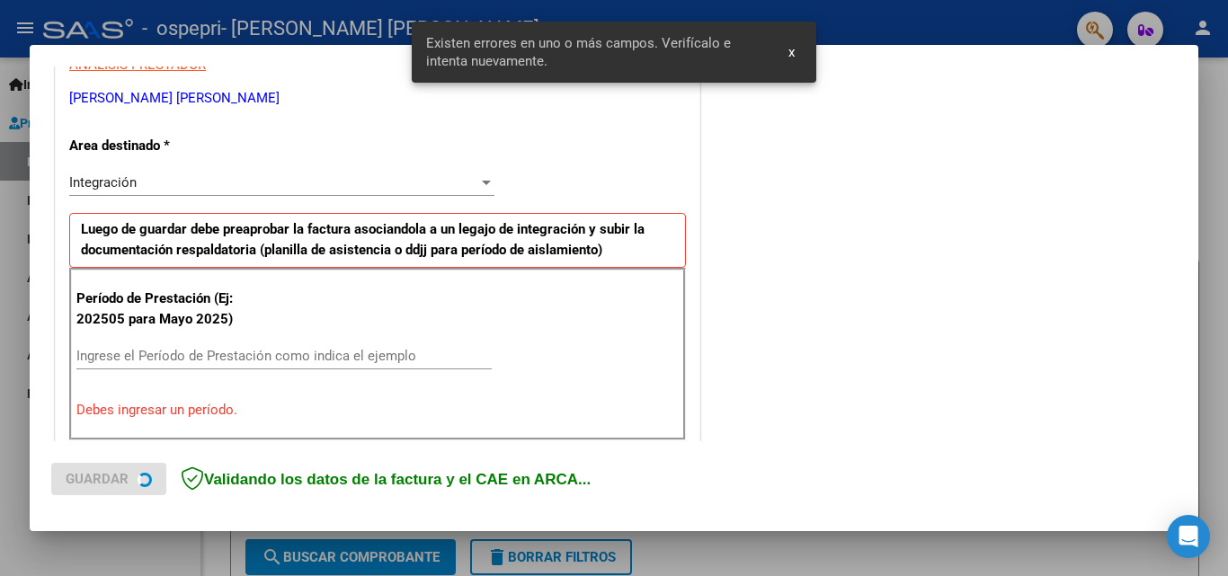
scroll to position [405, 0]
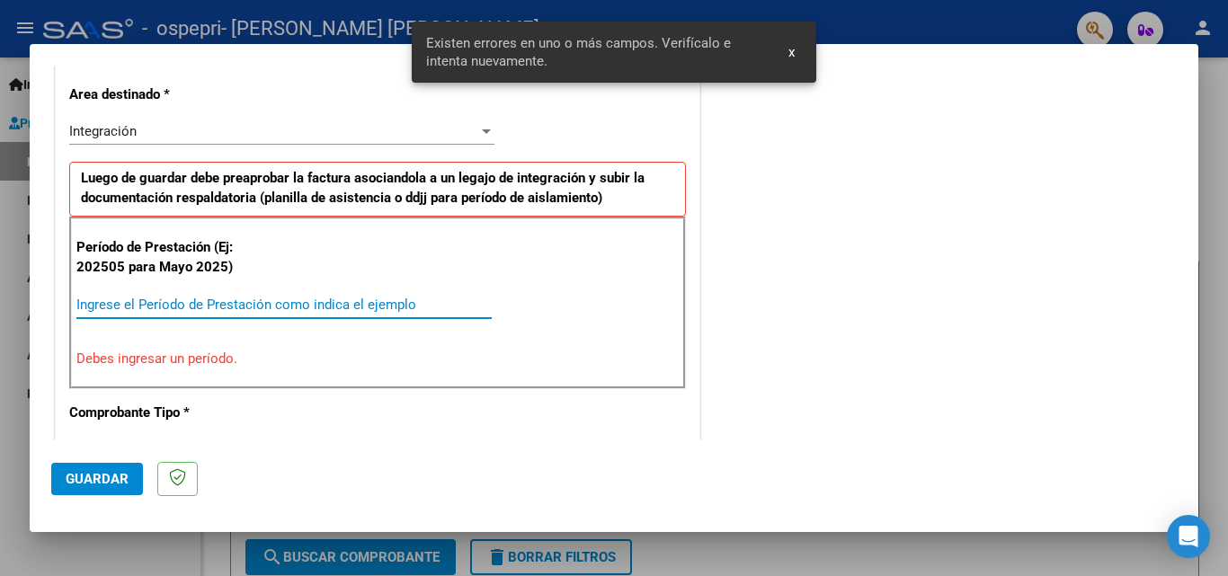
click at [309, 309] on input "Ingrese el Período de Prestación como indica el ejemplo" at bounding box center [283, 305] width 415 height 16
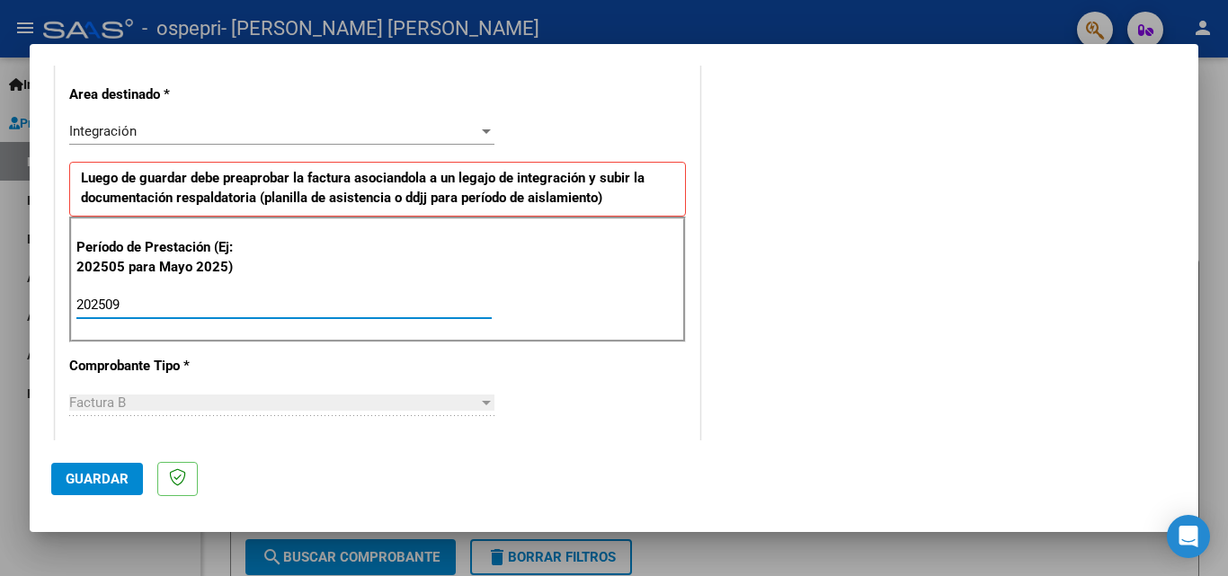
type input "202509"
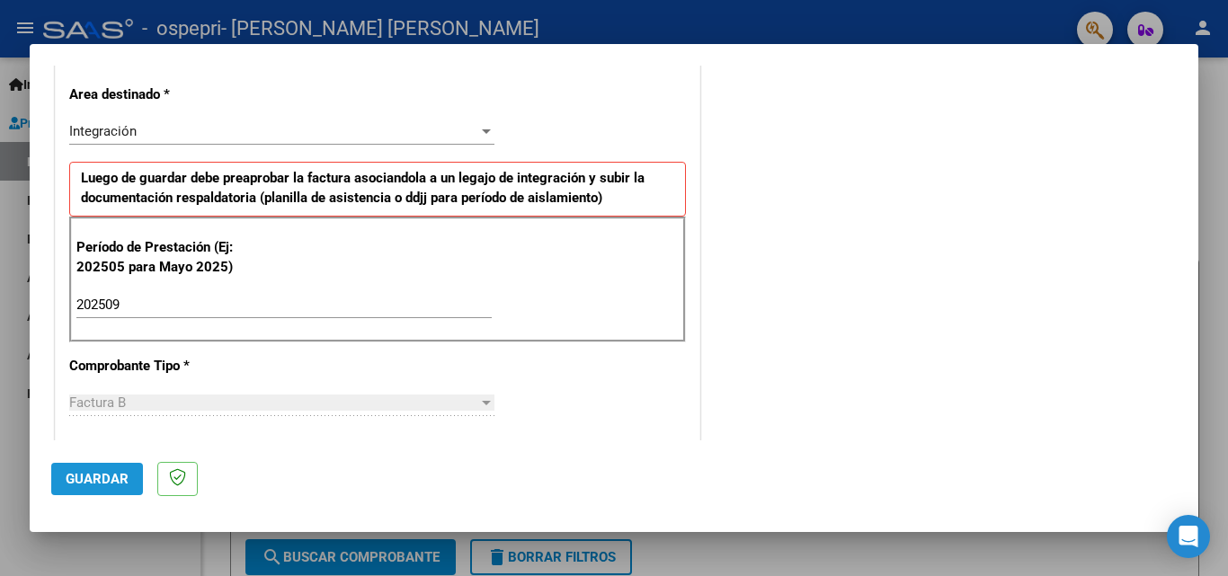
click at [123, 483] on span "Guardar" at bounding box center [97, 479] width 63 height 16
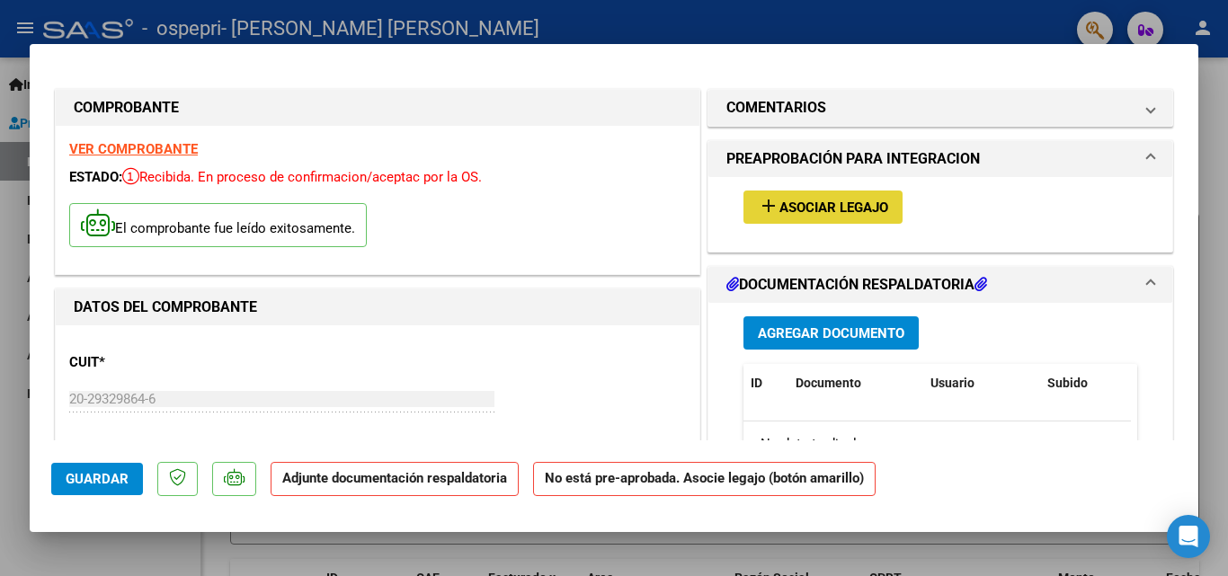
click at [767, 203] on mat-icon "add" at bounding box center [769, 206] width 22 height 22
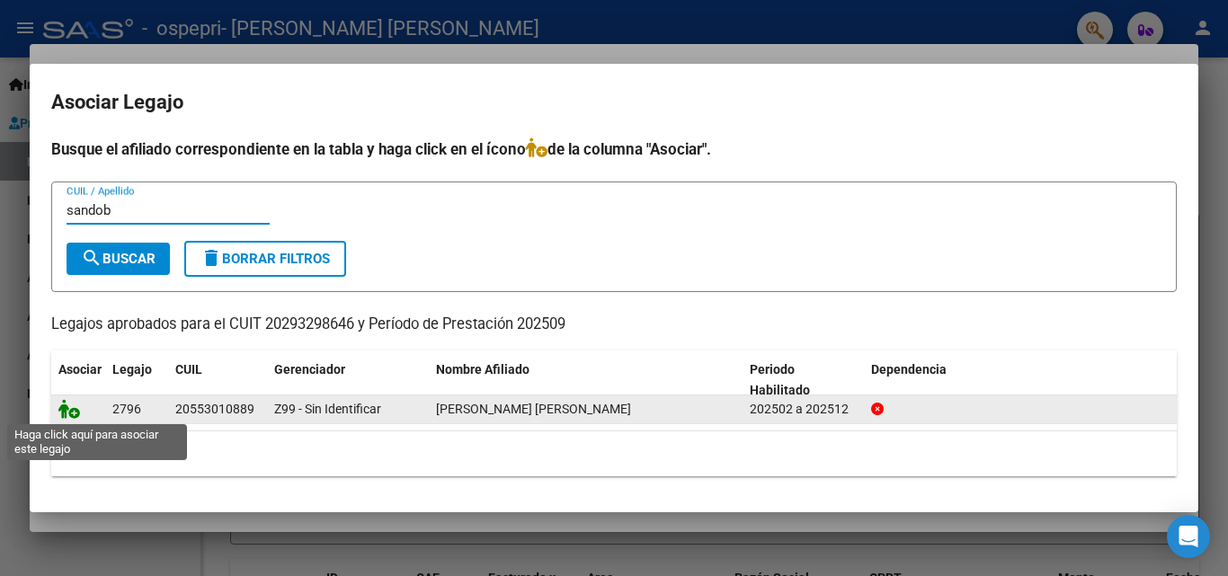
type input "sandob"
click at [75, 399] on icon at bounding box center [69, 409] width 22 height 20
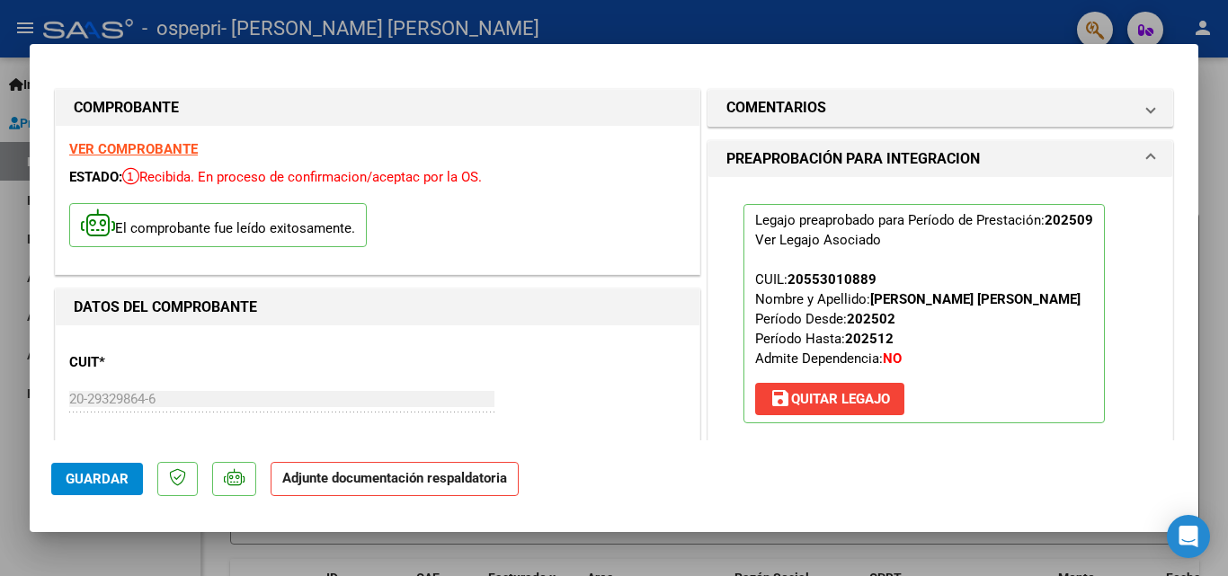
scroll to position [327, 0]
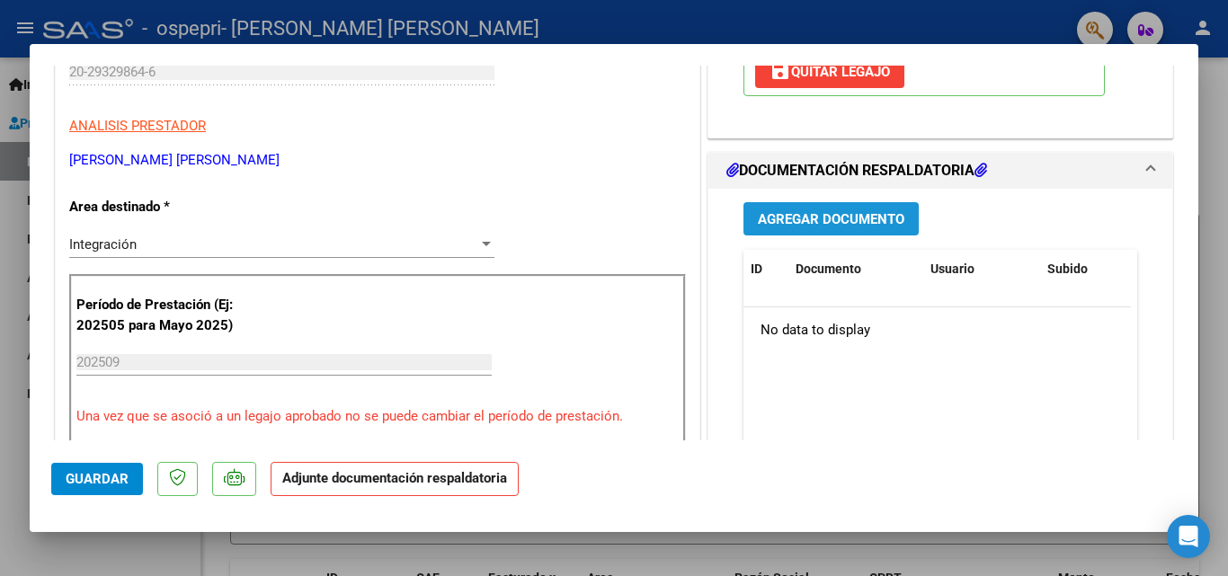
click at [821, 206] on button "Agregar Documento" at bounding box center [830, 218] width 175 height 33
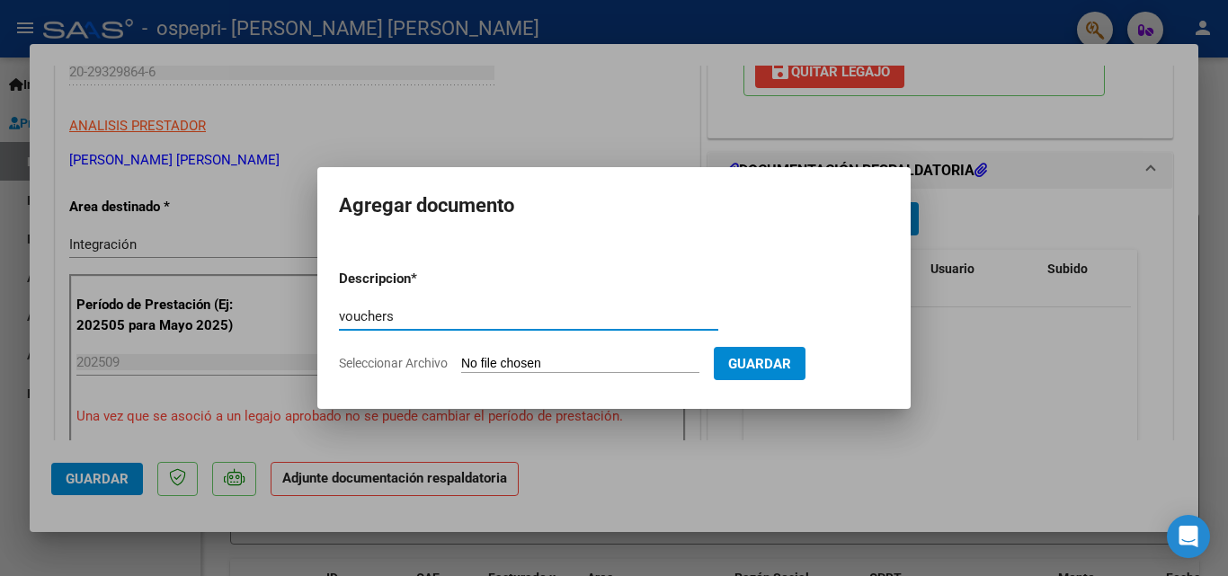
type input "vouchers"
click at [513, 362] on input "Seleccionar Archivo" at bounding box center [580, 364] width 238 height 17
type input "C:\fakepath\Sandoval20251006_12093138.pdf"
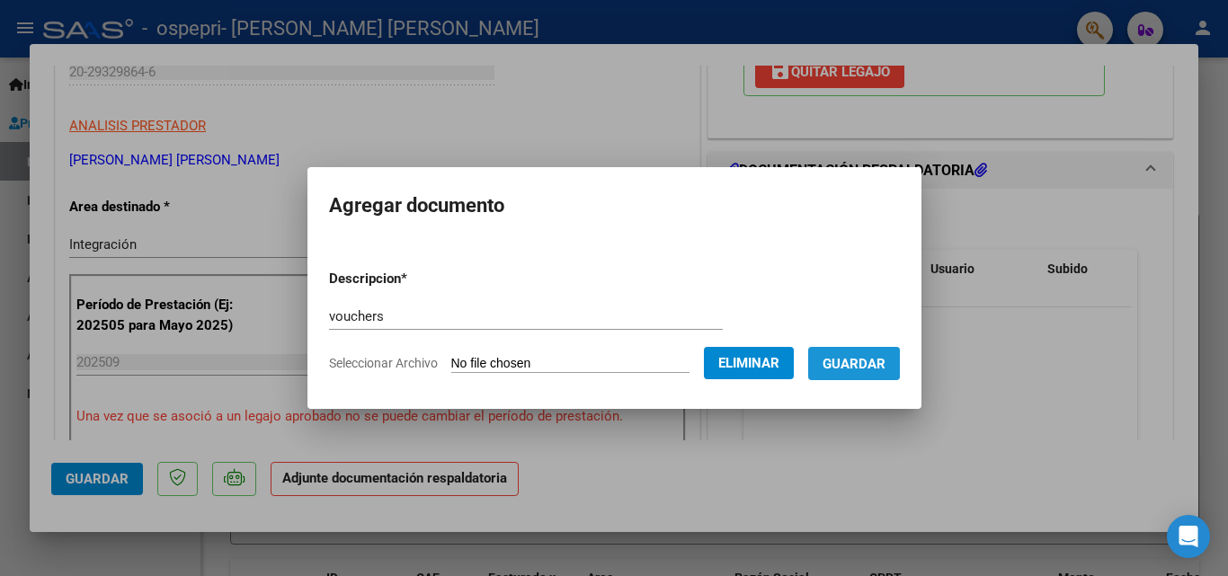
click at [829, 371] on span "Guardar" at bounding box center [853, 364] width 63 height 16
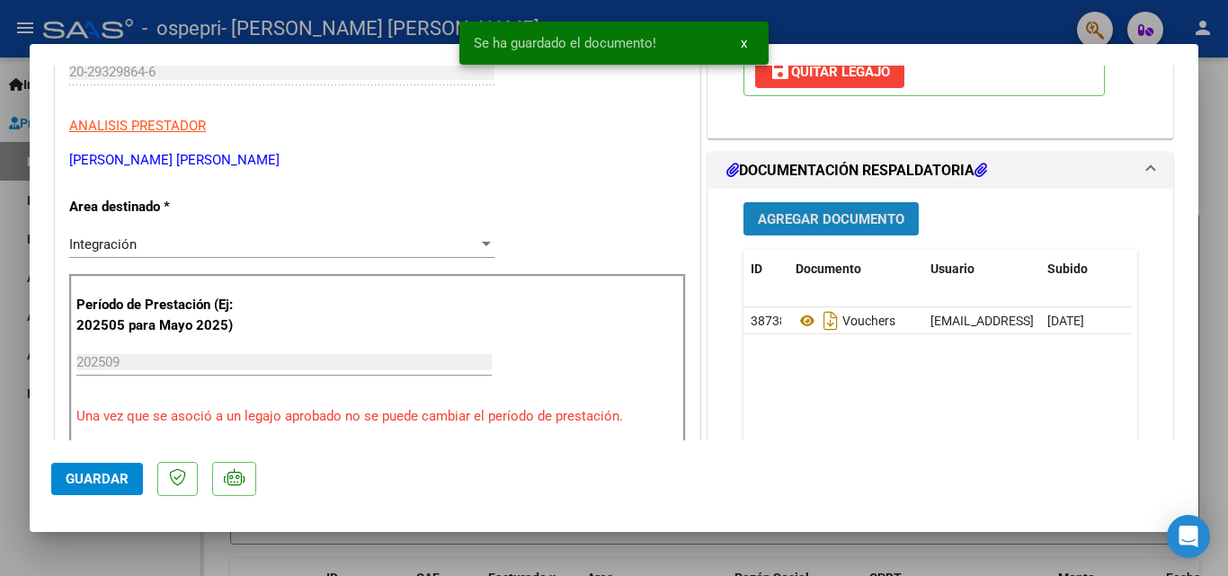
click at [792, 214] on span "Agregar Documento" at bounding box center [831, 219] width 146 height 16
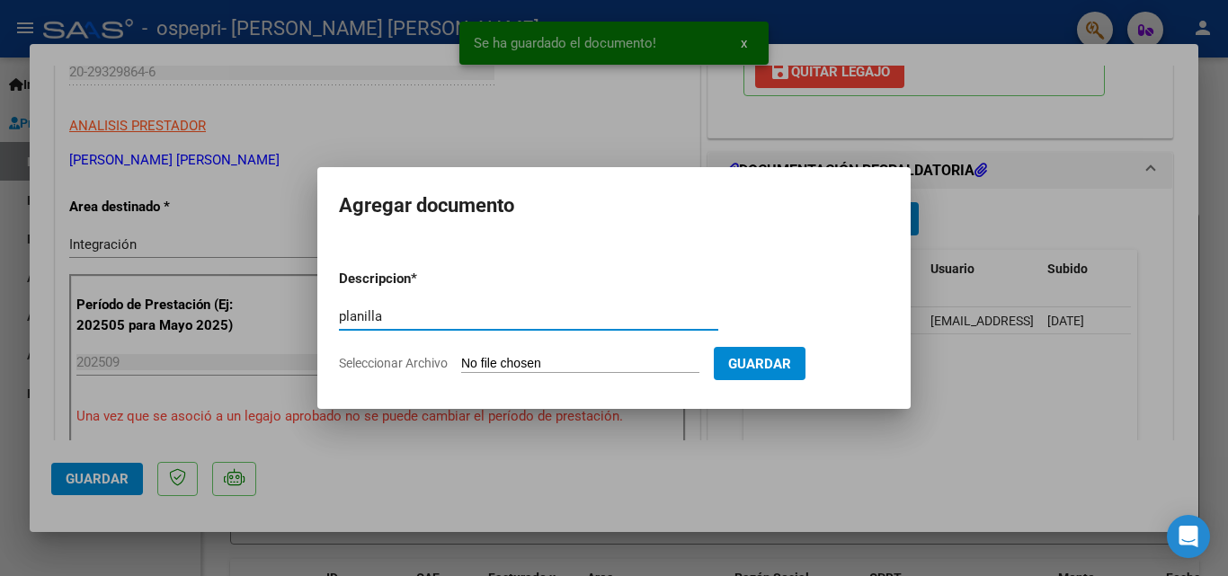
type input "planilla"
click at [494, 361] on input "Seleccionar Archivo" at bounding box center [580, 364] width 238 height 17
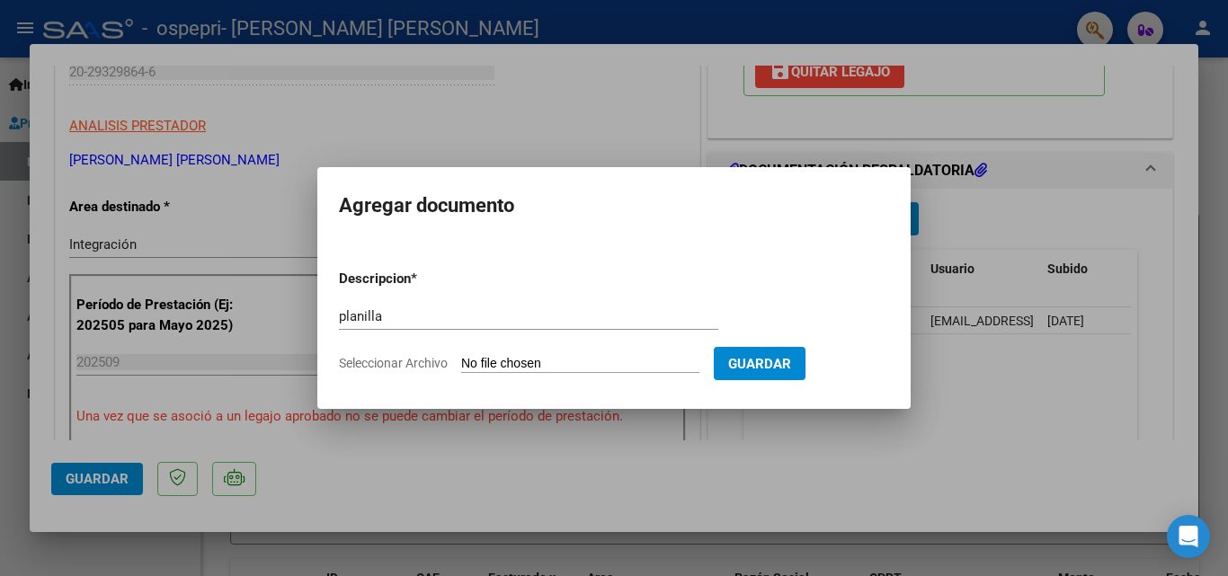
type input "C:\fakepath\Discapacidad sep.xlsx"
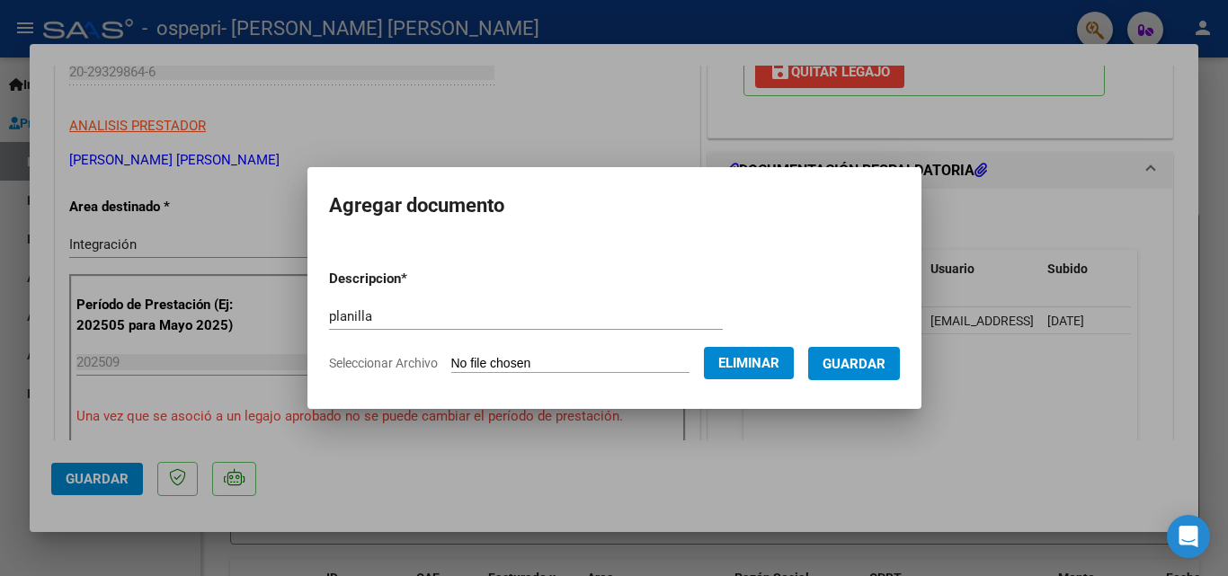
click at [854, 370] on span "Guardar" at bounding box center [853, 364] width 63 height 16
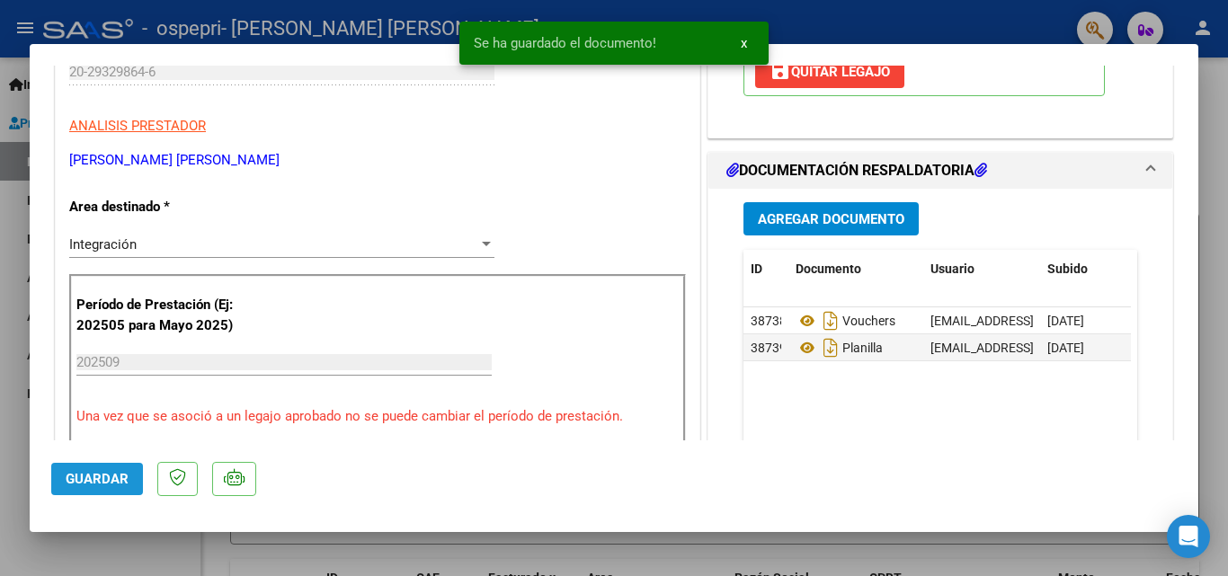
click at [105, 479] on span "Guardar" at bounding box center [97, 479] width 63 height 16
click at [7, 324] on div at bounding box center [614, 288] width 1228 height 576
type input "$ 0,00"
